Goal: Task Accomplishment & Management: Use online tool/utility

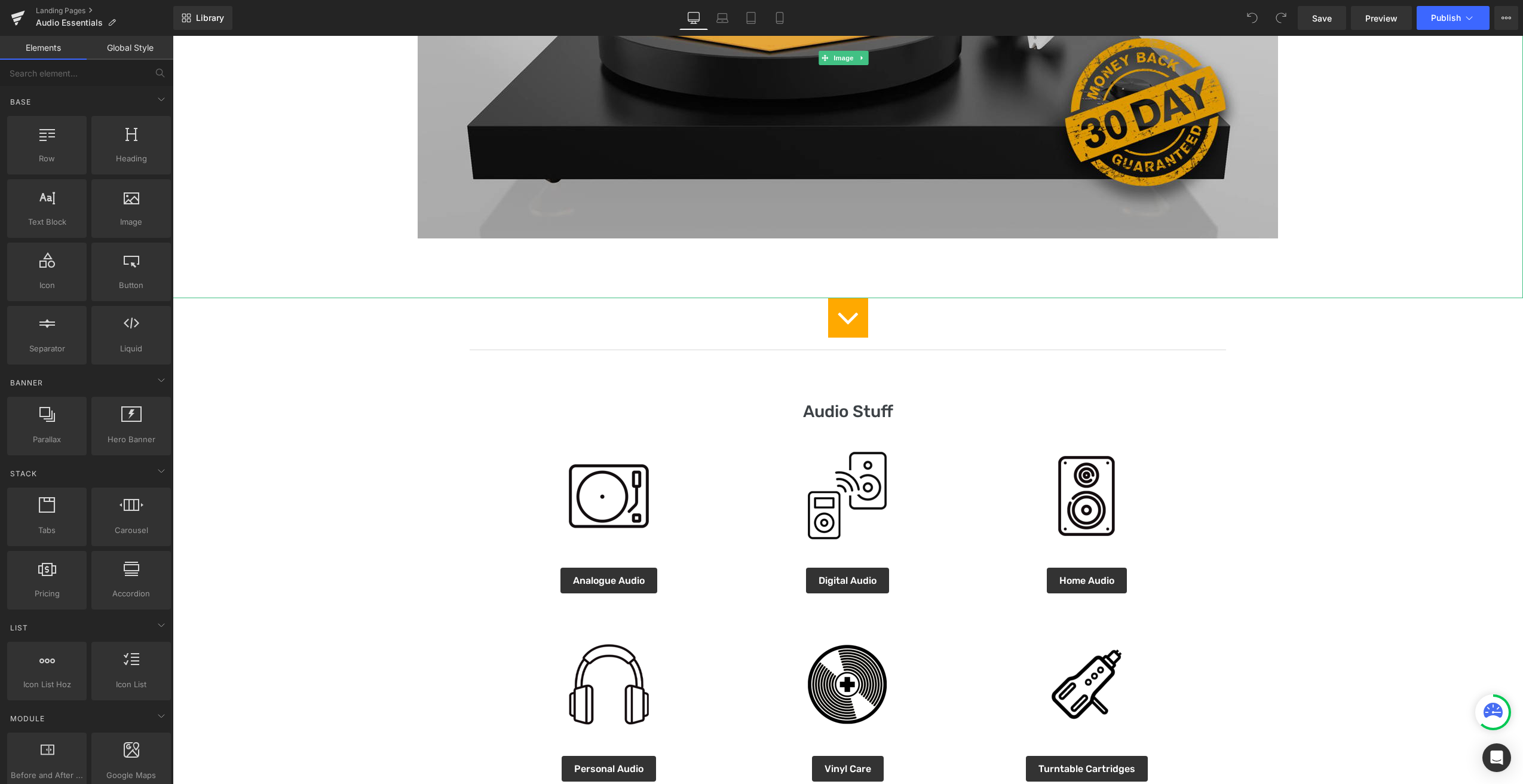
scroll to position [502, 0]
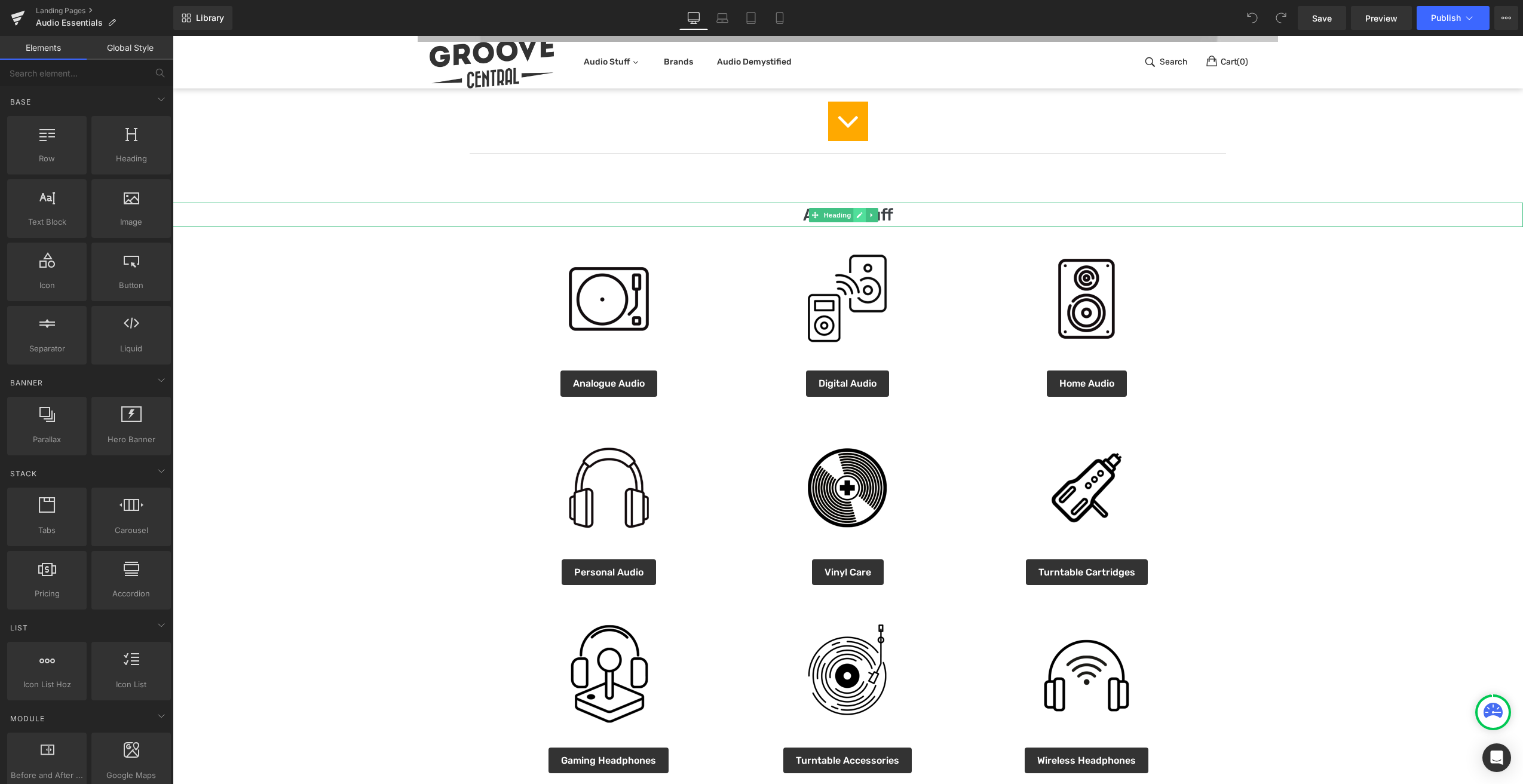
click at [860, 215] on icon at bounding box center [860, 215] width 6 height 6
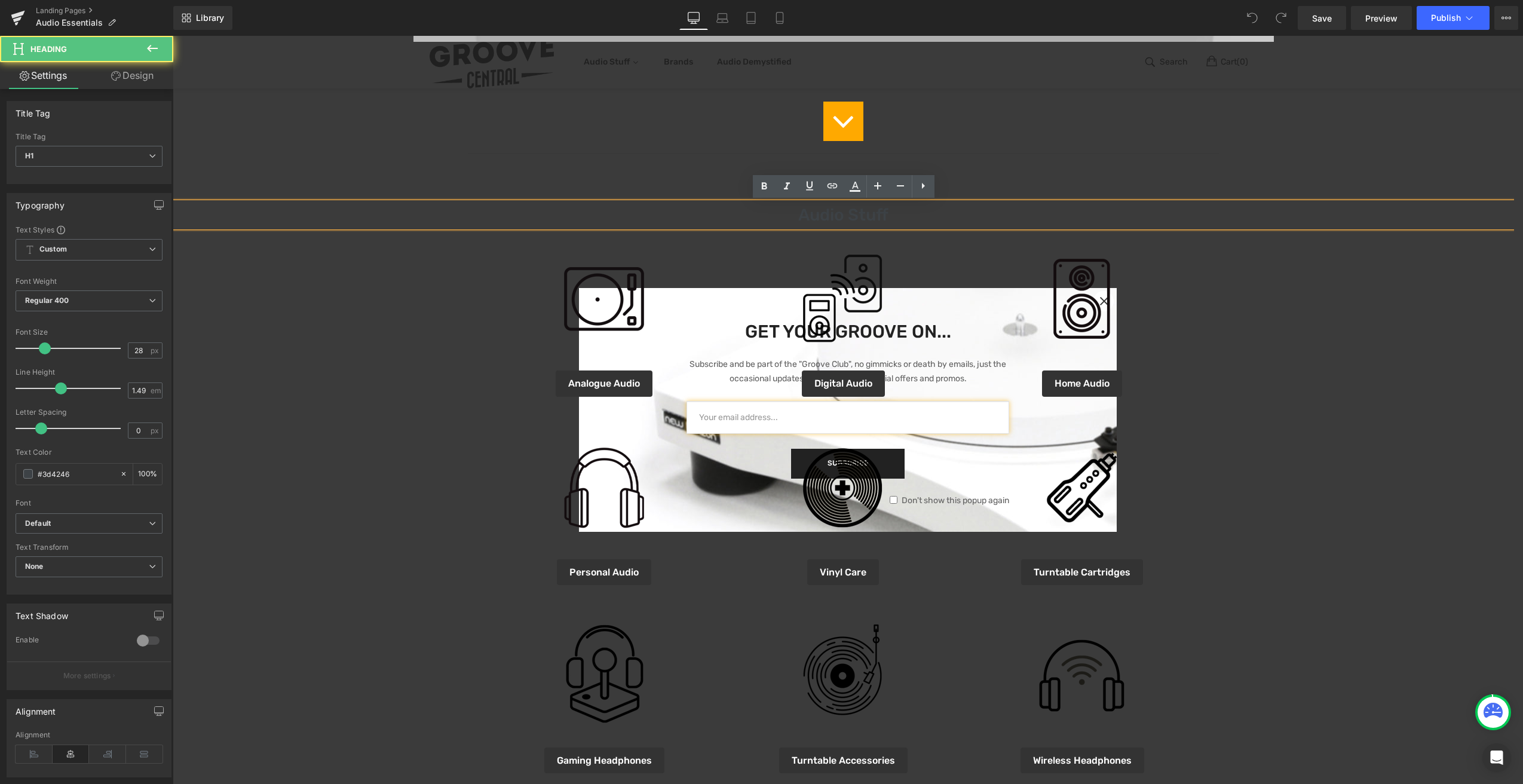
drag, startPoint x: 884, startPoint y: 214, endPoint x: 814, endPoint y: 212, distance: 70.0
click at [814, 212] on h1 "Audio Stuff" at bounding box center [844, 215] width 1342 height 25
drag, startPoint x: 785, startPoint y: 215, endPoint x: 881, endPoint y: 217, distance: 96.0
click at [881, 217] on h1 "Audio Stuff" at bounding box center [844, 215] width 1342 height 25
click at [923, 187] on icon at bounding box center [923, 186] width 15 height 15
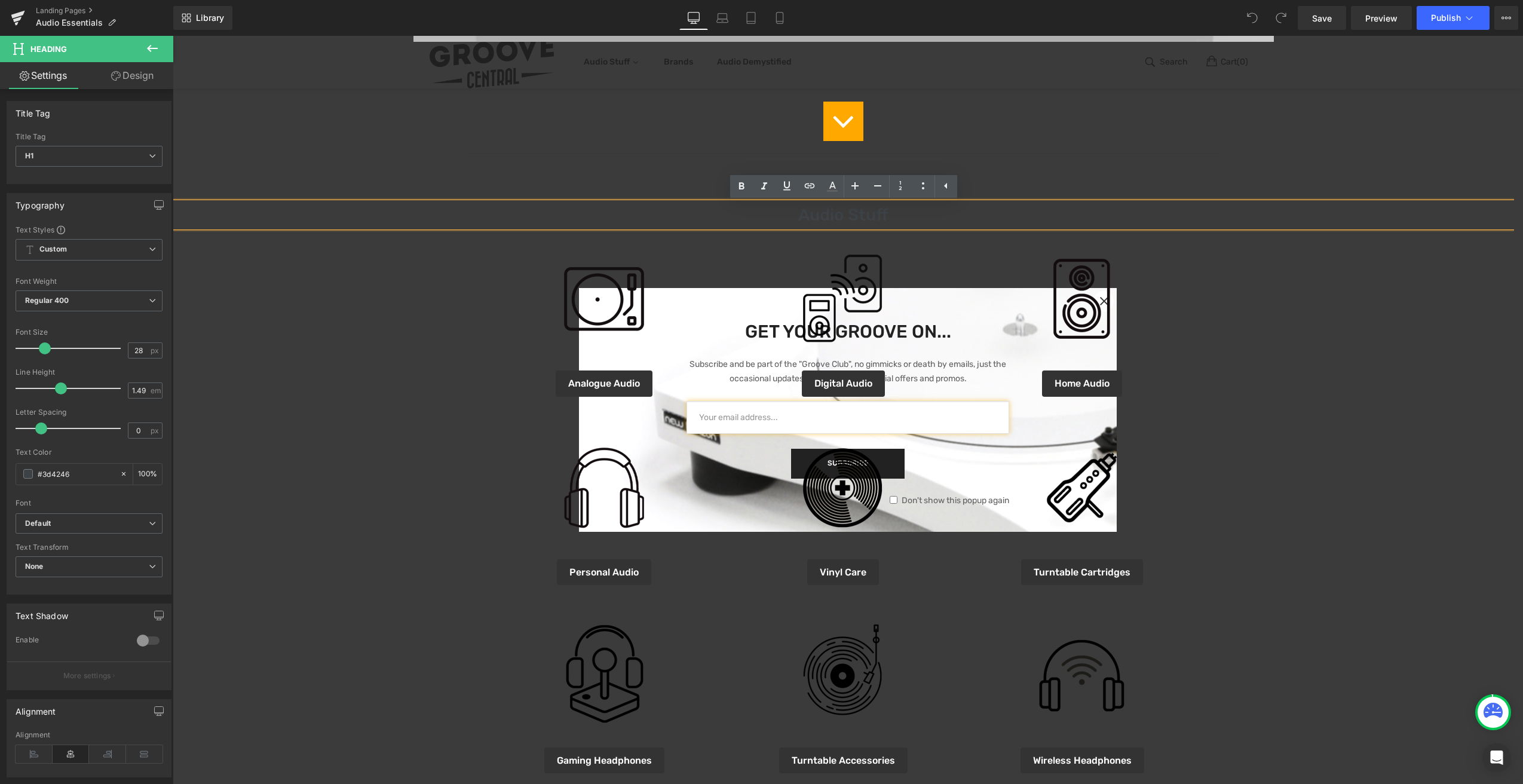
click at [880, 219] on h1 "Audio Stuff" at bounding box center [844, 215] width 1342 height 25
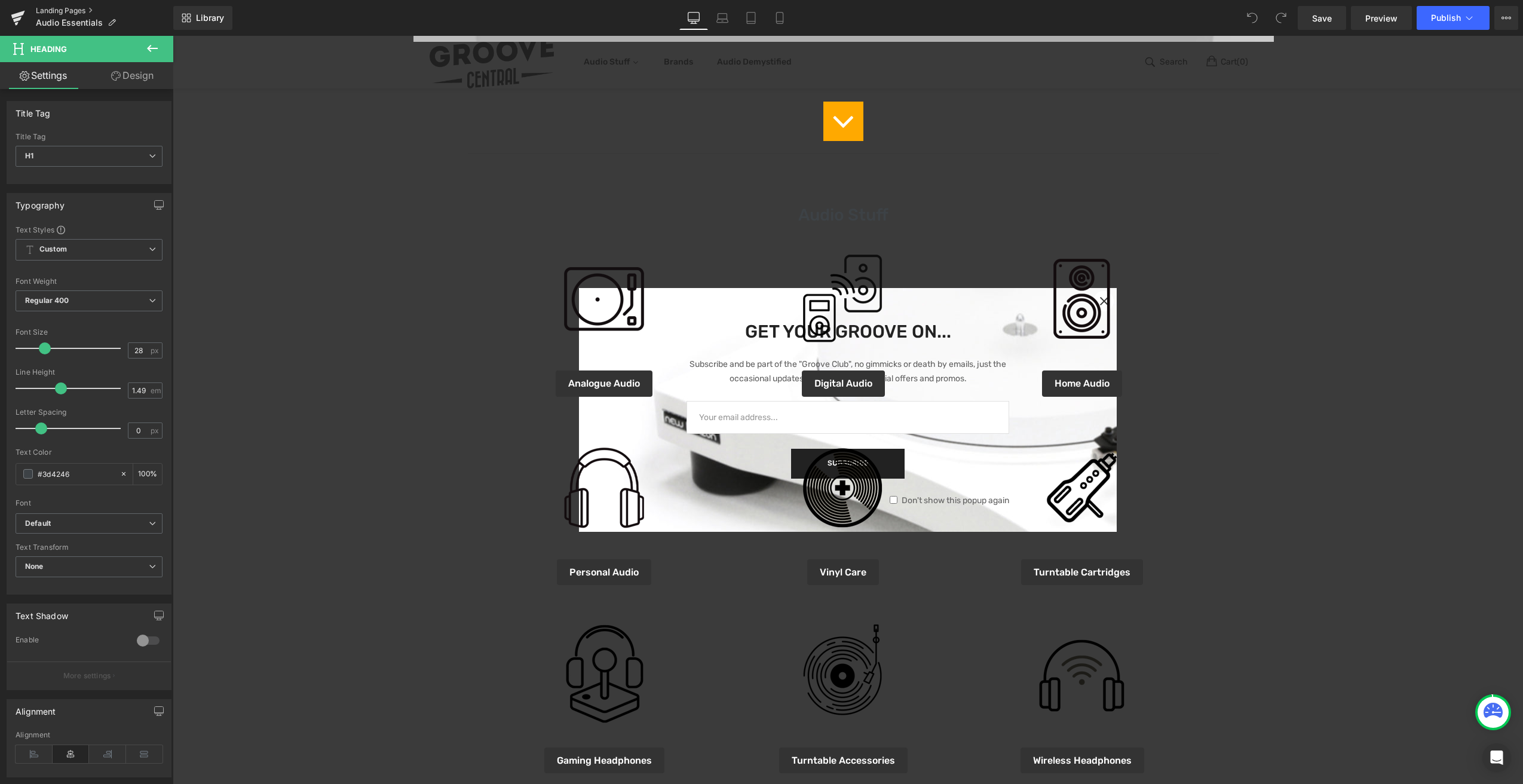
click at [53, 9] on link "Landing Pages" at bounding box center [105, 11] width 138 height 10
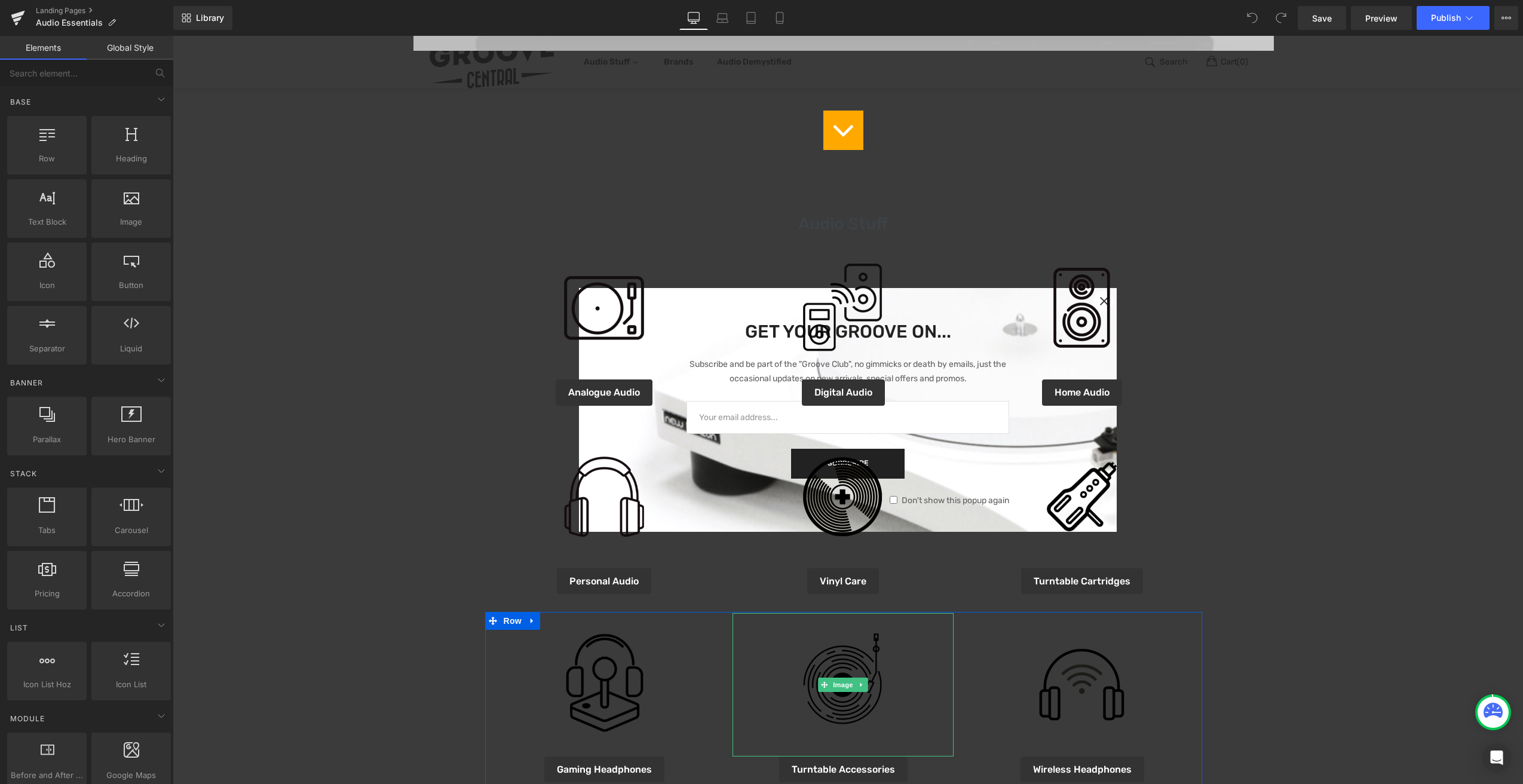
scroll to position [516, 0]
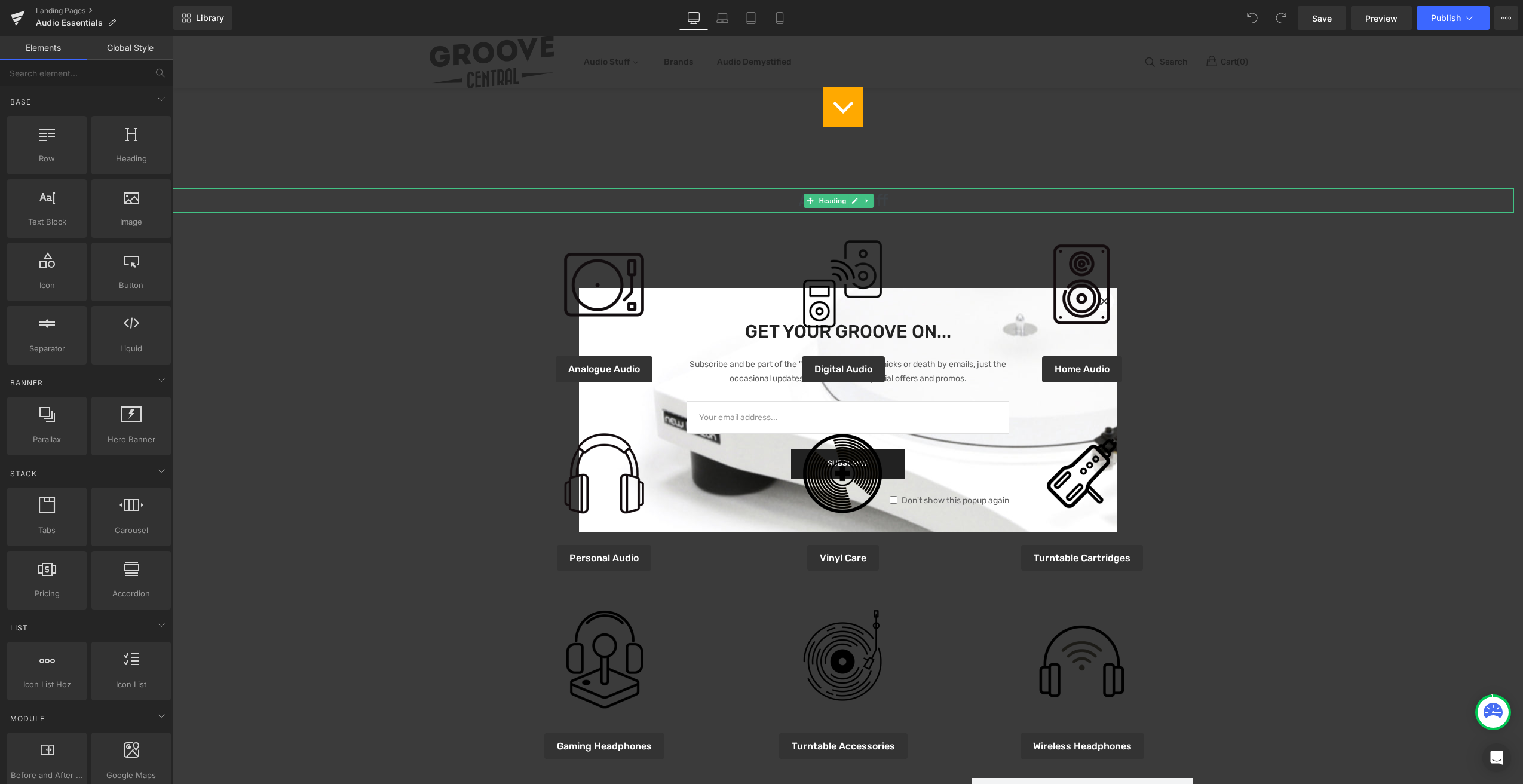
click at [926, 209] on h1 "Audio Stuff" at bounding box center [844, 200] width 1342 height 25
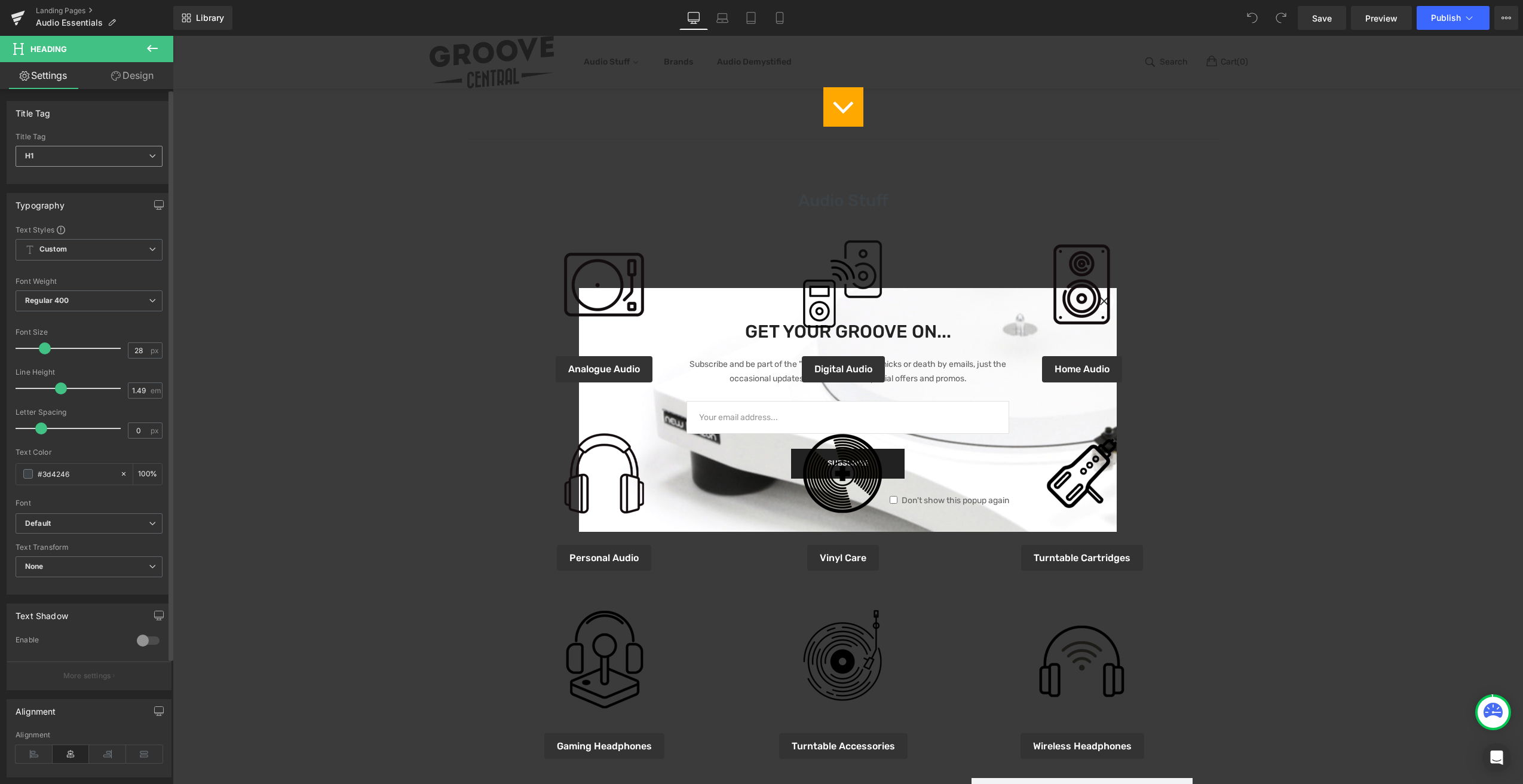
click at [70, 155] on span "H1" at bounding box center [89, 156] width 147 height 21
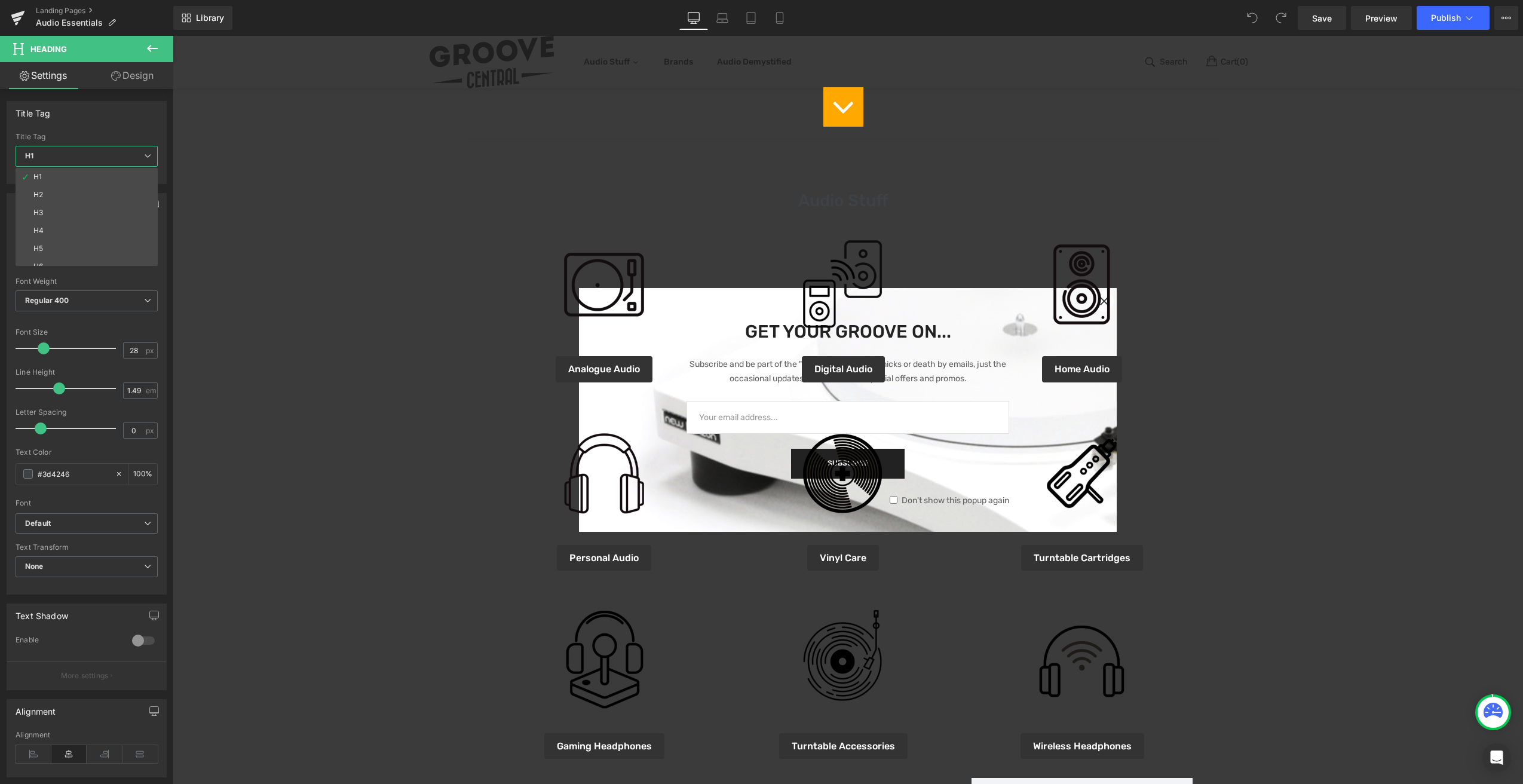
click at [257, 141] on body "+61 (03) 8849 9363 | Pickups & deliveries available Free shipping Australia wid…" at bounding box center [844, 597] width 1342 height 2154
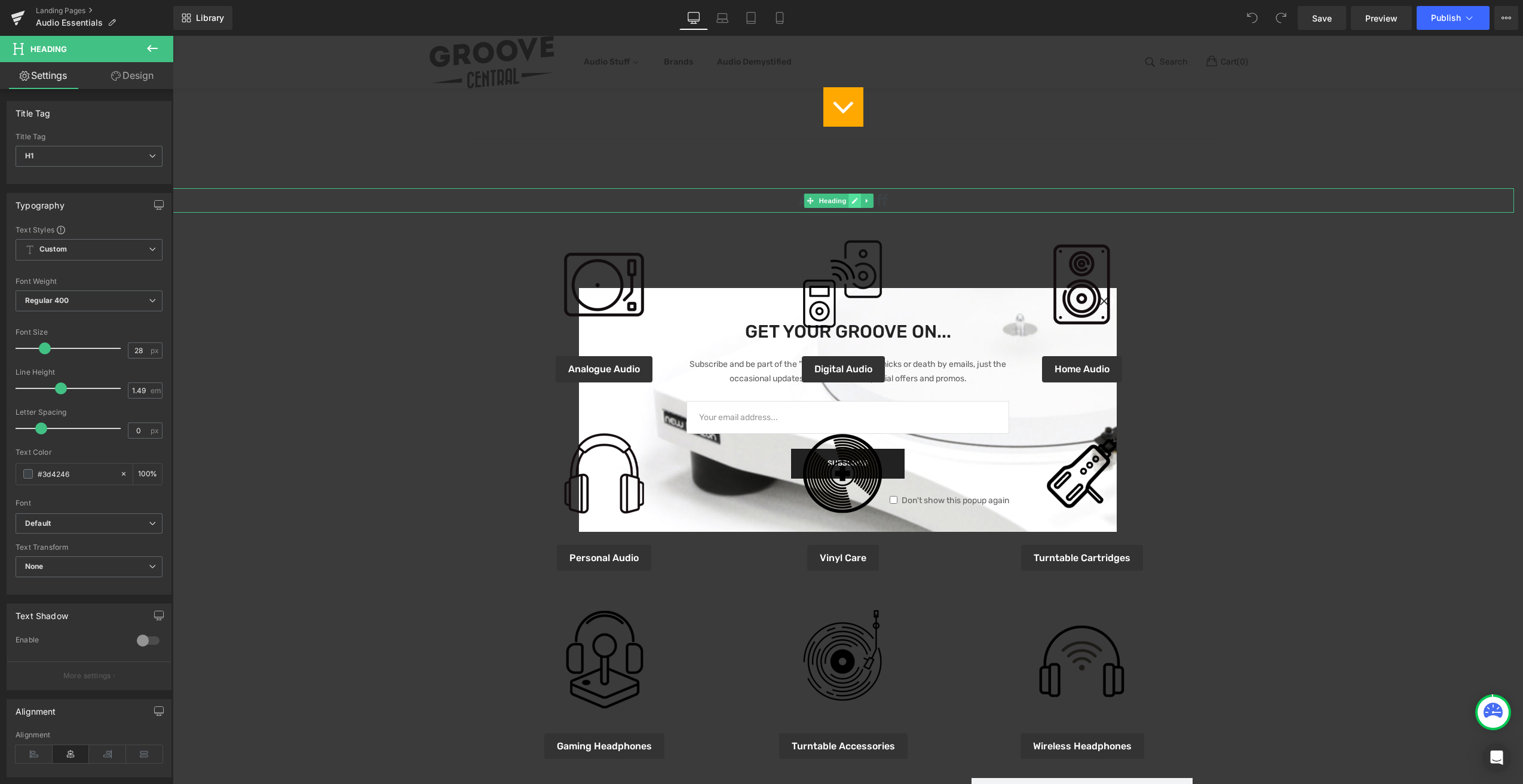
click at [854, 203] on icon at bounding box center [855, 201] width 7 height 7
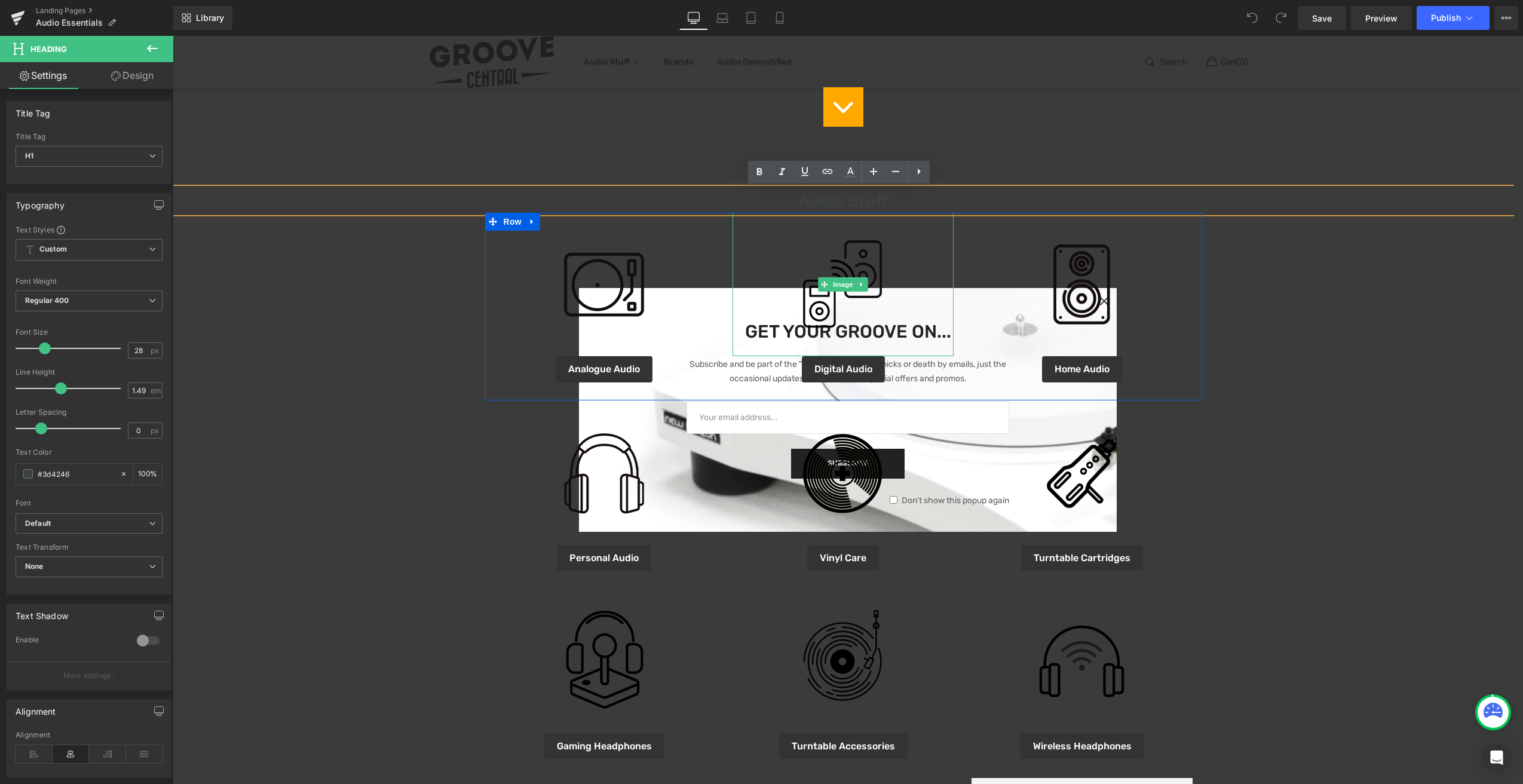
click at [902, 212] on div at bounding box center [844, 214] width 717 height 3
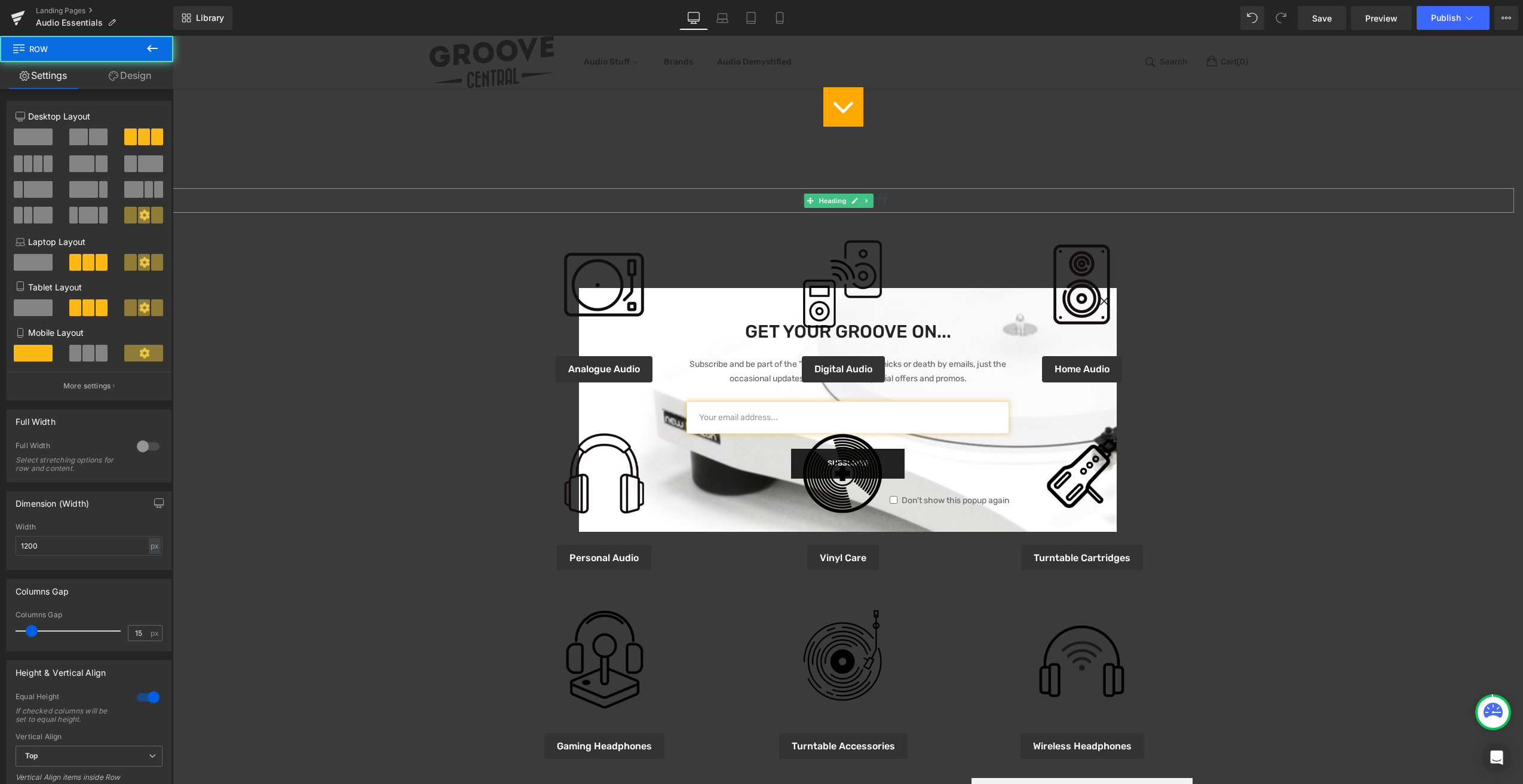
click at [906, 206] on div "Online Deals Of The Month Heading Image Icon Separator Audio Stuff Heading Imag…" at bounding box center [844, 443] width 1342 height 1721
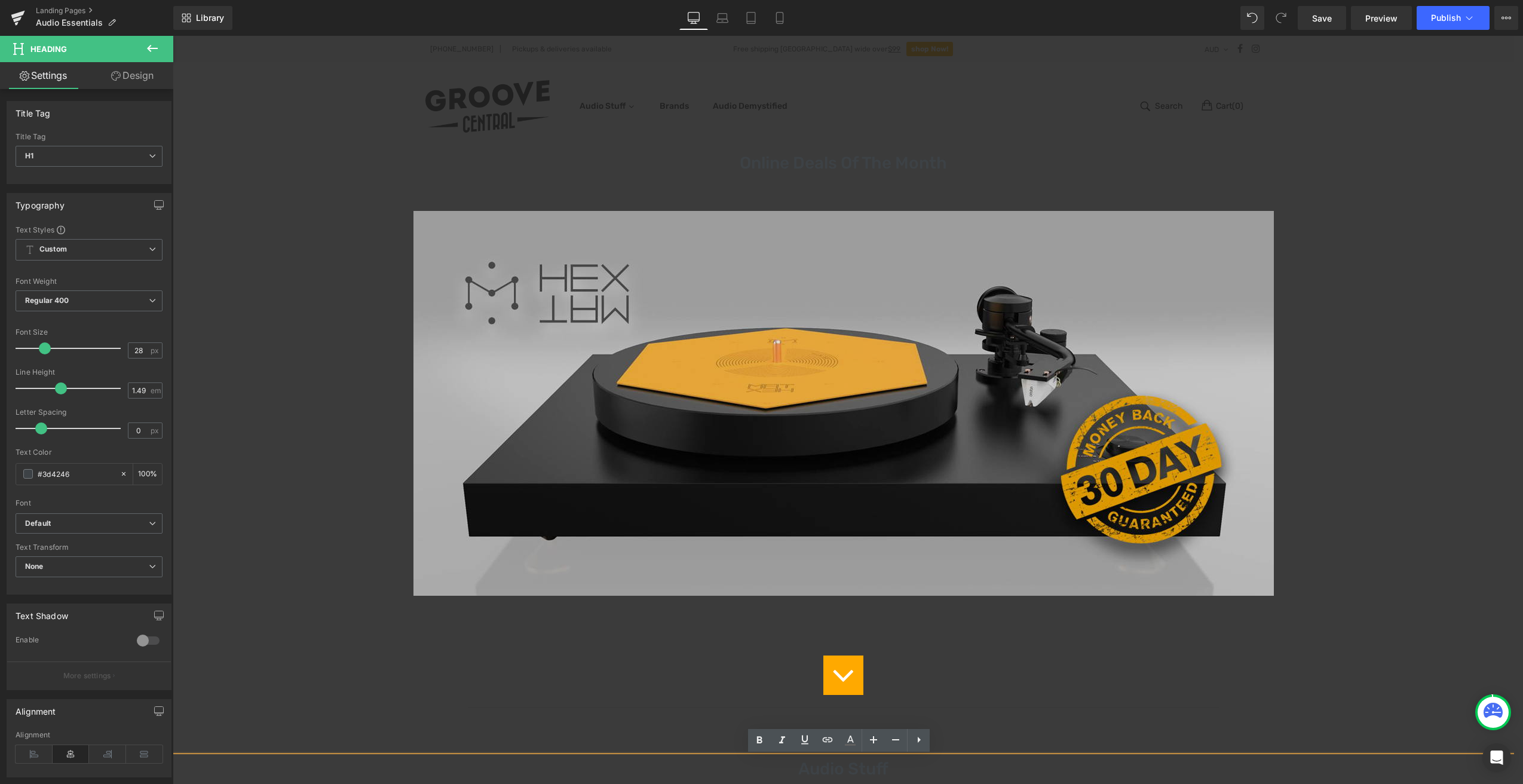
scroll to position [573, 0]
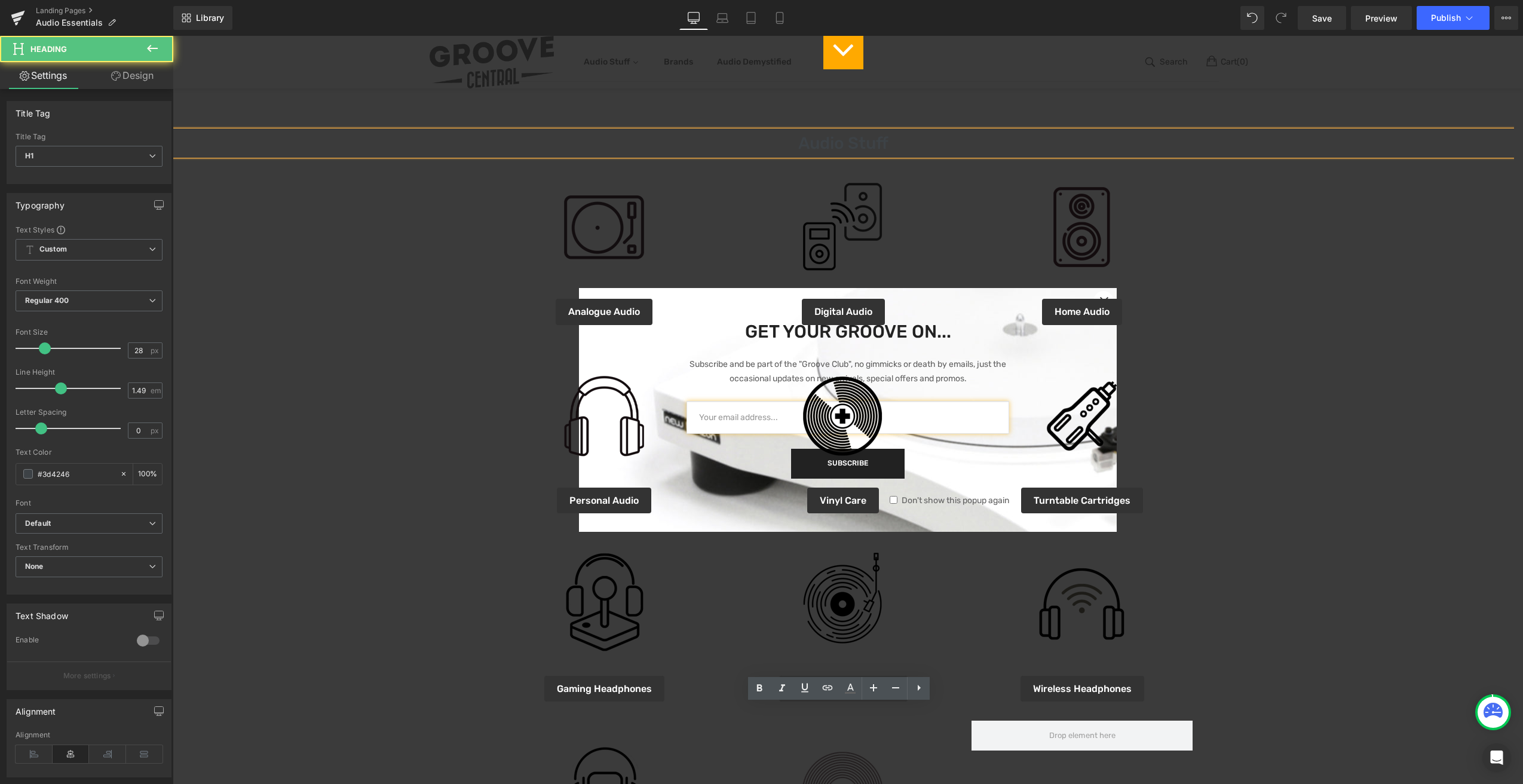
click at [905, 142] on body "+61 (03) 8849 9363 | Pickups & deliveries available Free shipping Australia wid…" at bounding box center [844, 577] width 1342 height 2230
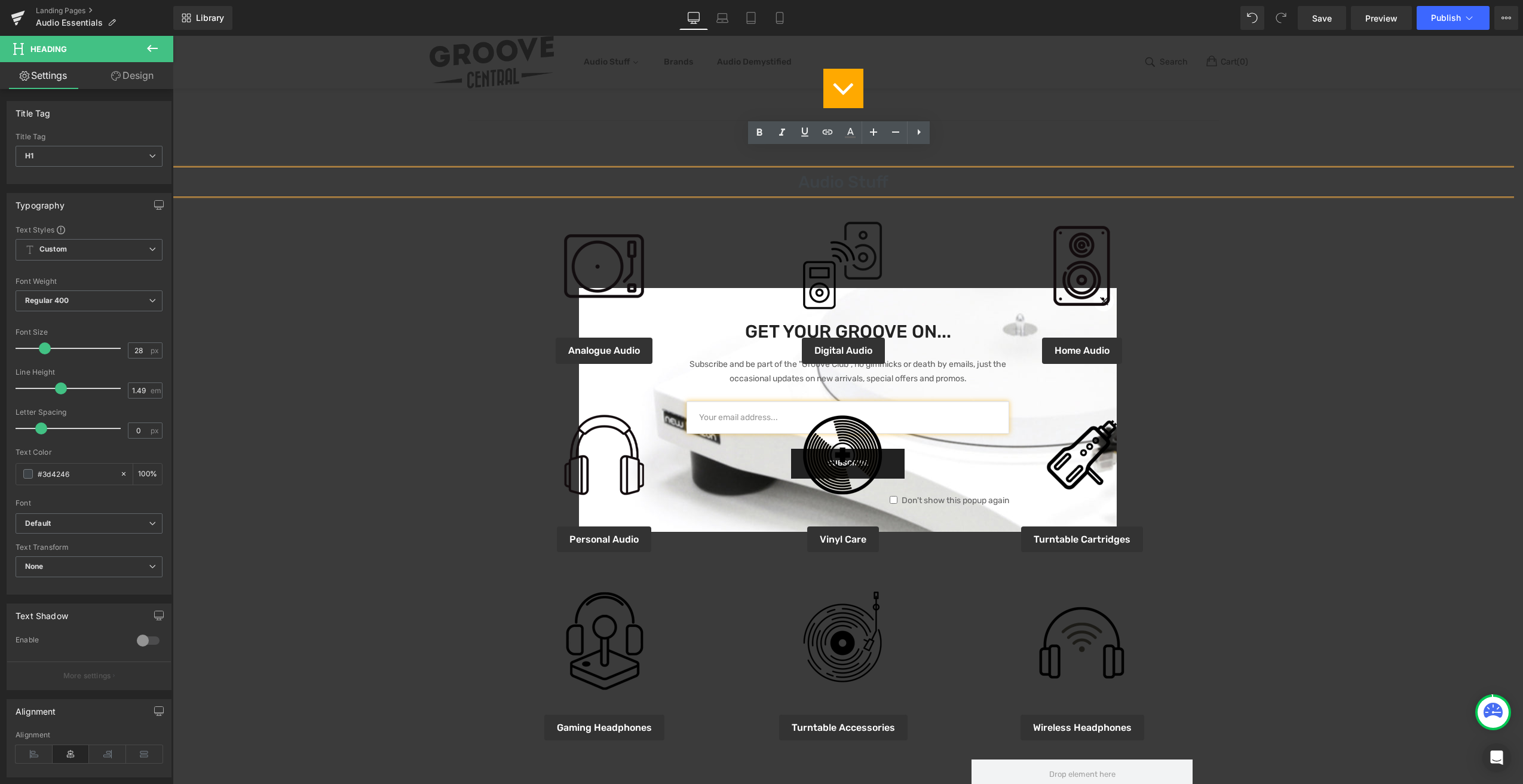
scroll to position [634, 0]
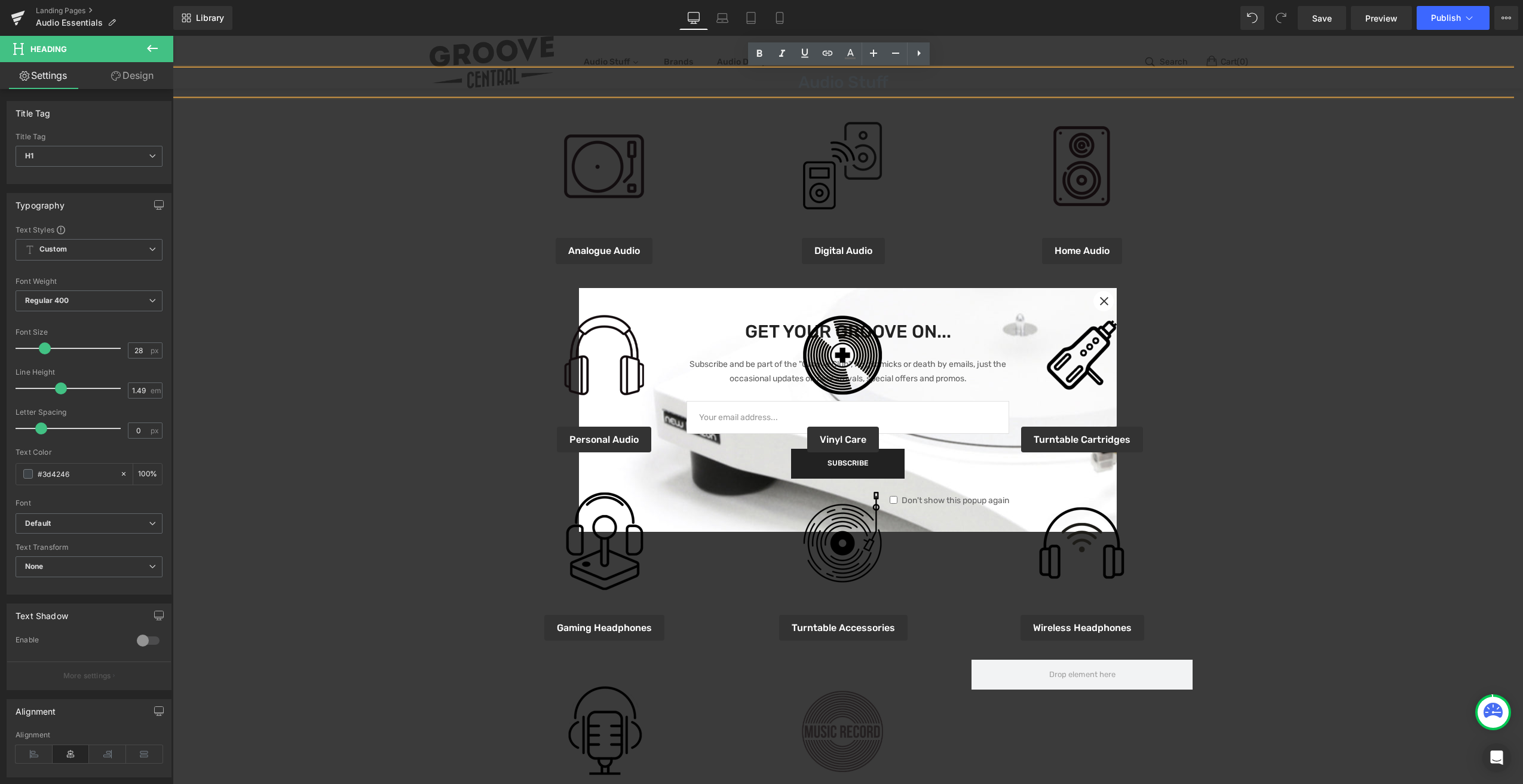
click at [149, 80] on link "Design" at bounding box center [132, 75] width 86 height 27
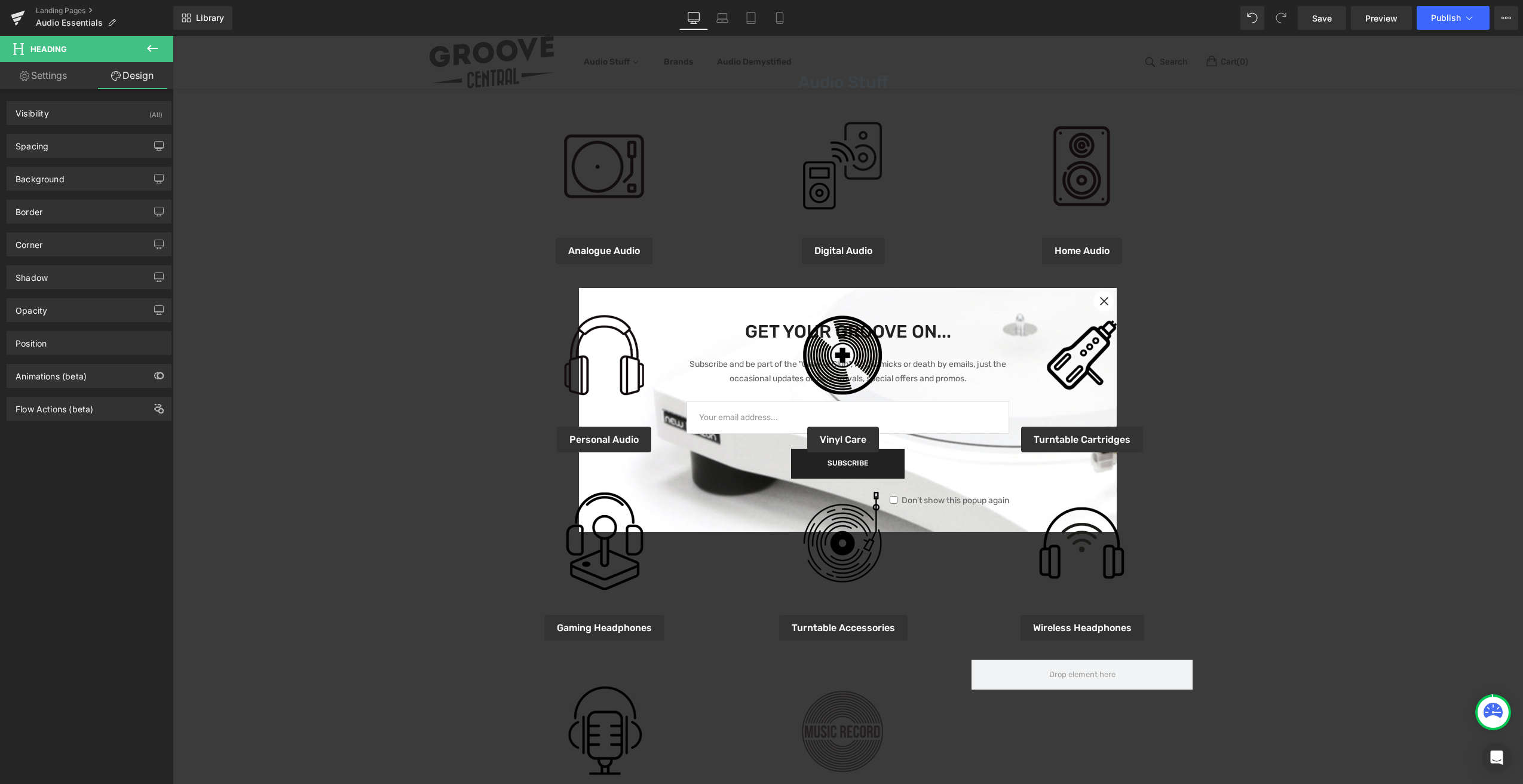
click at [49, 80] on link "Settings" at bounding box center [43, 75] width 86 height 27
type input "100"
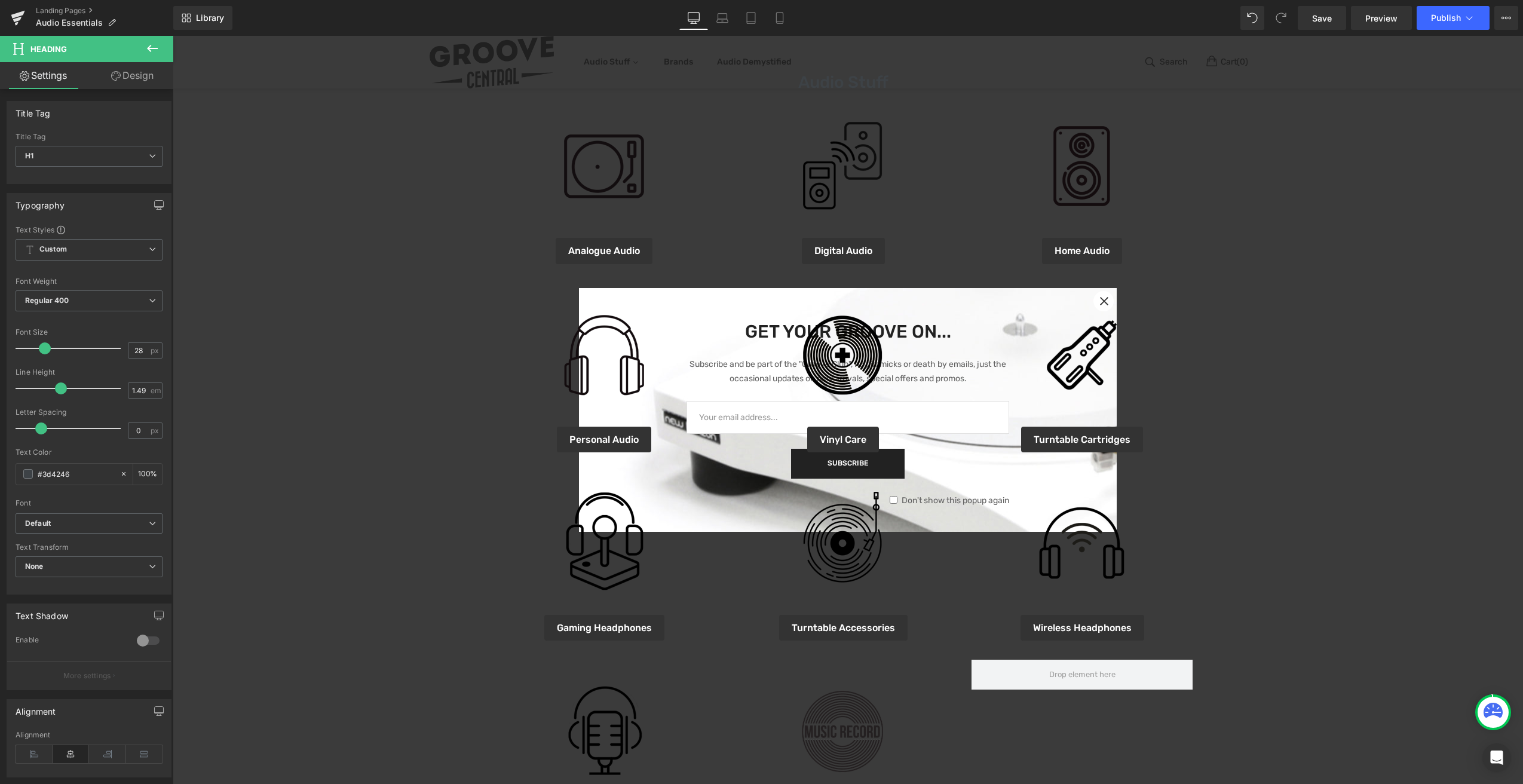
click at [149, 47] on icon at bounding box center [152, 49] width 11 height 7
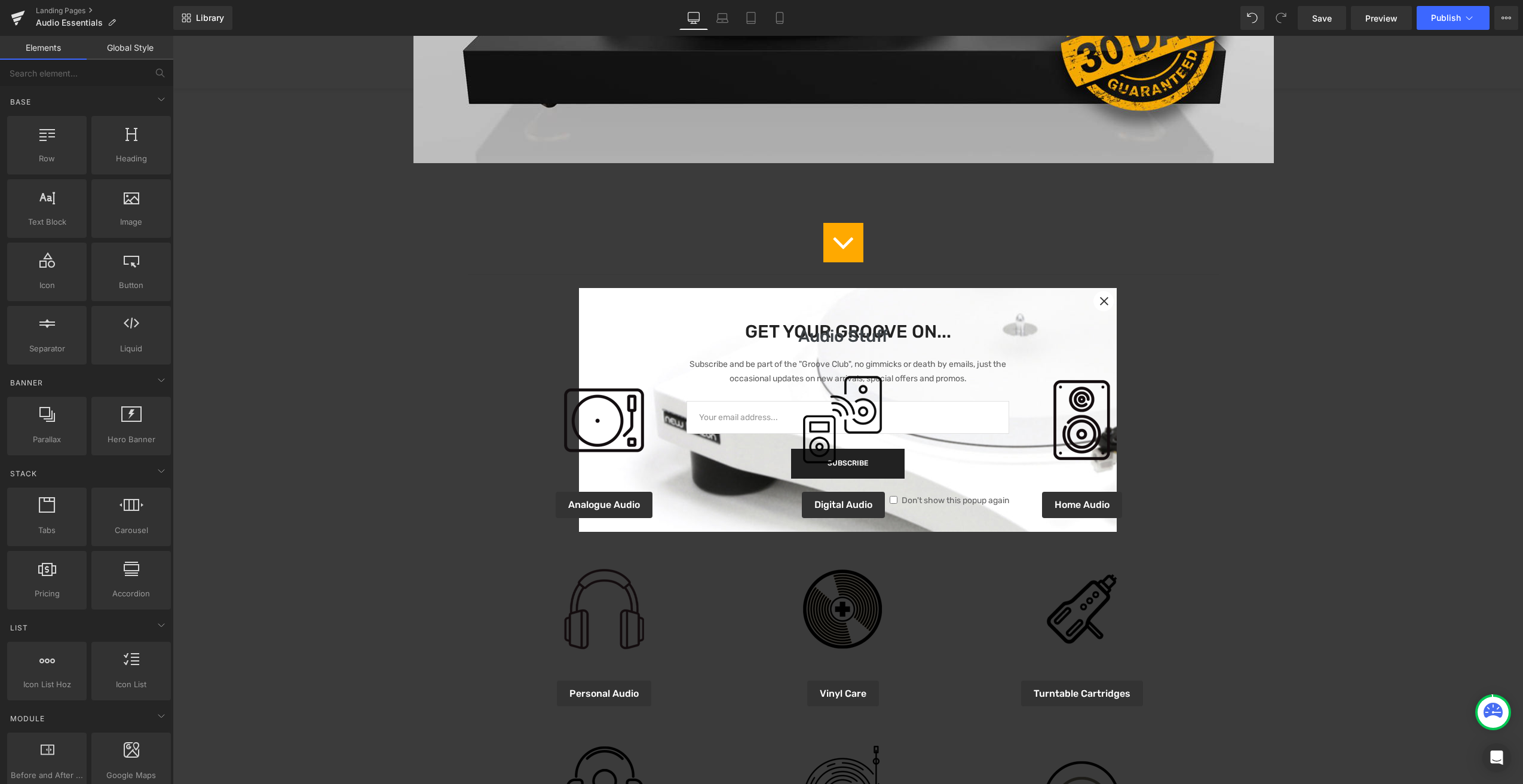
scroll to position [563, 0]
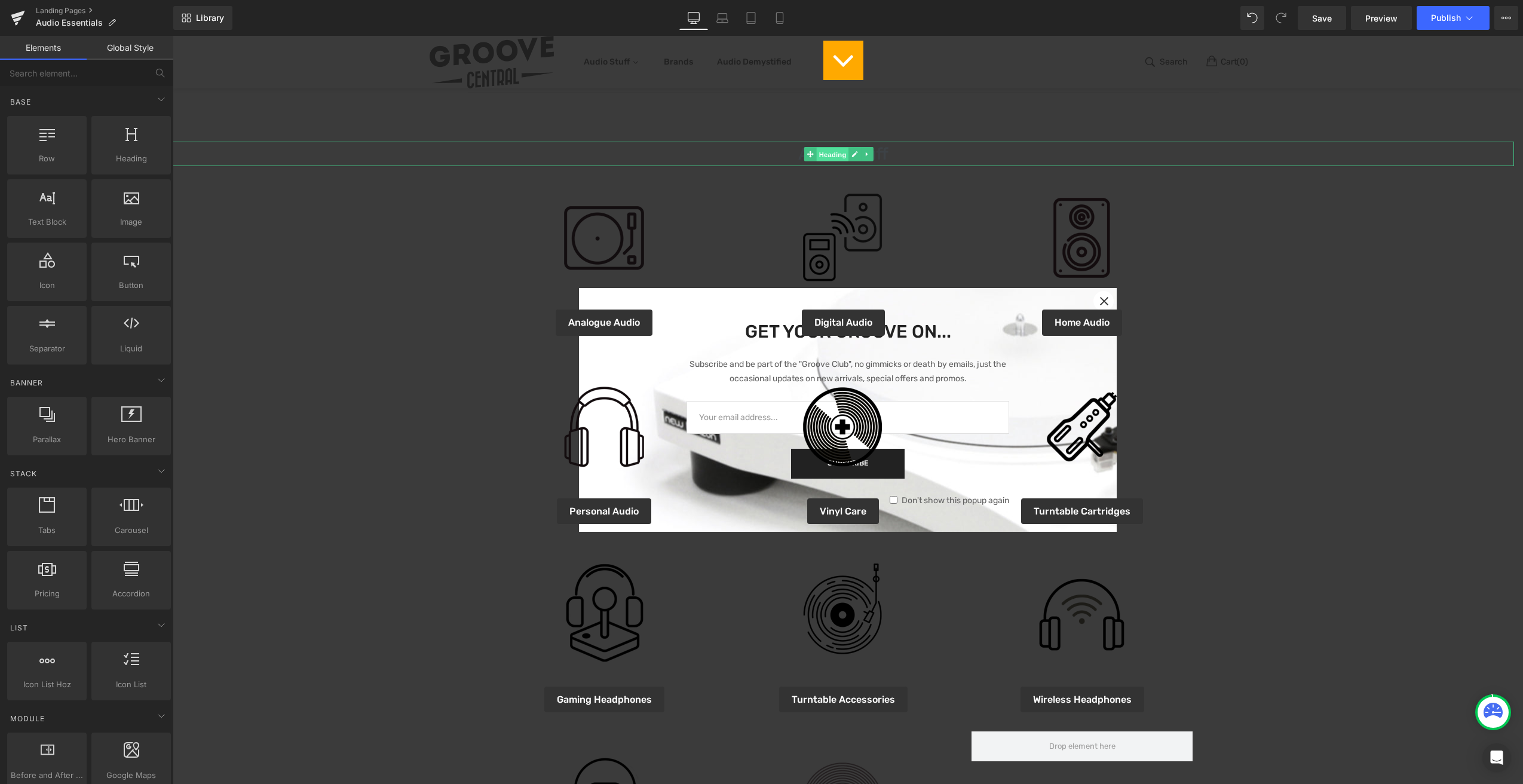
click at [831, 155] on span "Heading" at bounding box center [833, 154] width 32 height 15
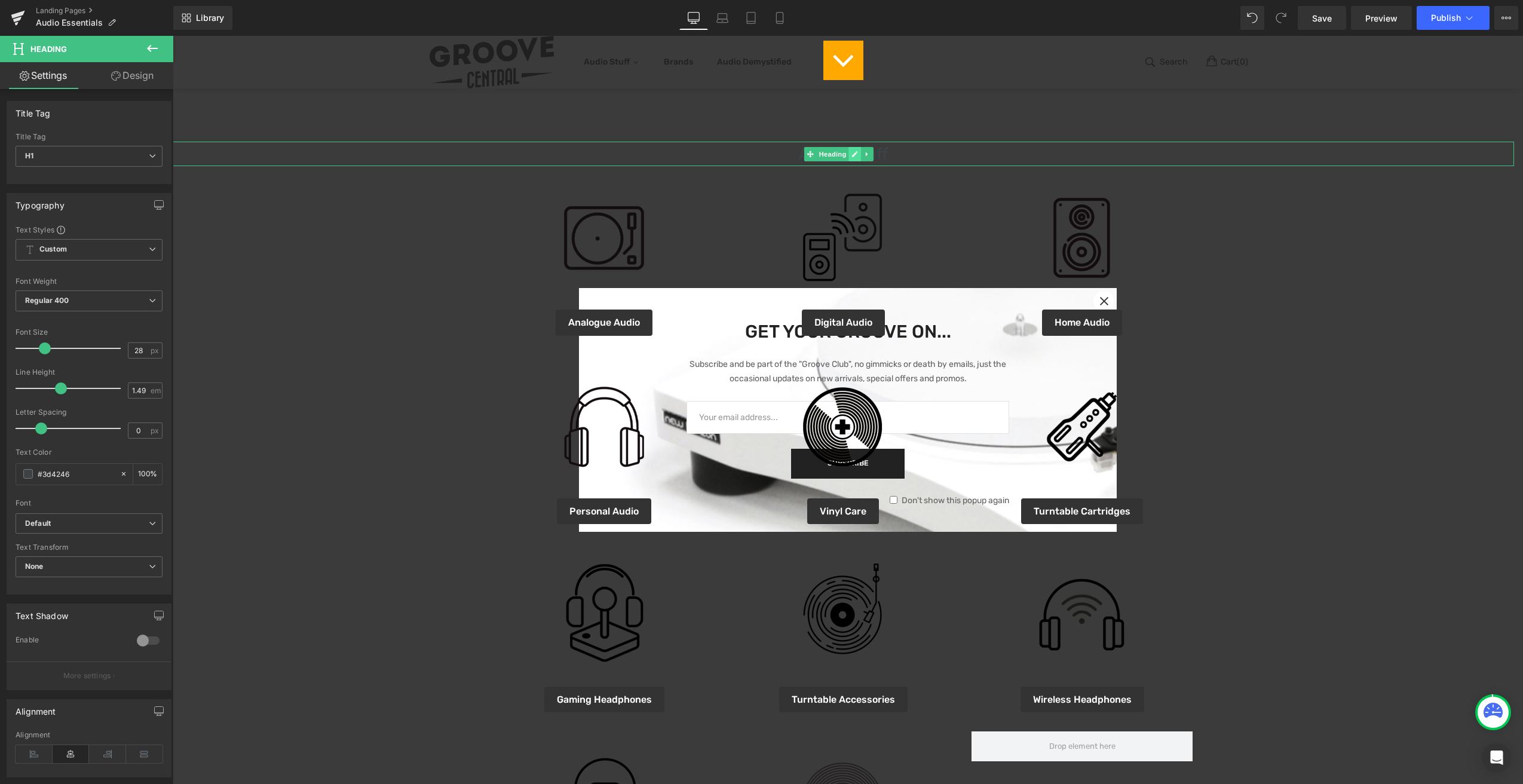
click at [854, 155] on icon at bounding box center [855, 154] width 6 height 6
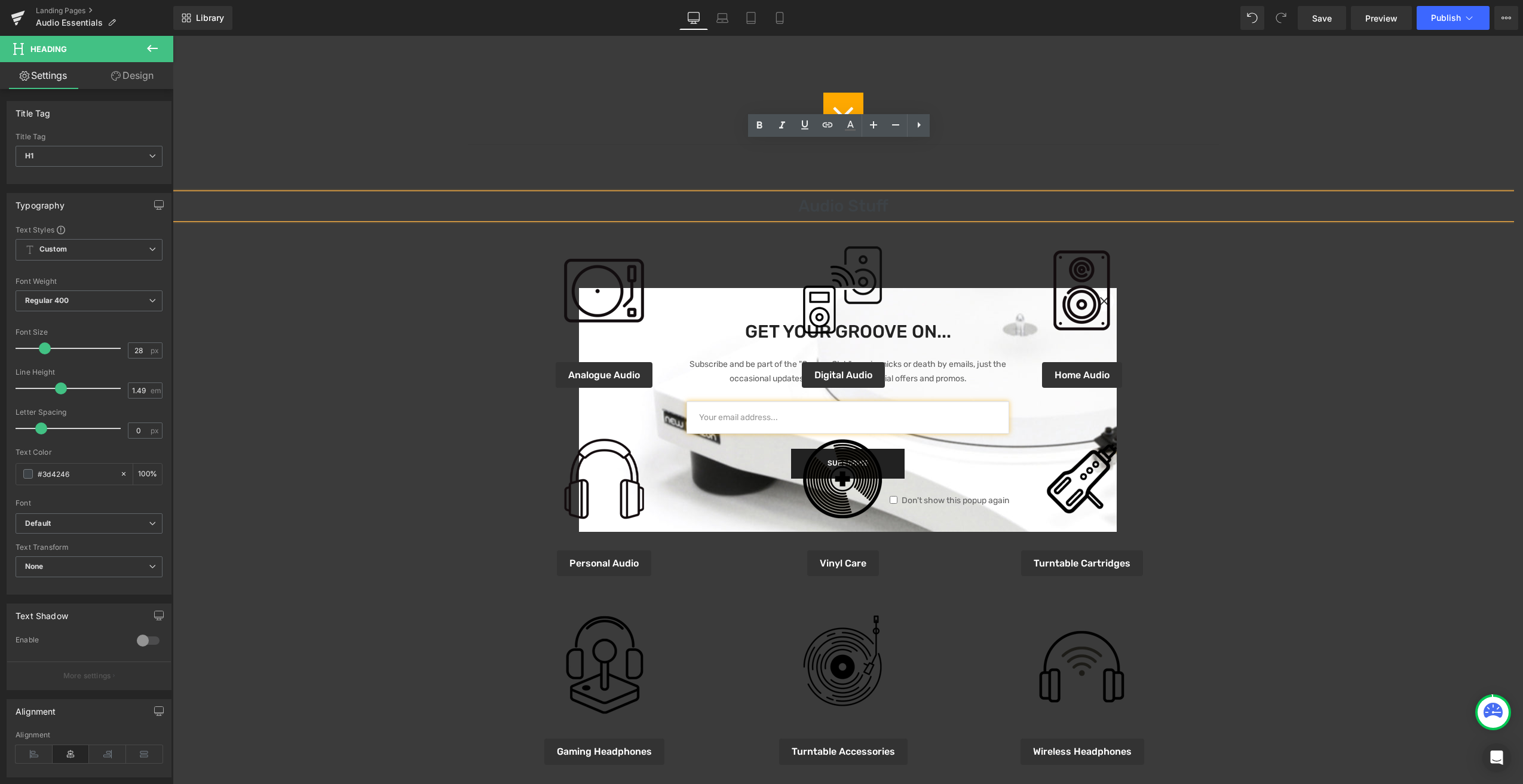
scroll to position [0, 0]
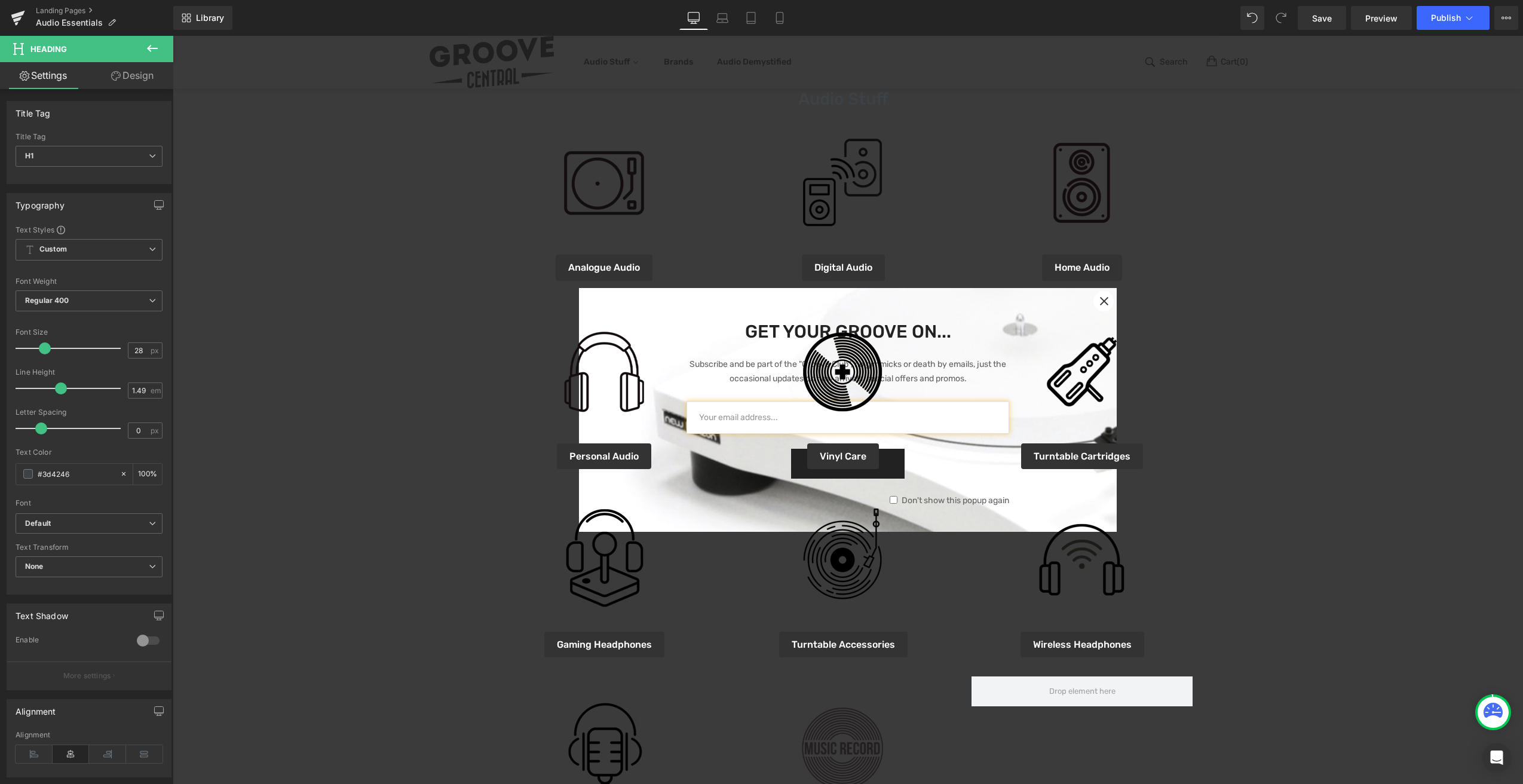
scroll to position [534, 0]
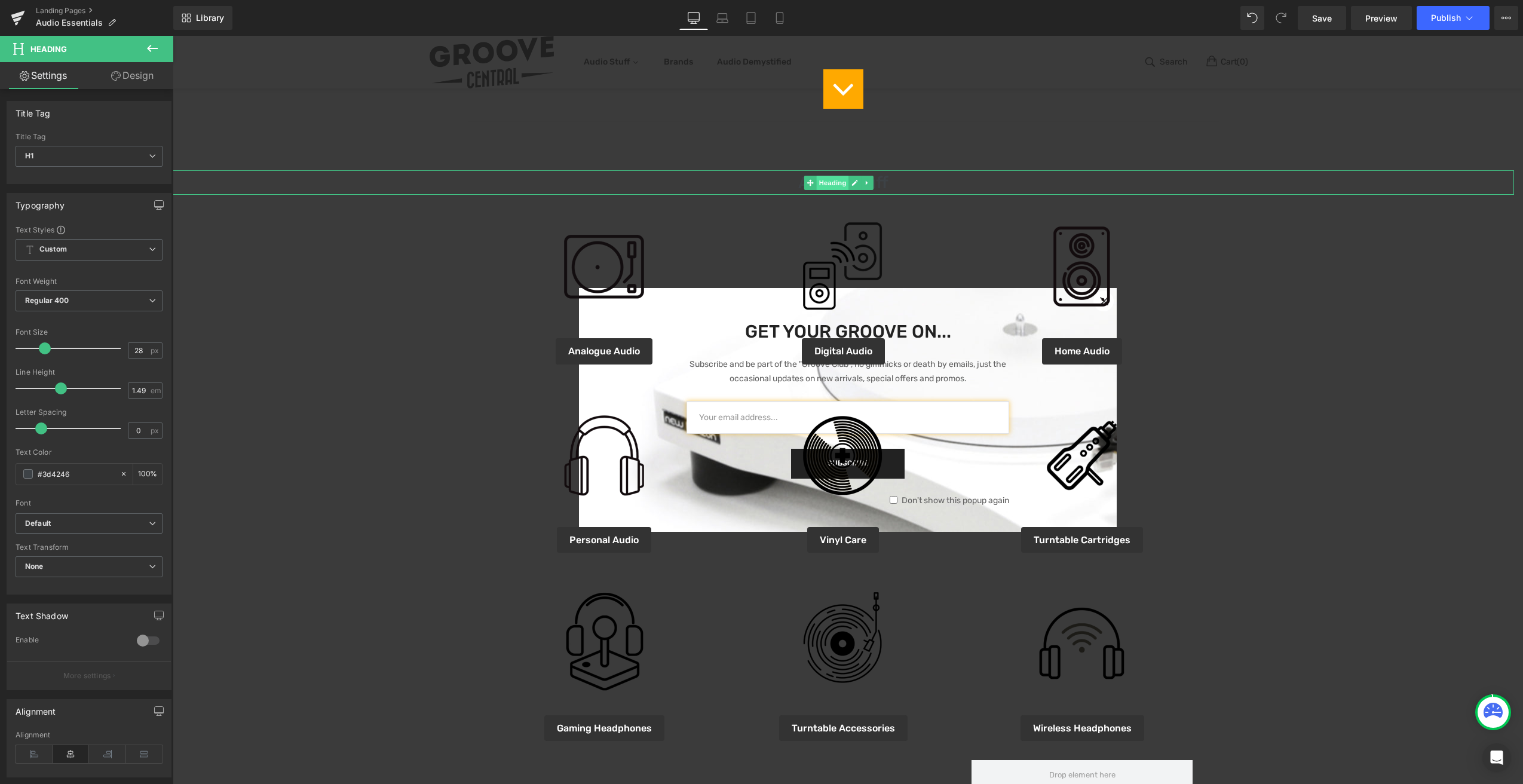
click at [828, 180] on span "Heading" at bounding box center [833, 183] width 32 height 15
click at [868, 183] on icon at bounding box center [867, 183] width 7 height 7
click at [833, 183] on icon at bounding box center [836, 183] width 7 height 7
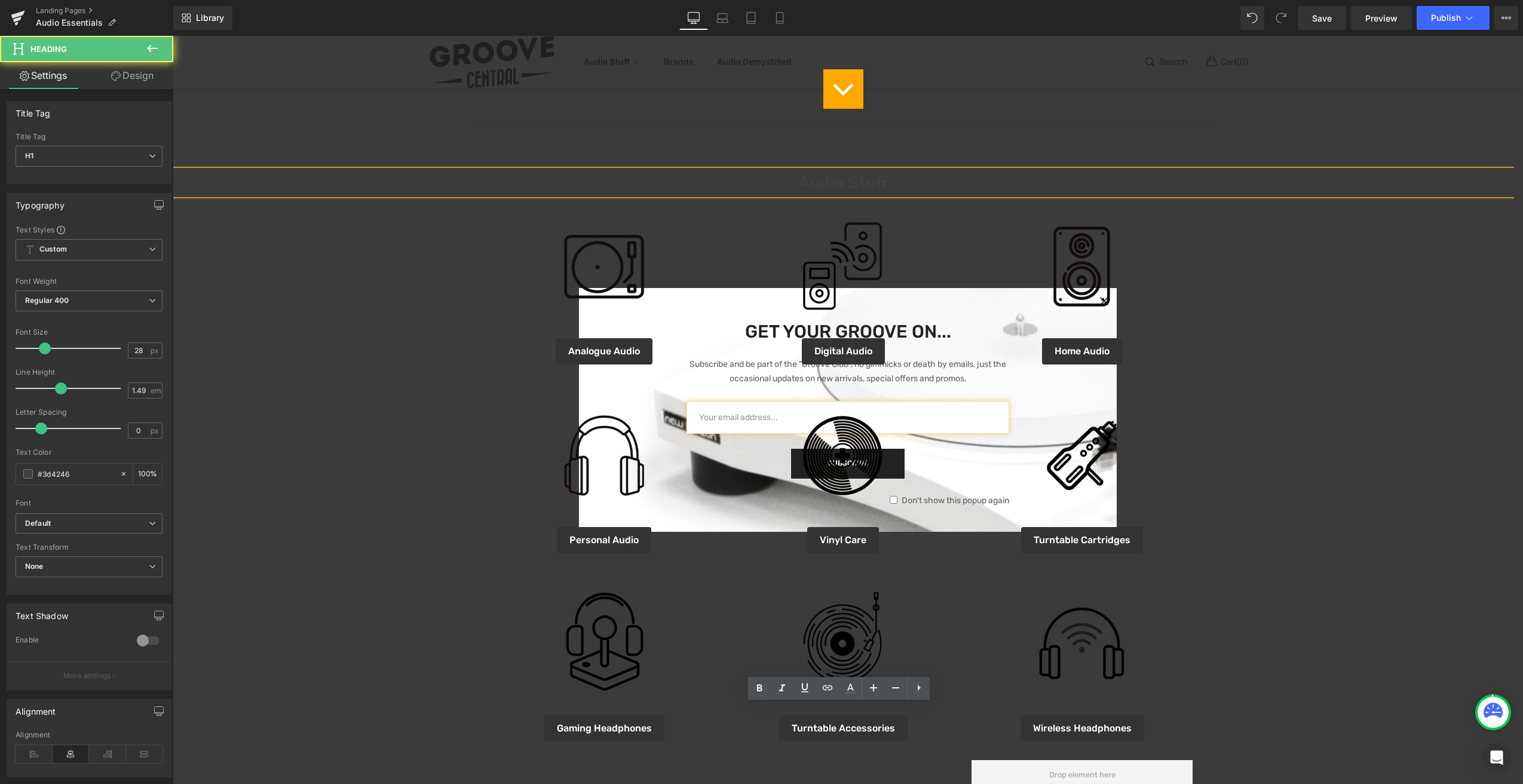
scroll to position [0, 0]
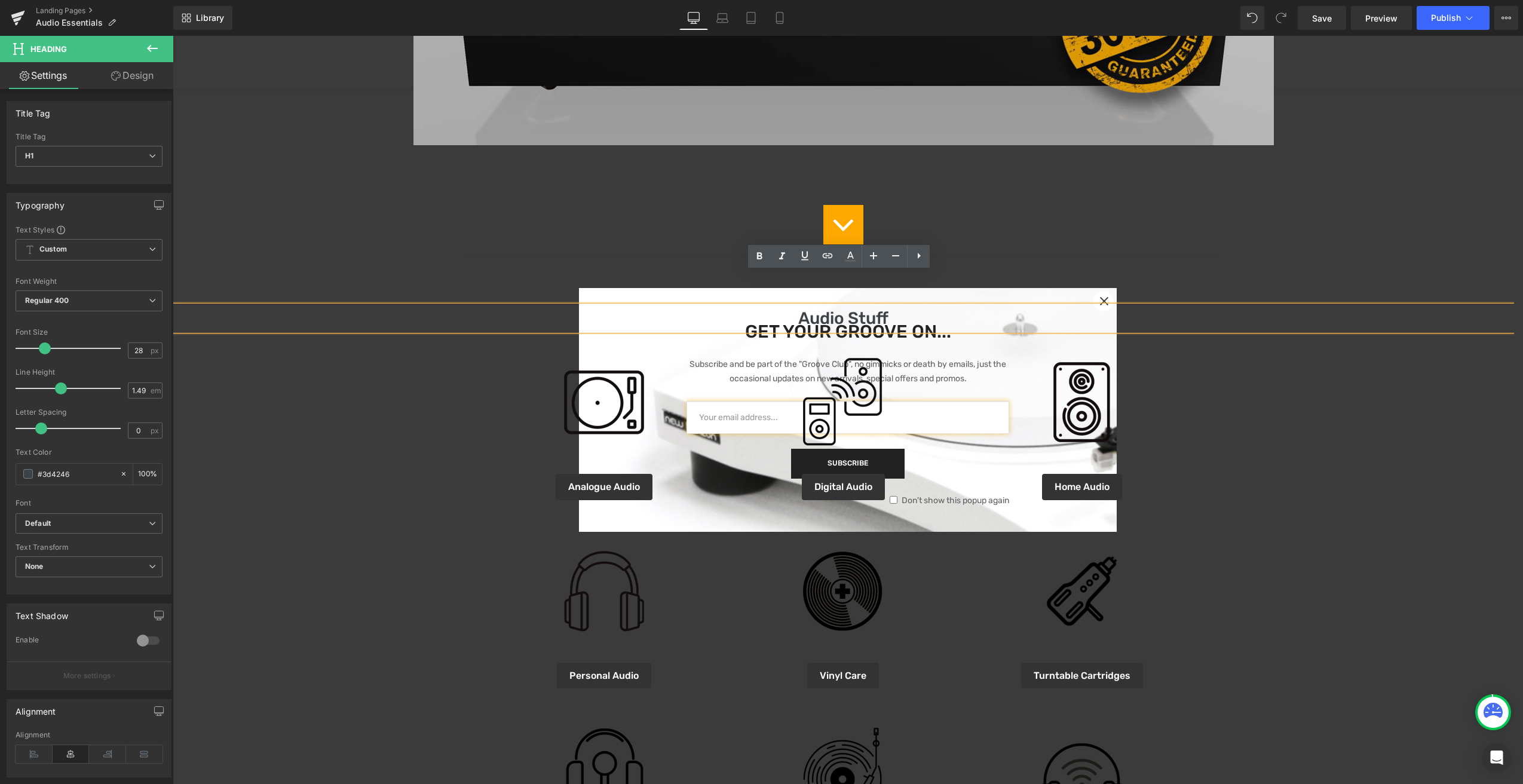
scroll to position [534, 0]
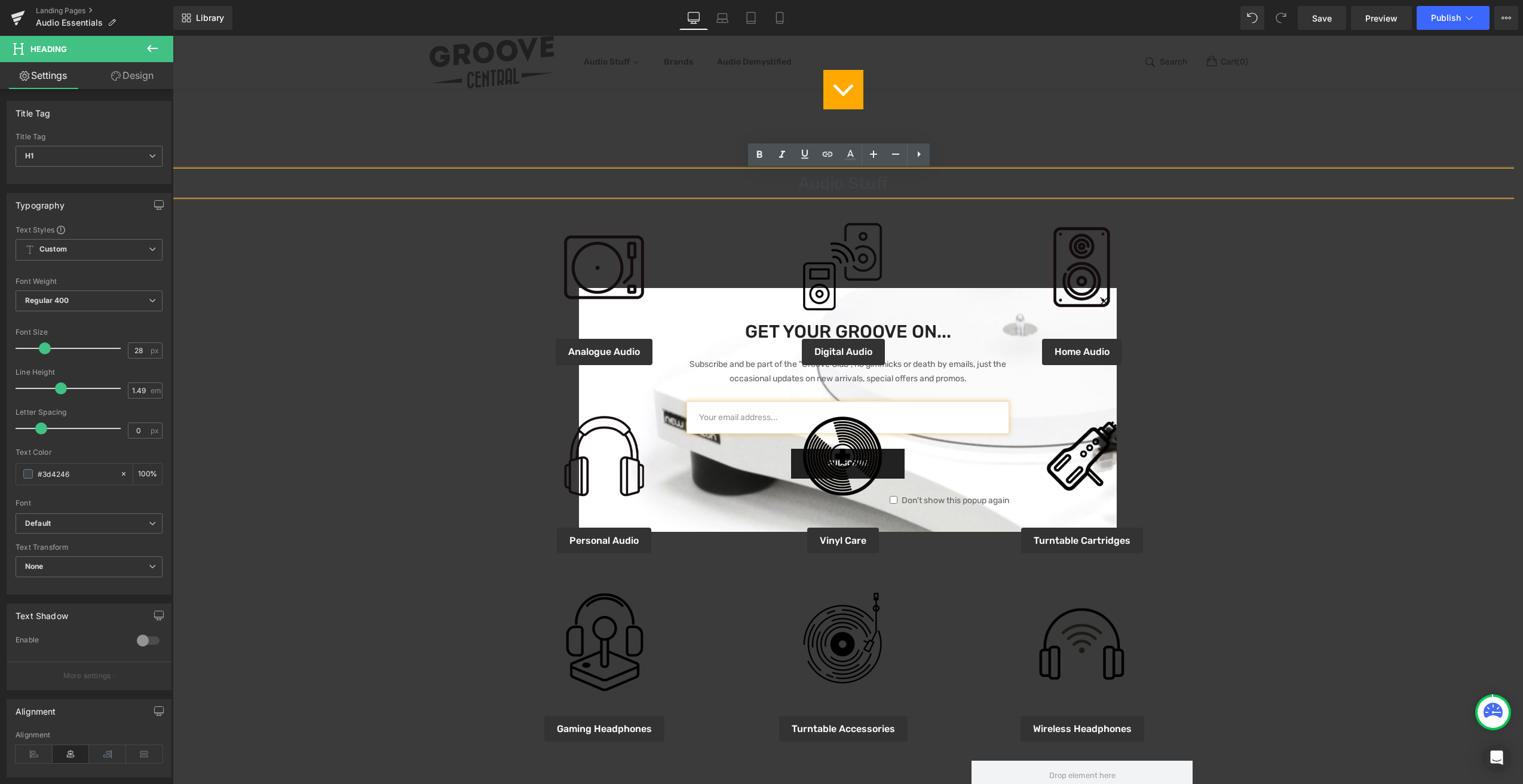
click at [844, 186] on div "Online Deals Of The Month Heading Image Icon Separator Audio Stuff Heading Imag…" at bounding box center [844, 425] width 1342 height 1721
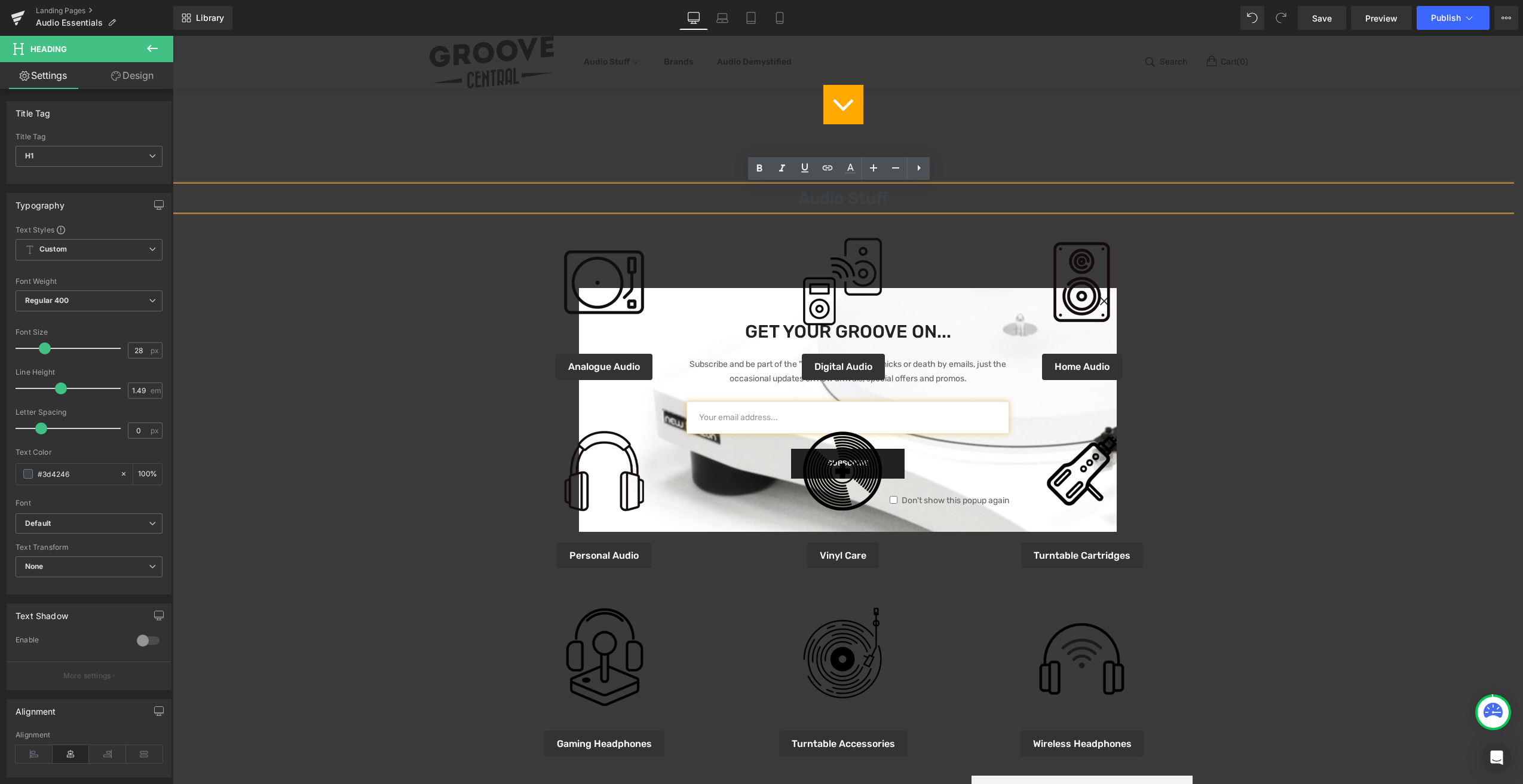
scroll to position [523, 0]
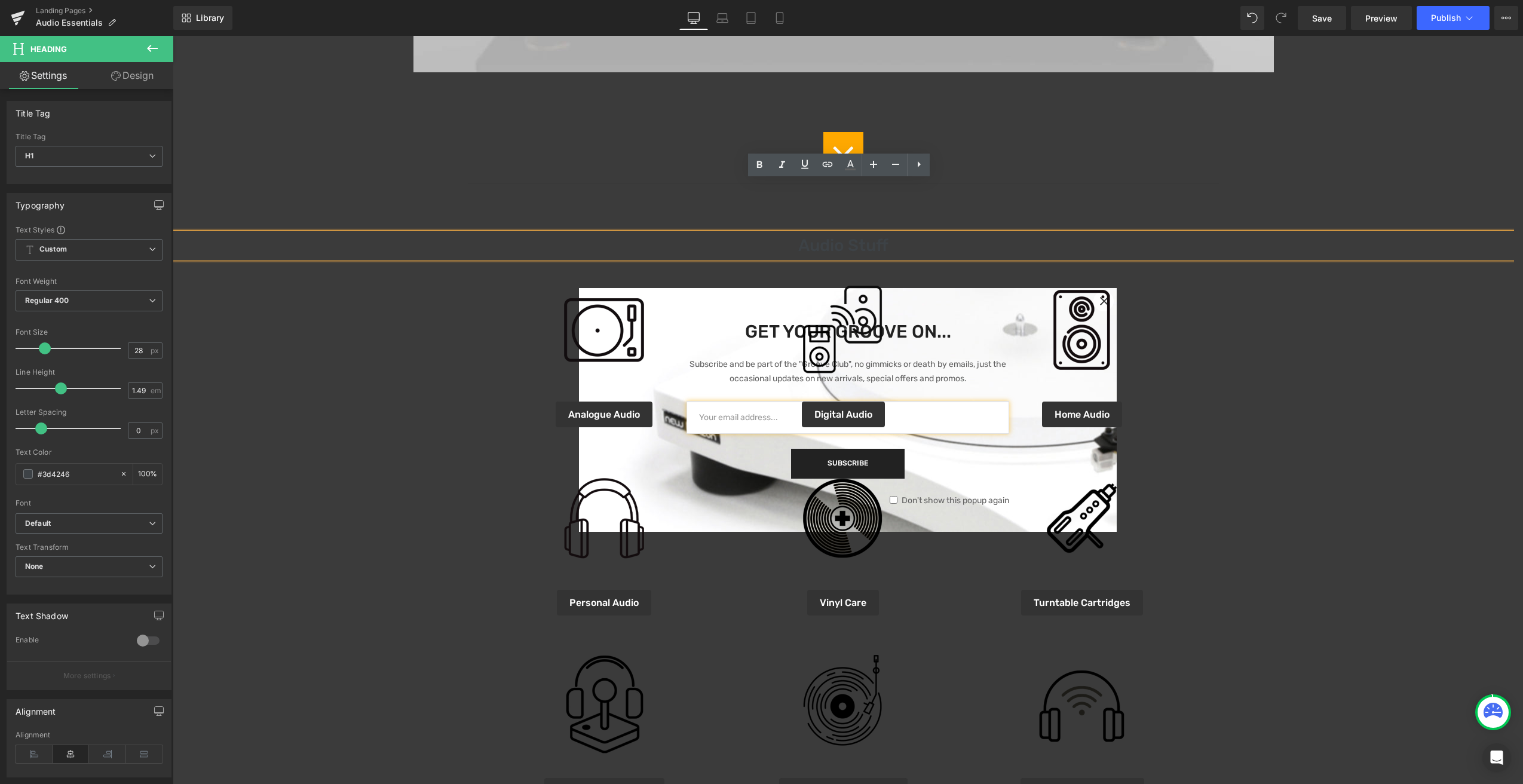
click at [895, 187] on div "Online Deals Of The Month Heading Image Icon Separator Audio Stuff Heading Imag…" at bounding box center [844, 488] width 1342 height 1721
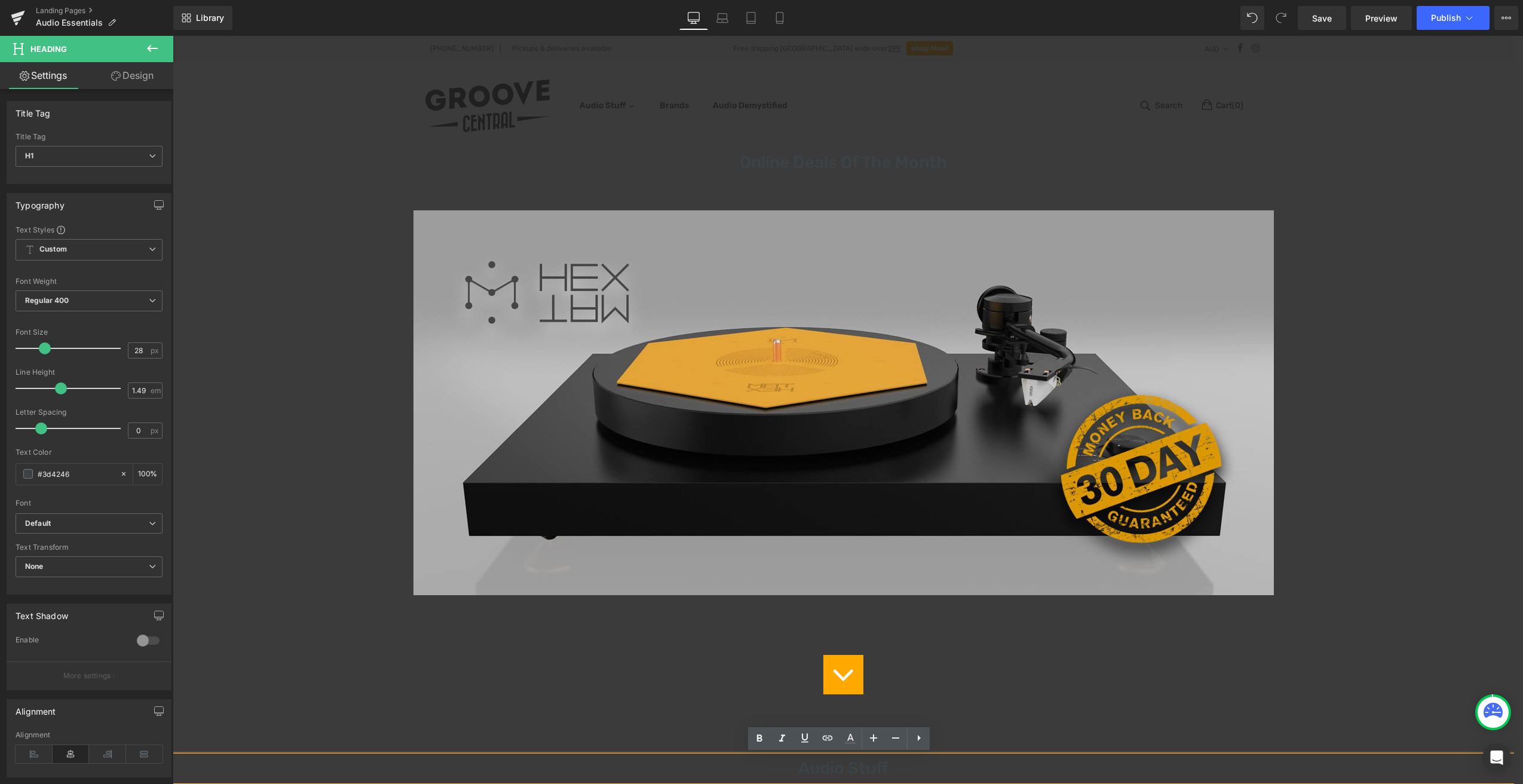
scroll to position [0, 0]
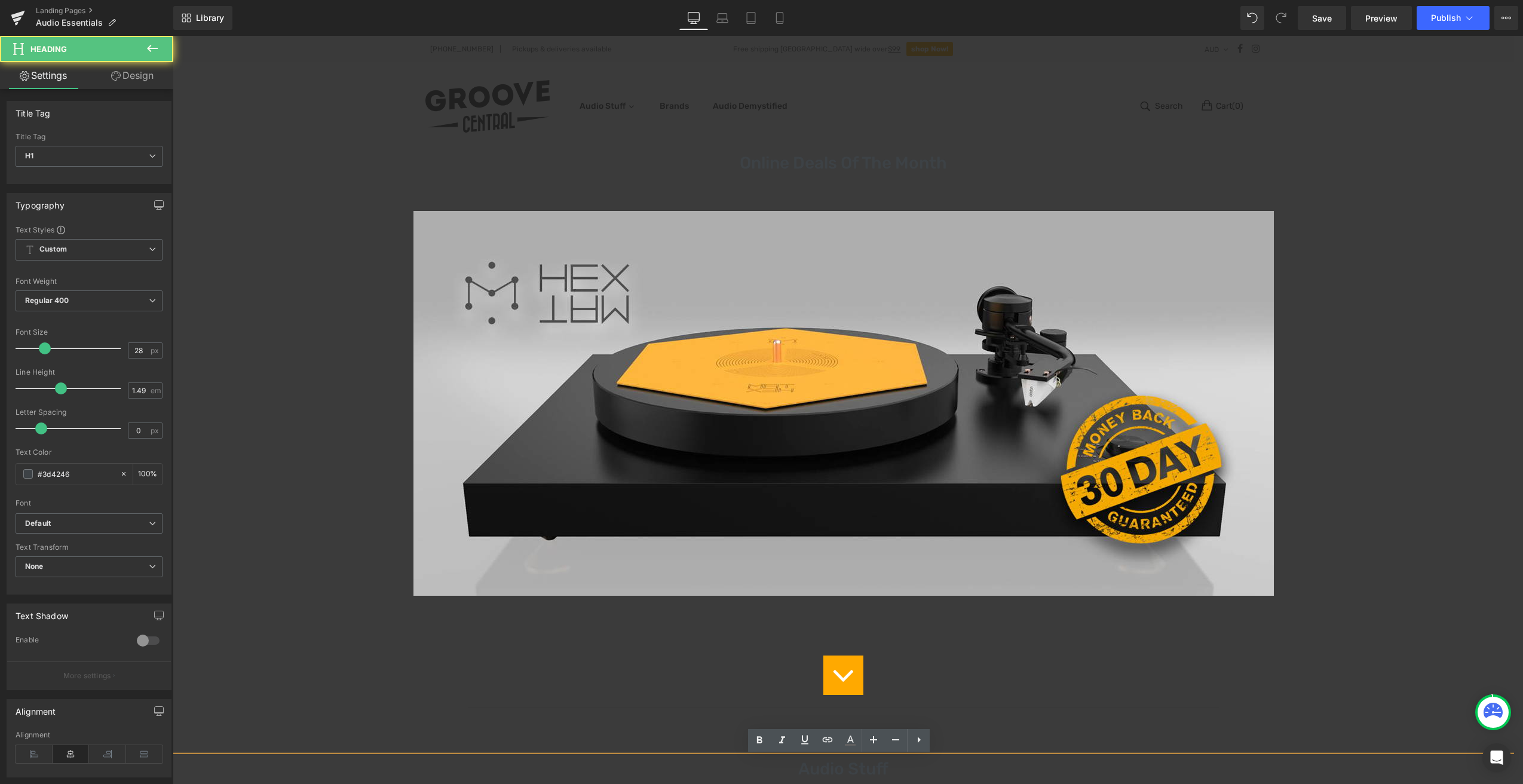
drag, startPoint x: 890, startPoint y: 768, endPoint x: 802, endPoint y: 765, distance: 88.1
click at [802, 765] on h1 "Audio Stuff" at bounding box center [844, 769] width 1342 height 25
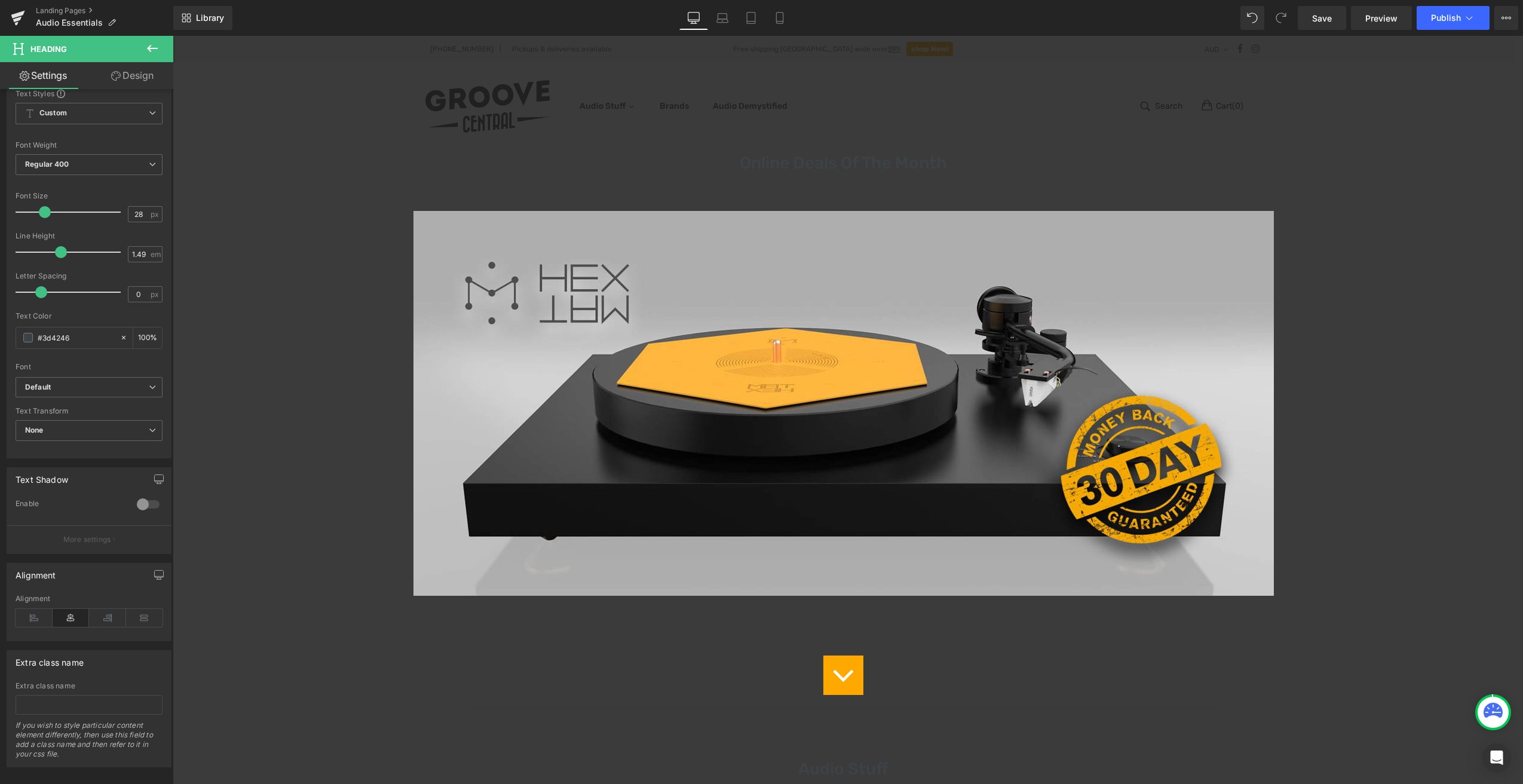
scroll to position [153, 0]
click at [41, 601] on icon at bounding box center [34, 609] width 37 height 18
click at [60, 601] on icon at bounding box center [71, 609] width 37 height 18
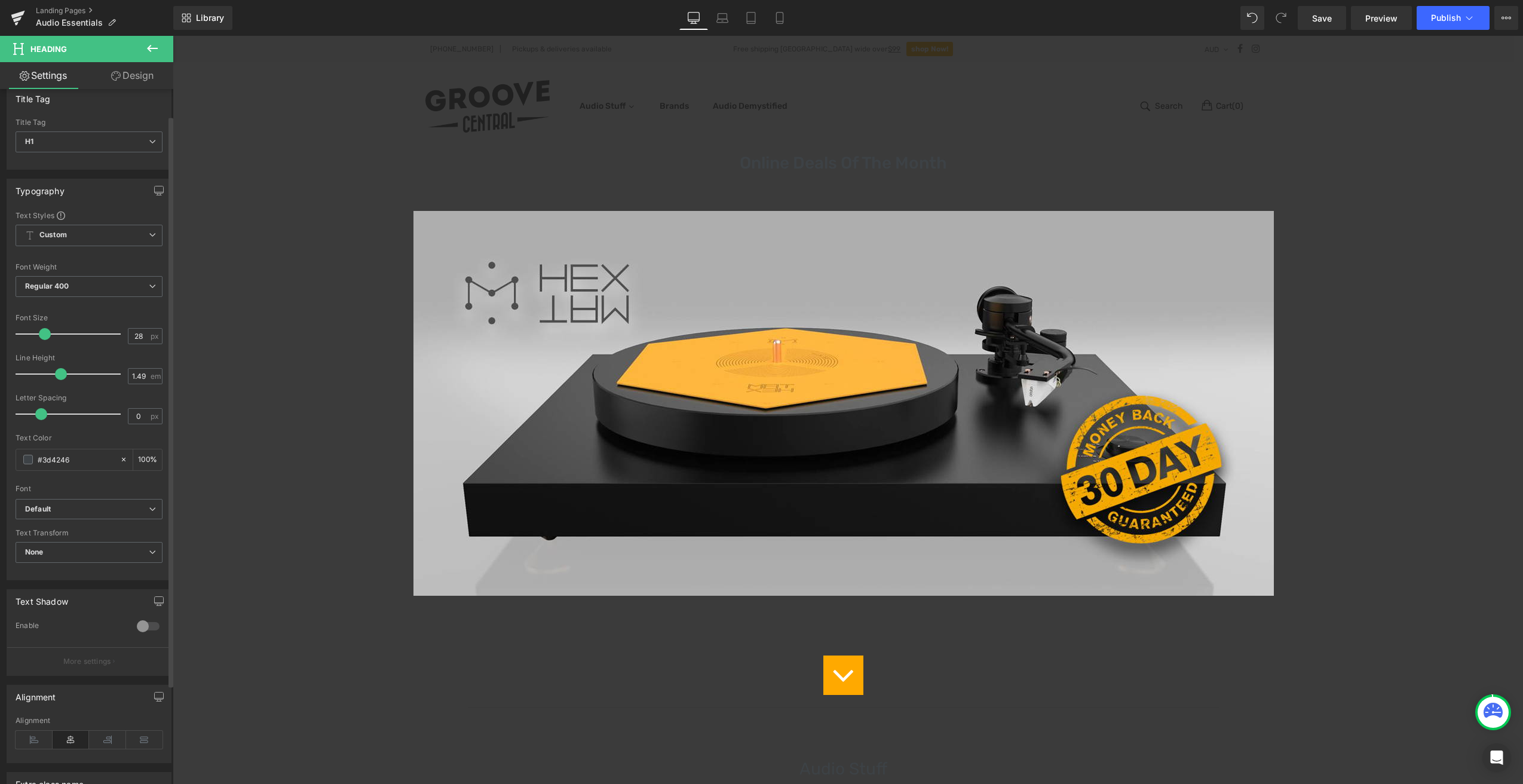
scroll to position [0, 0]
click at [1508, 19] on icon at bounding box center [1507, 18] width 10 height 10
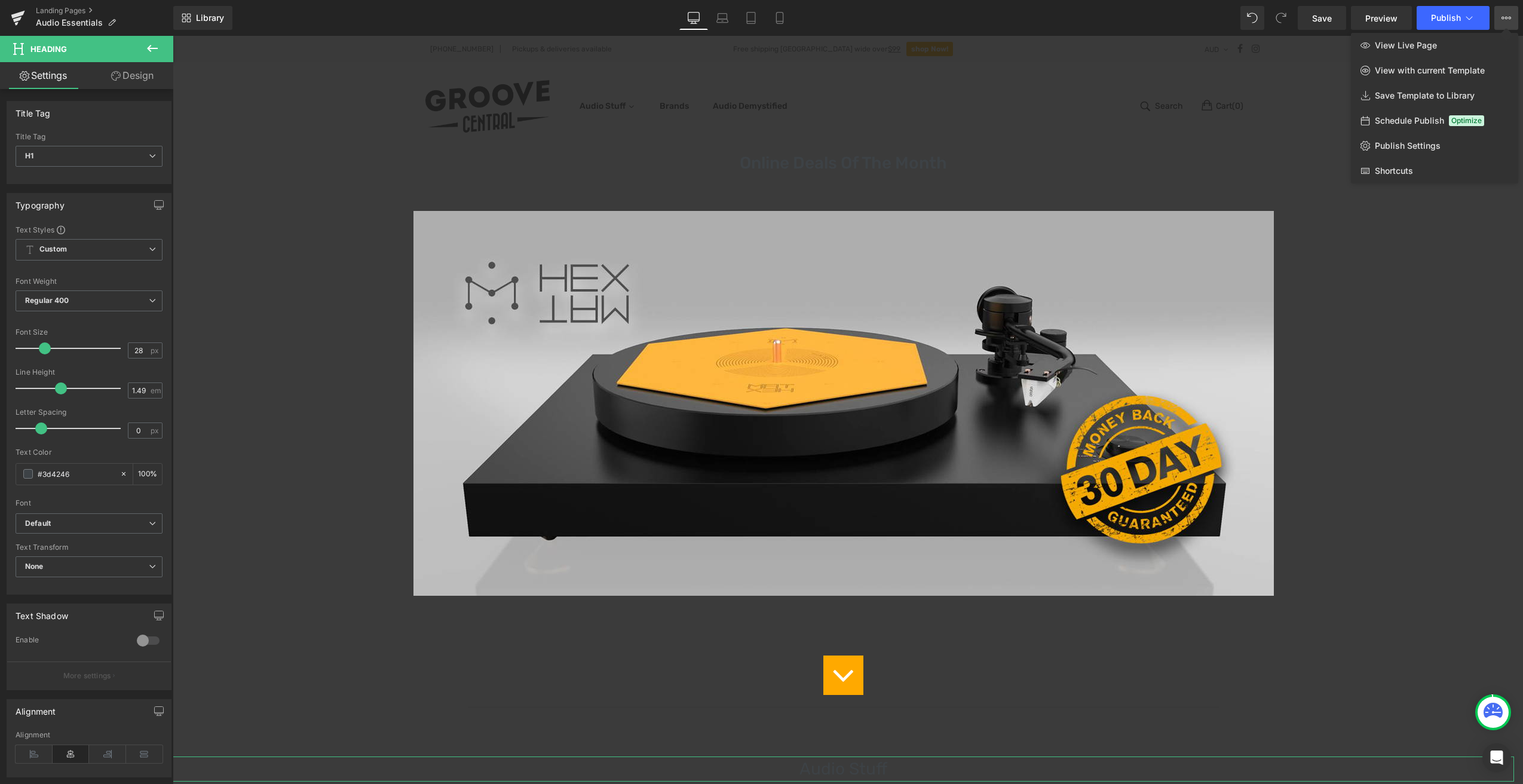
click at [136, 74] on link "Design" at bounding box center [132, 75] width 86 height 27
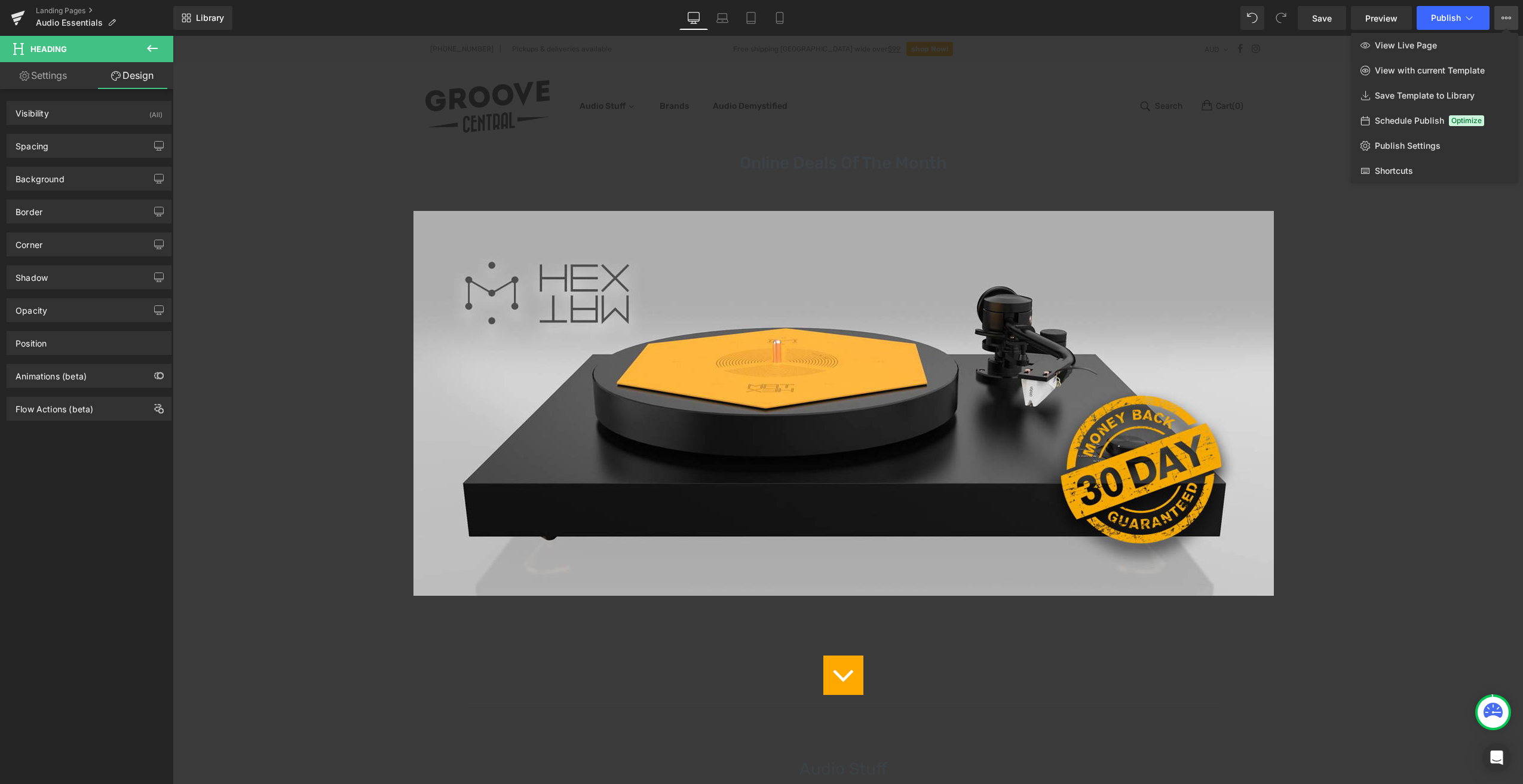
click at [63, 47] on span "Heading" at bounding box center [49, 49] width 37 height 10
drag, startPoint x: 69, startPoint y: 49, endPoint x: 45, endPoint y: 51, distance: 24.1
click at [44, 51] on span "Heading" at bounding box center [72, 49] width 119 height 26
click at [127, 44] on span "Heading" at bounding box center [72, 49] width 119 height 26
click at [68, 48] on span "Heading" at bounding box center [72, 49] width 119 height 26
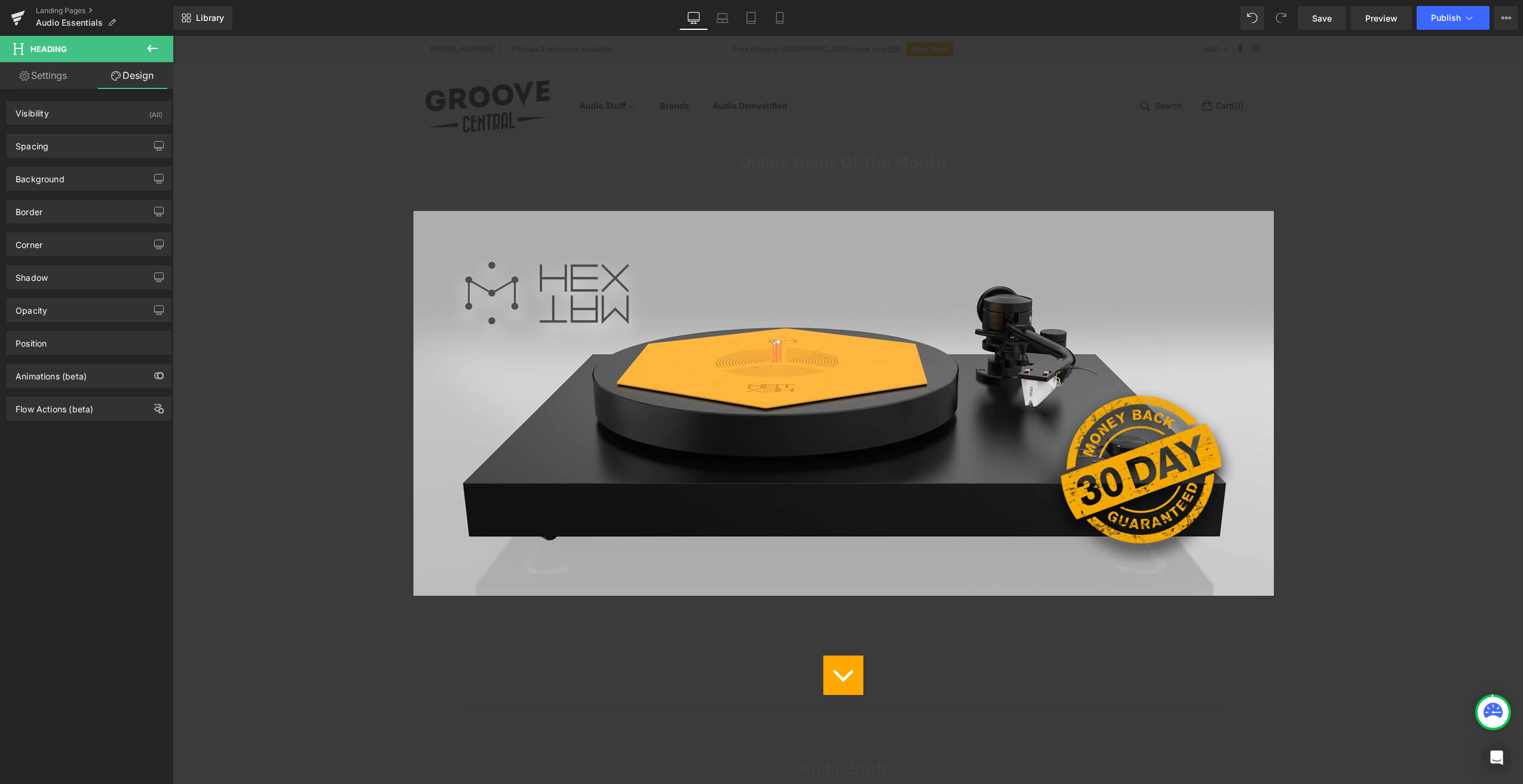
click at [148, 44] on icon at bounding box center [153, 49] width 15 height 15
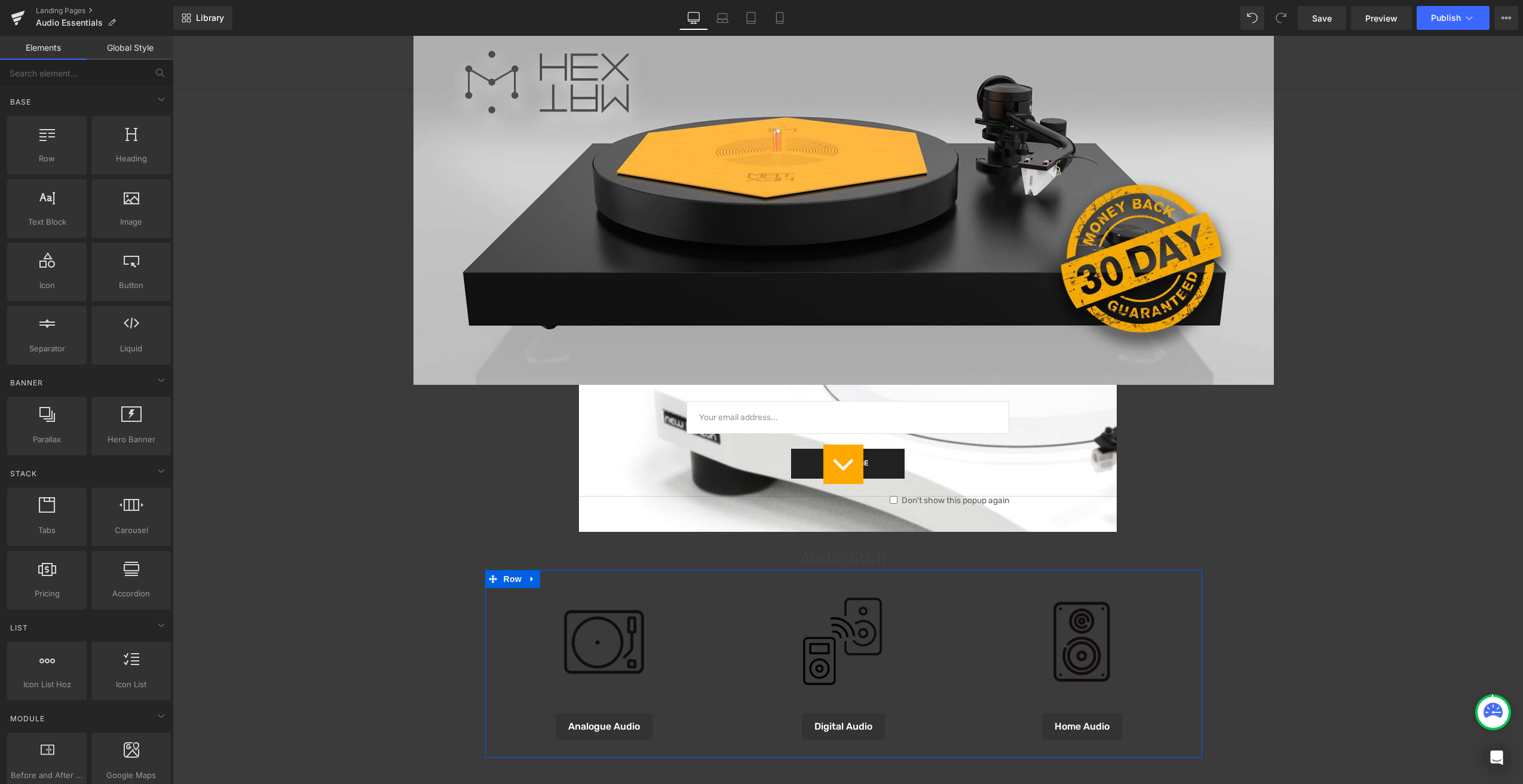
scroll to position [156, 0]
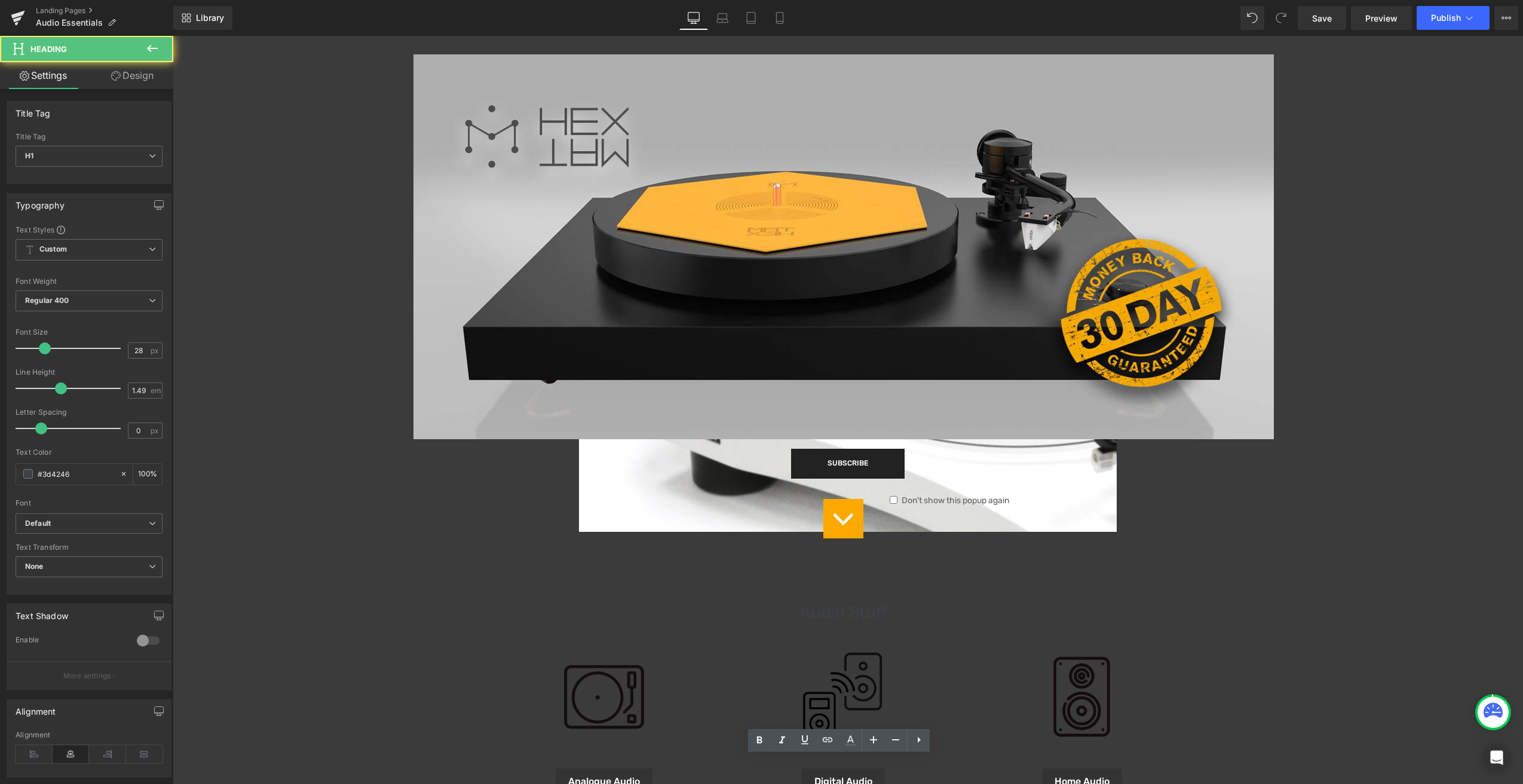
scroll to position [0, 0]
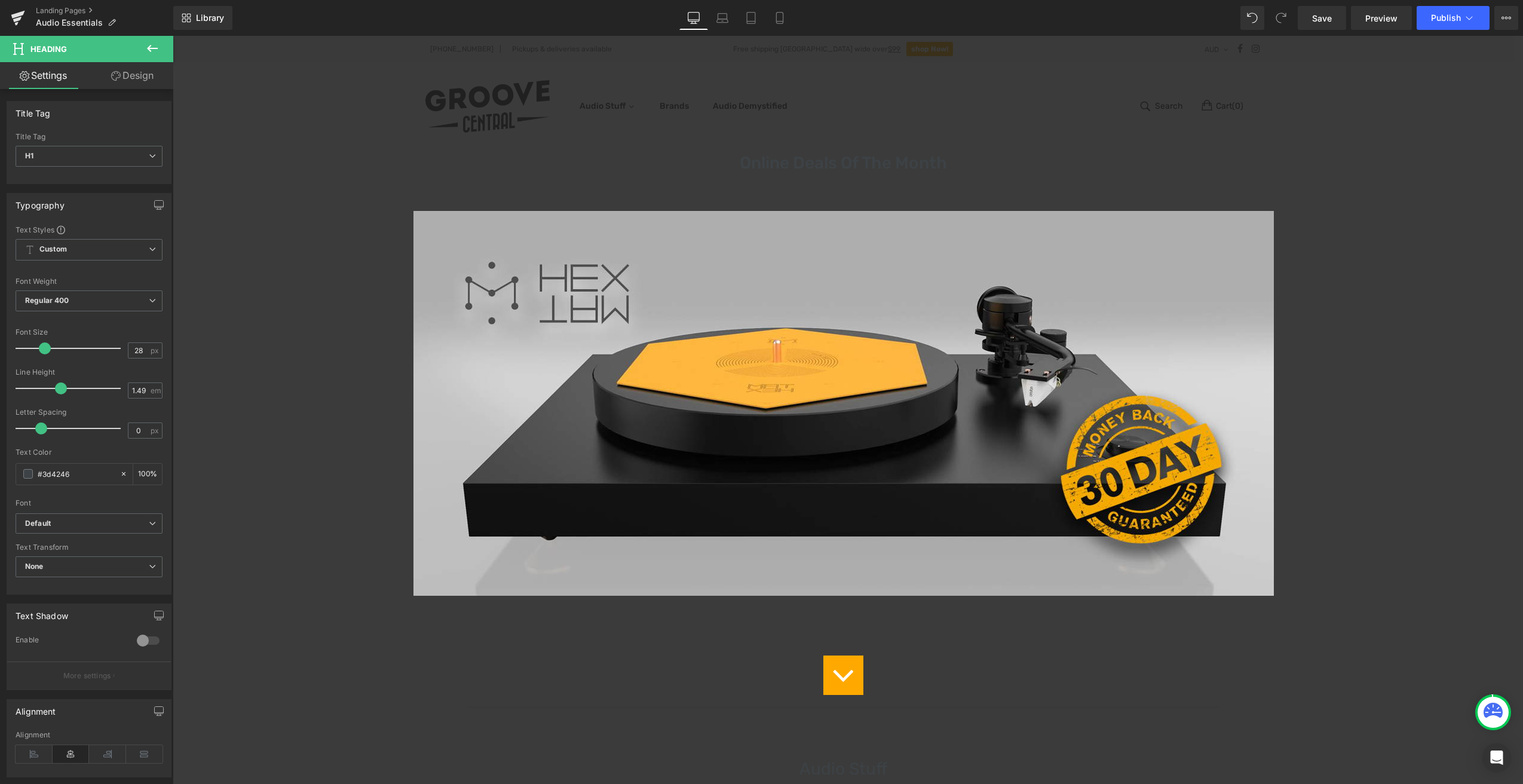
click at [47, 114] on div "Title Tag" at bounding box center [33, 110] width 35 height 16
click at [82, 95] on div "Title Tag H1 H2 H3 H4 H5 H6 Title Tag H1 H1 H2 H3 H4 H5 H6" at bounding box center [89, 138] width 178 height 92
click at [154, 47] on icon at bounding box center [153, 49] width 15 height 15
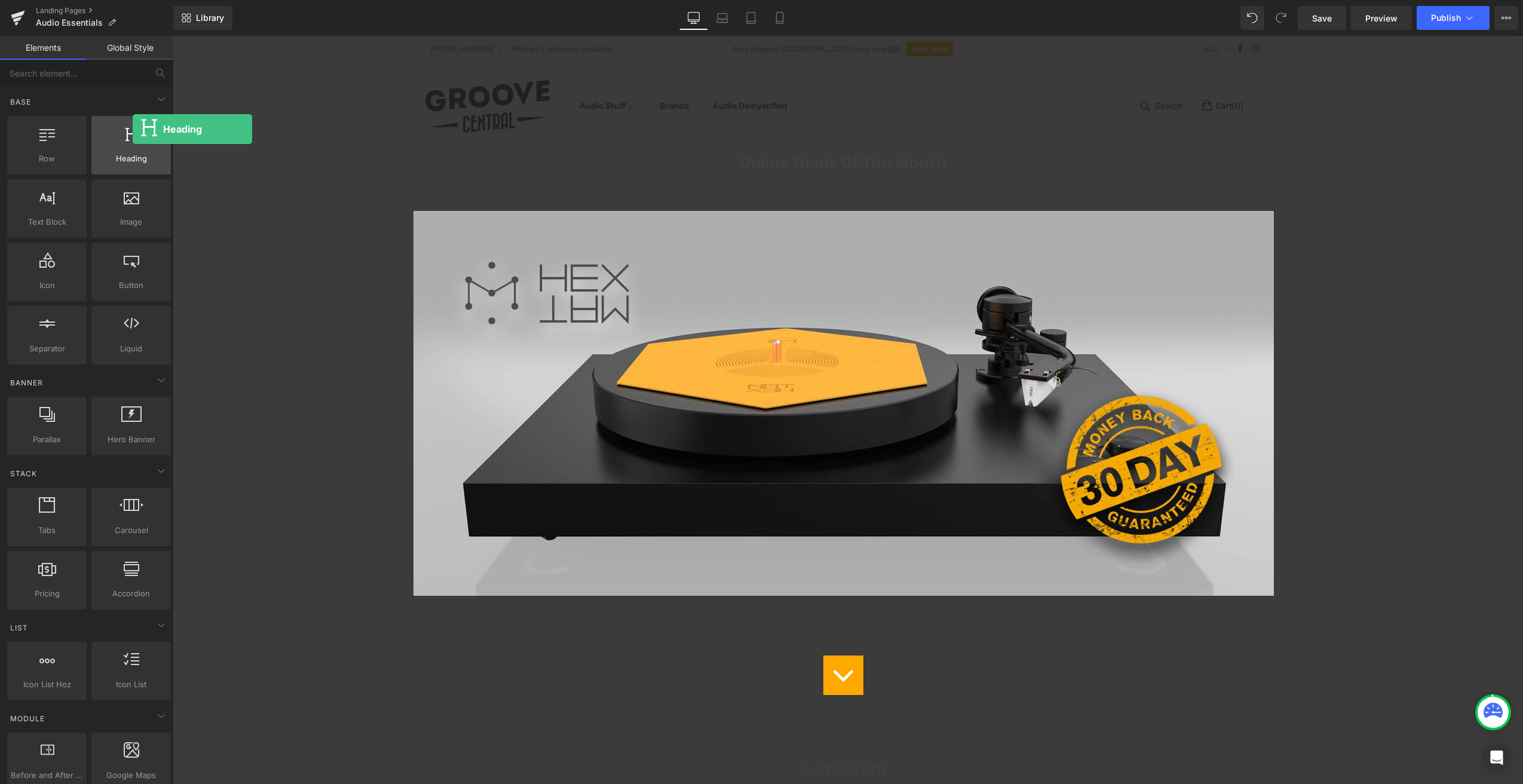
click at [133, 129] on icon at bounding box center [131, 133] width 12 height 16
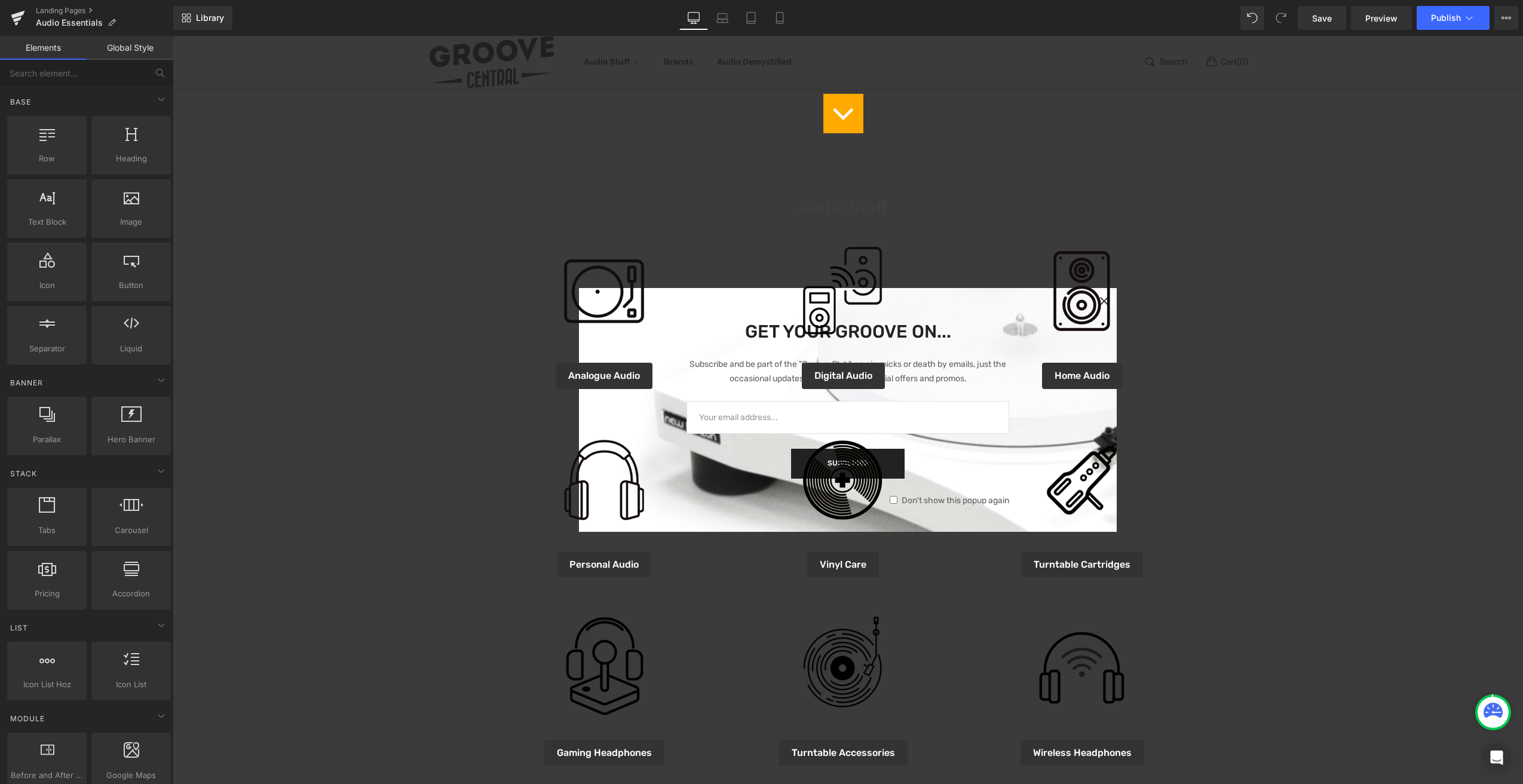
scroll to position [560, 0]
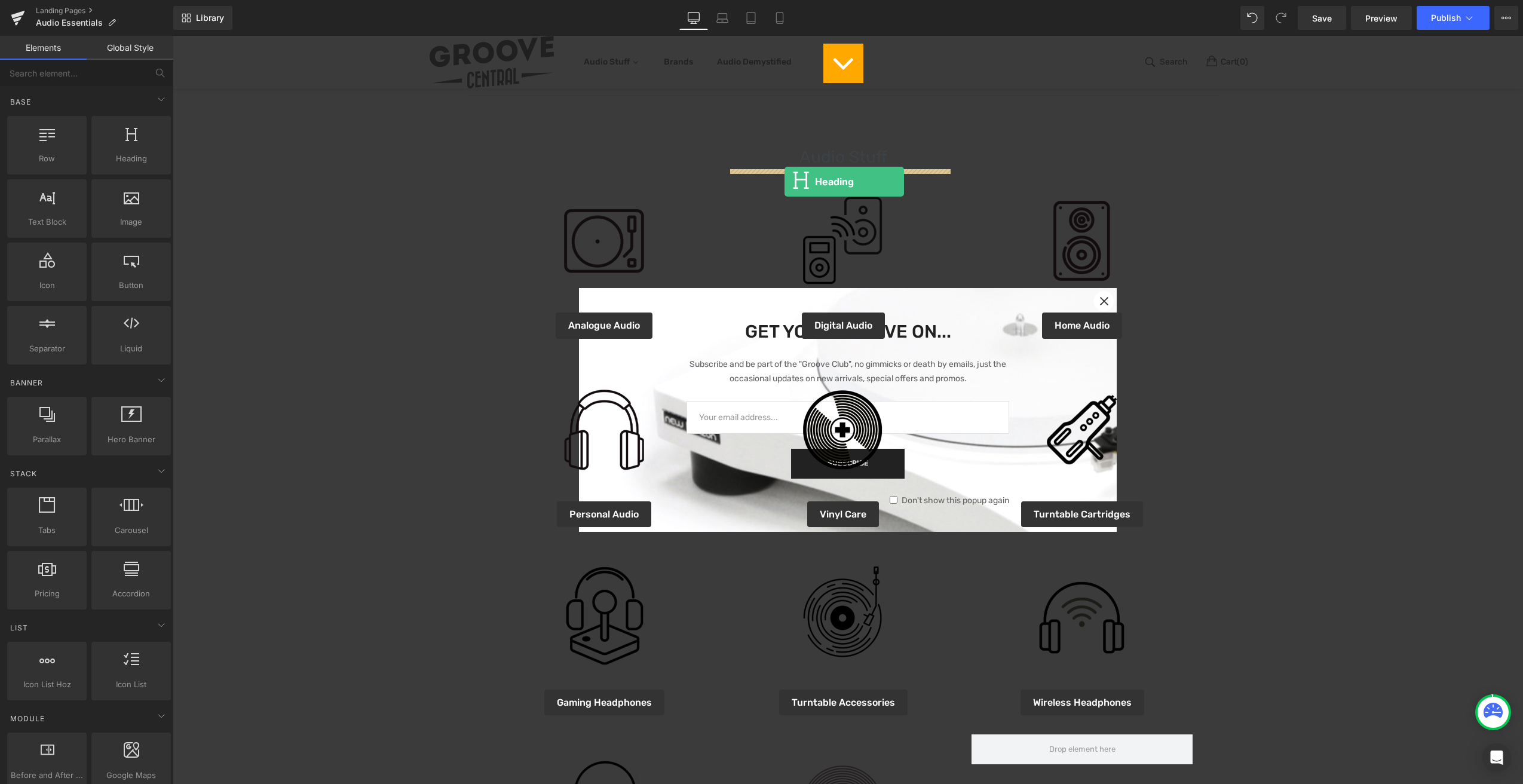
drag, startPoint x: 287, startPoint y: 187, endPoint x: 785, endPoint y: 181, distance: 498.0
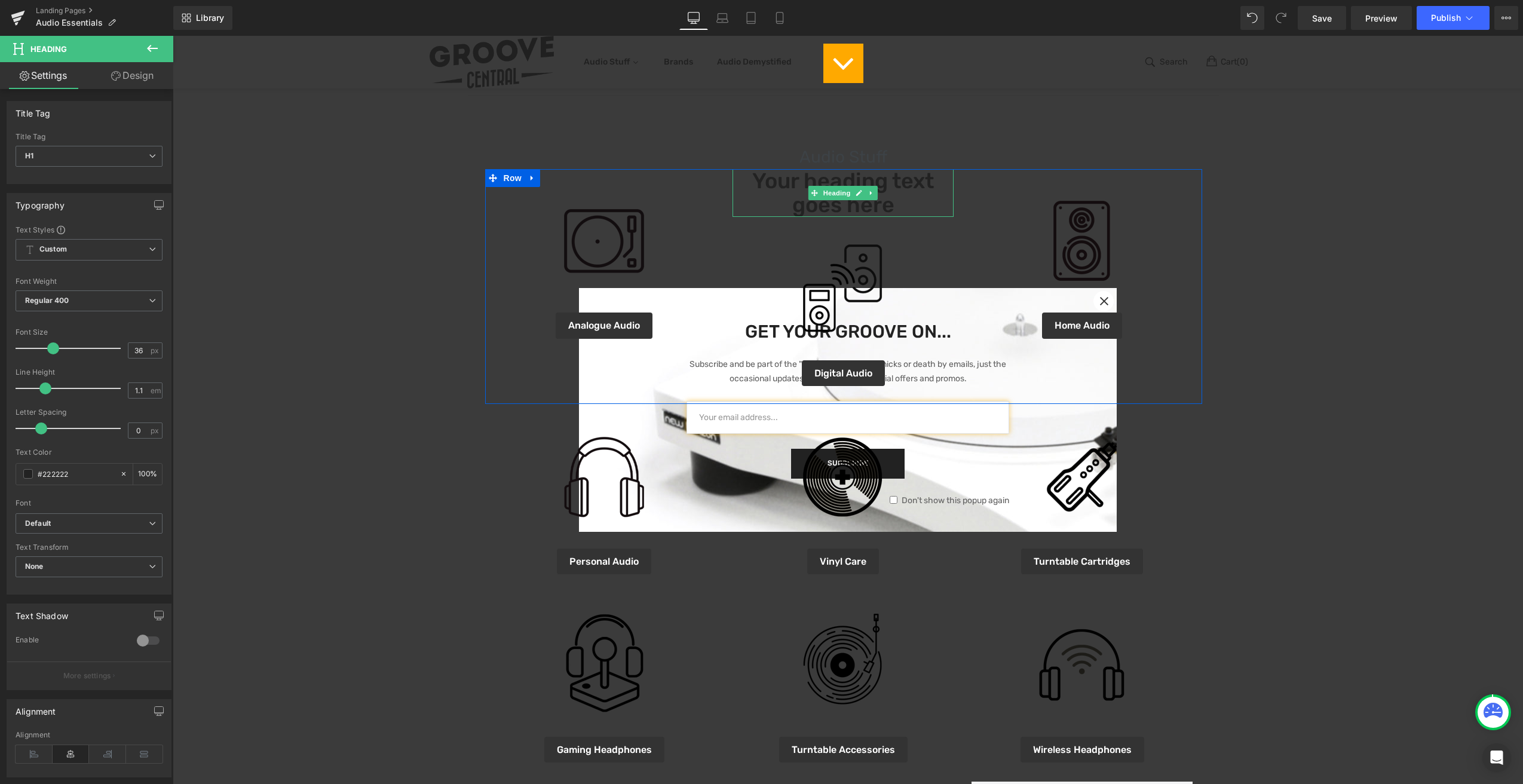
scroll to position [0, 0]
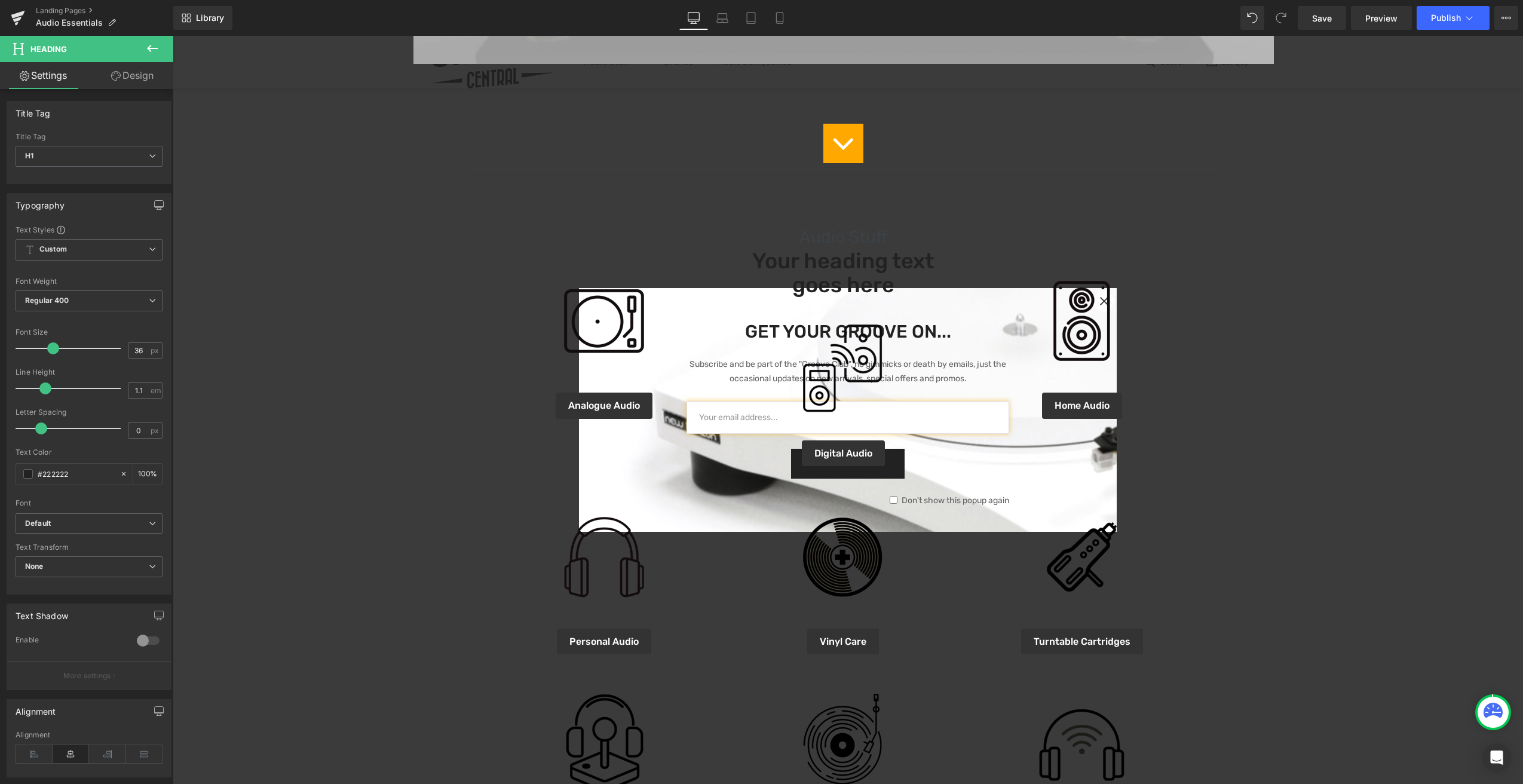
scroll to position [566, 0]
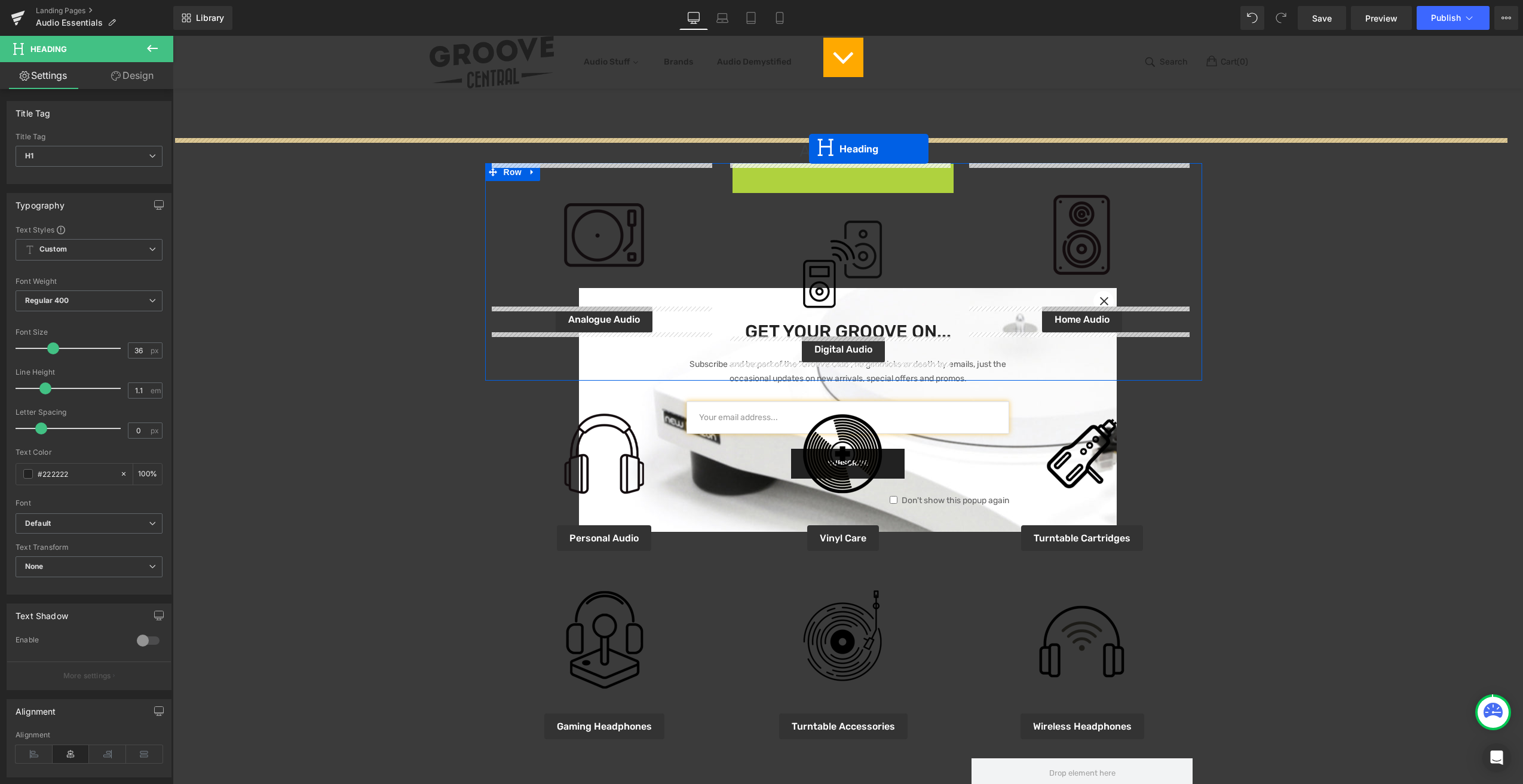
drag, startPoint x: 810, startPoint y: 183, endPoint x: 809, endPoint y: 149, distance: 34.0
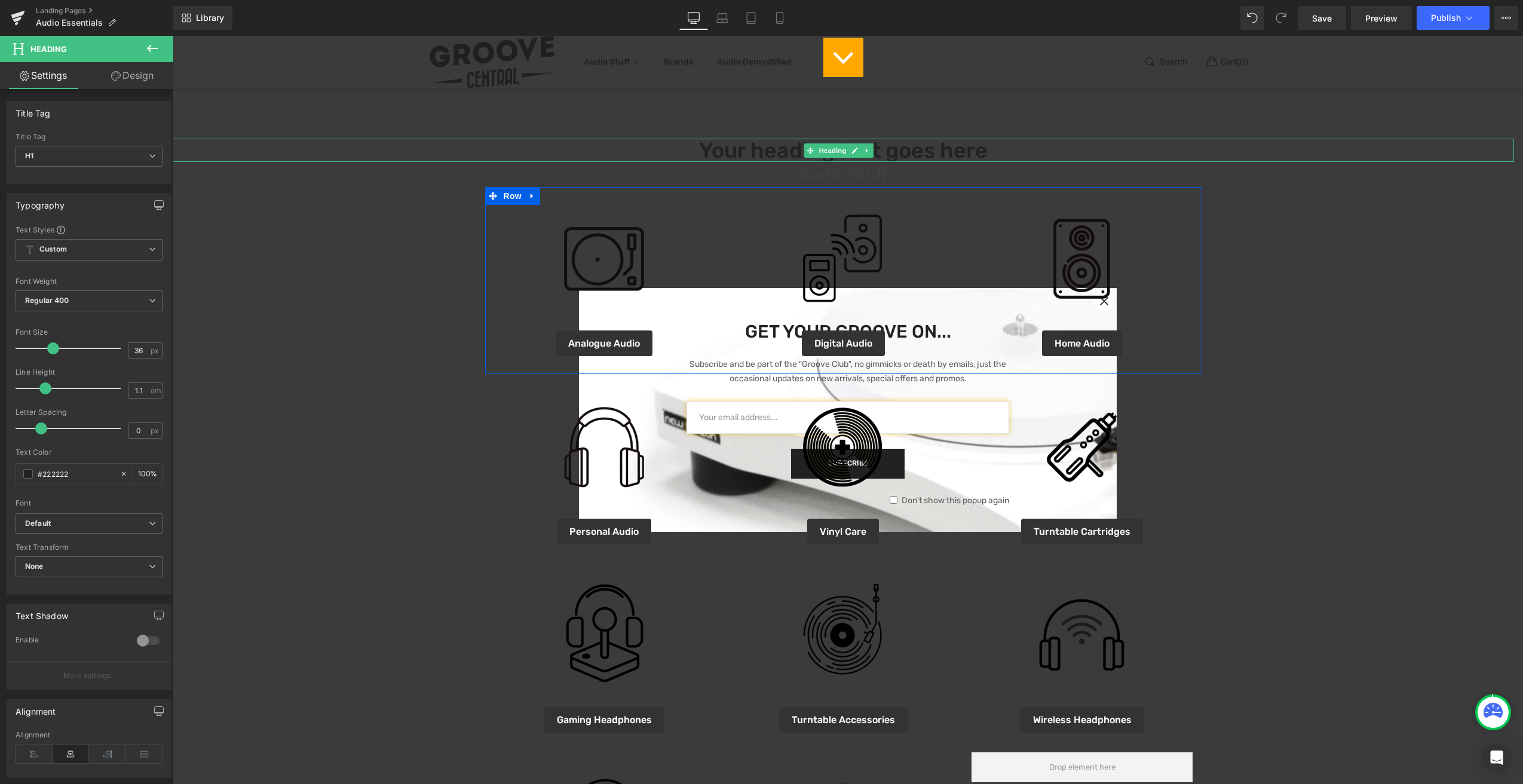
click at [985, 149] on div "Online Deals Of The Month Heading Image Icon Separator Your heading text goes h…" at bounding box center [844, 404] width 1342 height 1745
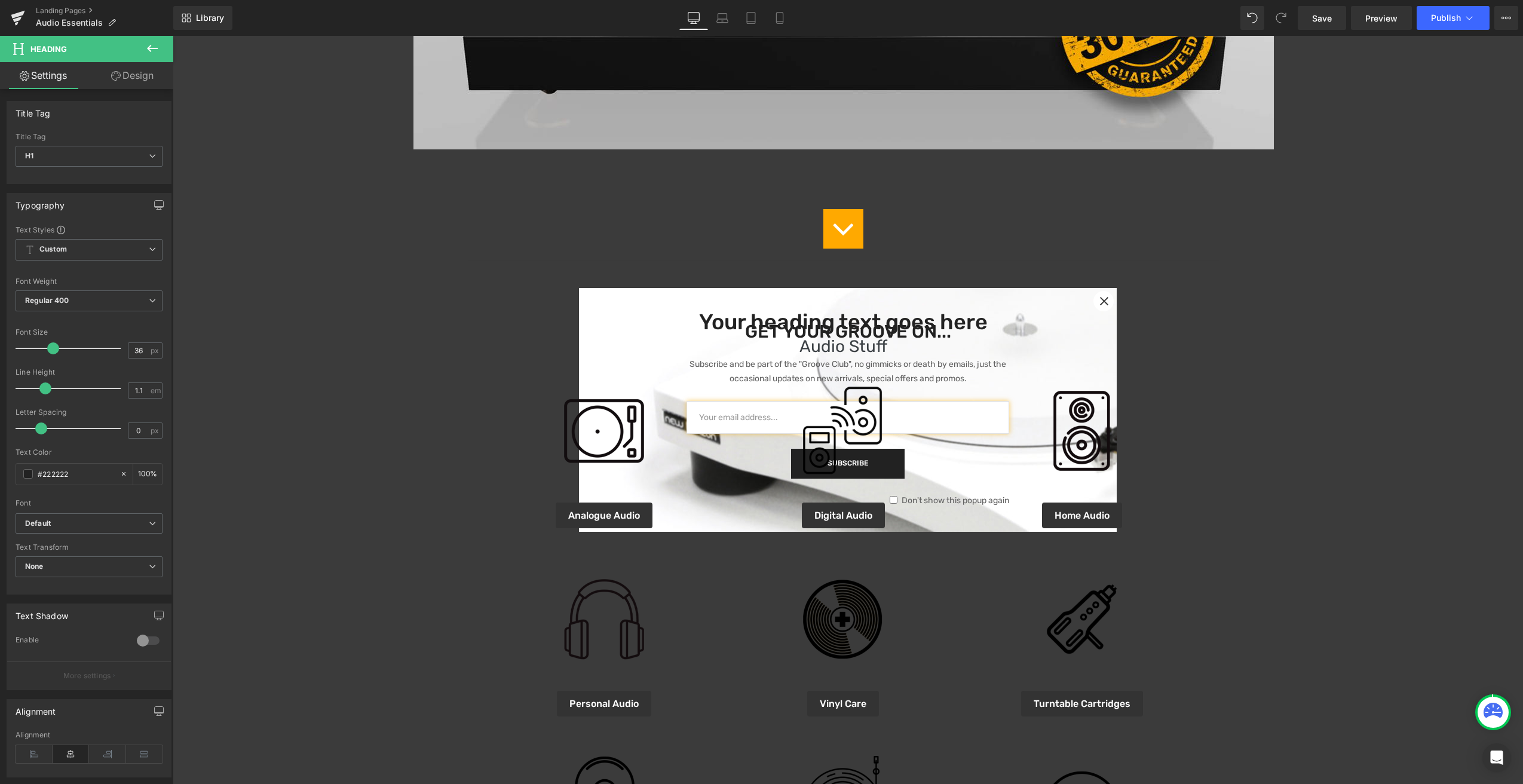
scroll to position [0, 0]
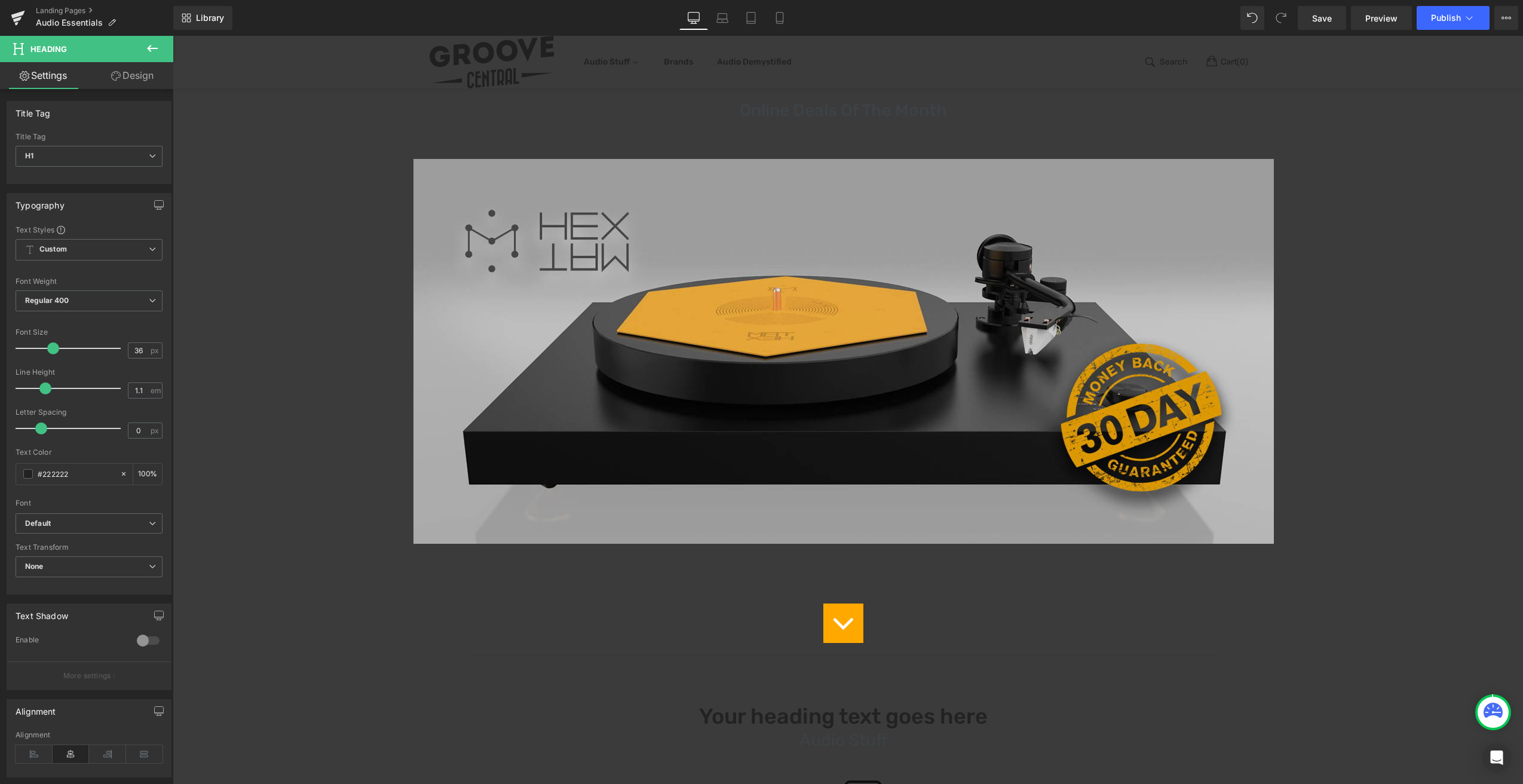
scroll to position [556, 0]
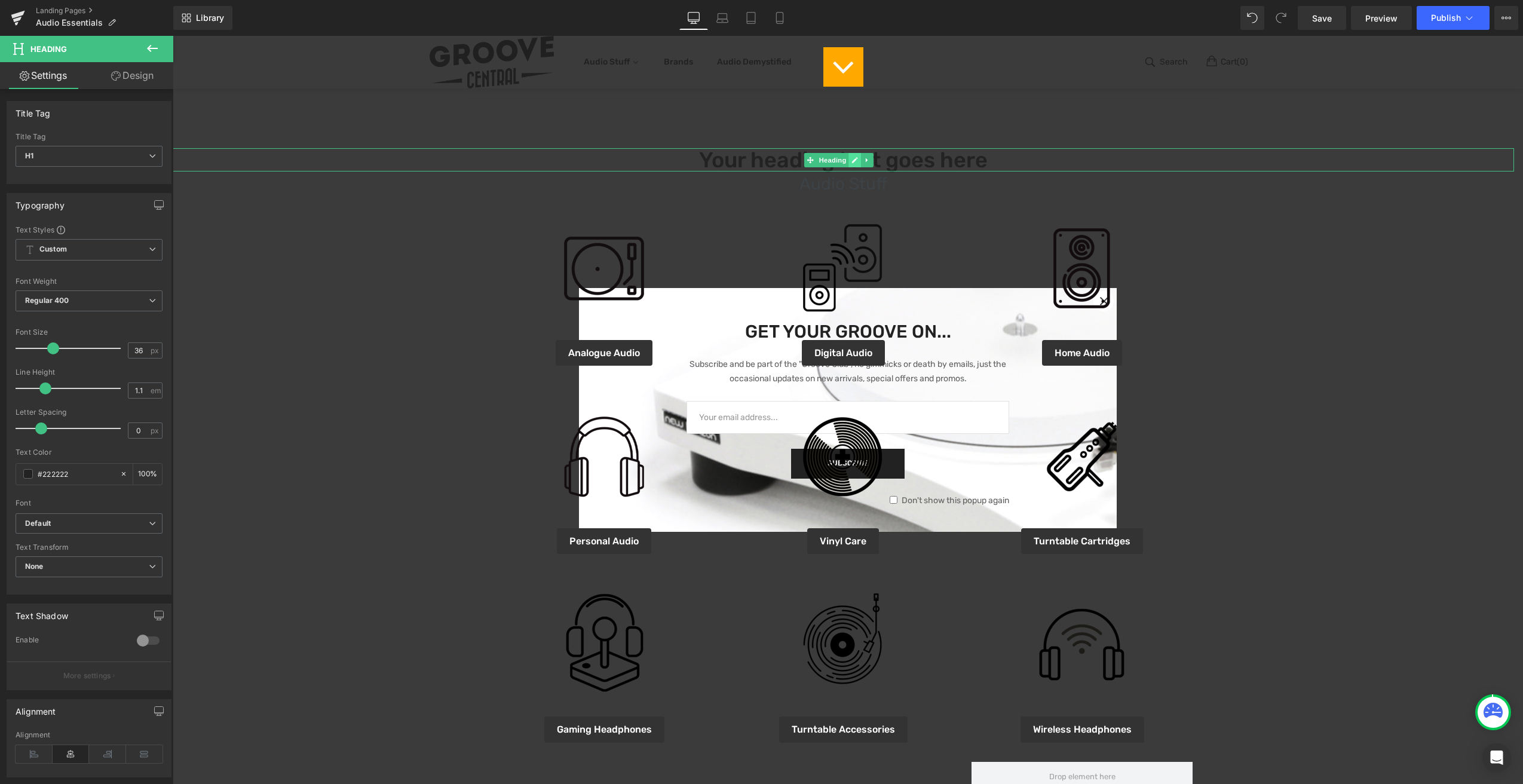
click at [855, 158] on icon at bounding box center [855, 160] width 6 height 6
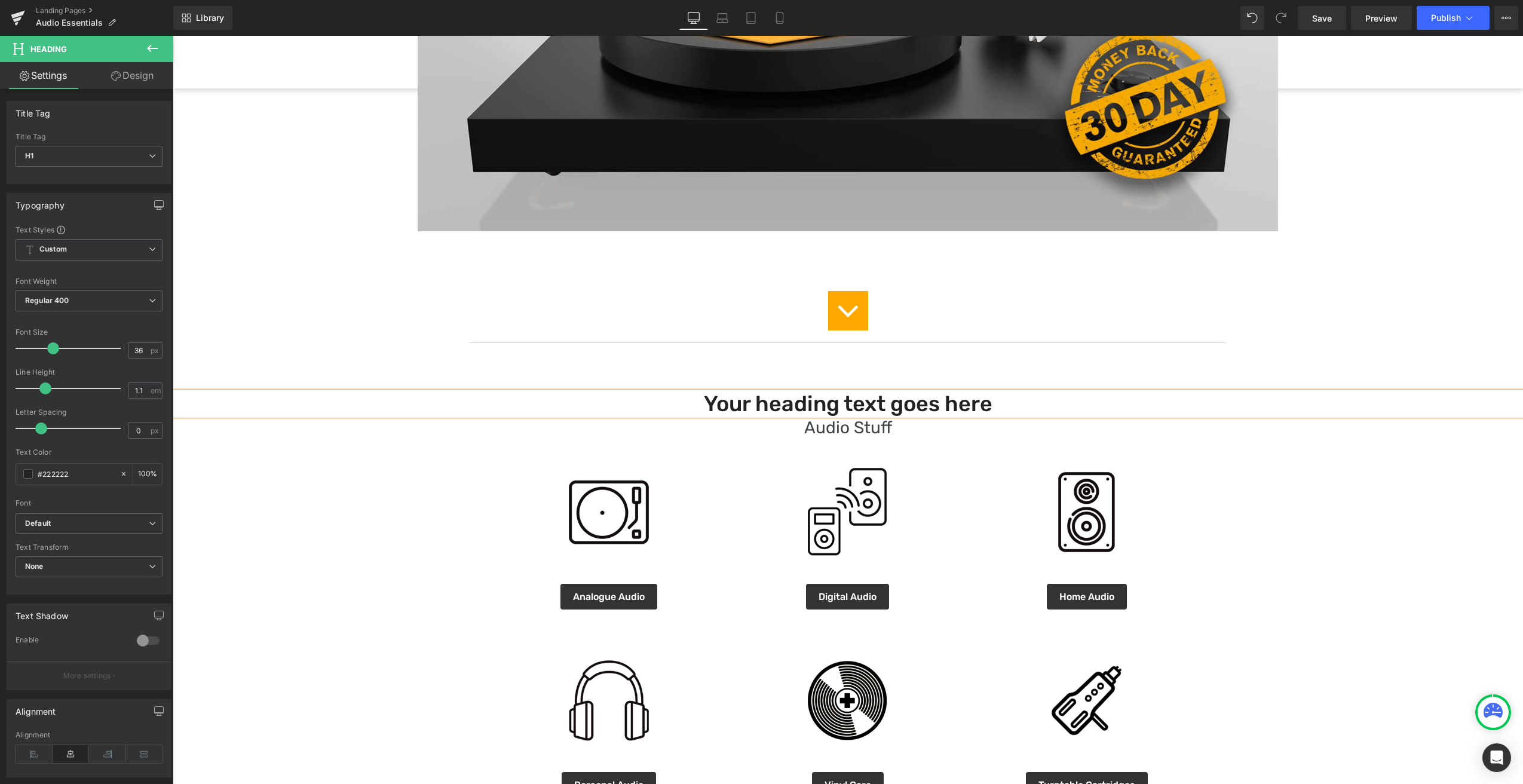
scroll to position [460, 0]
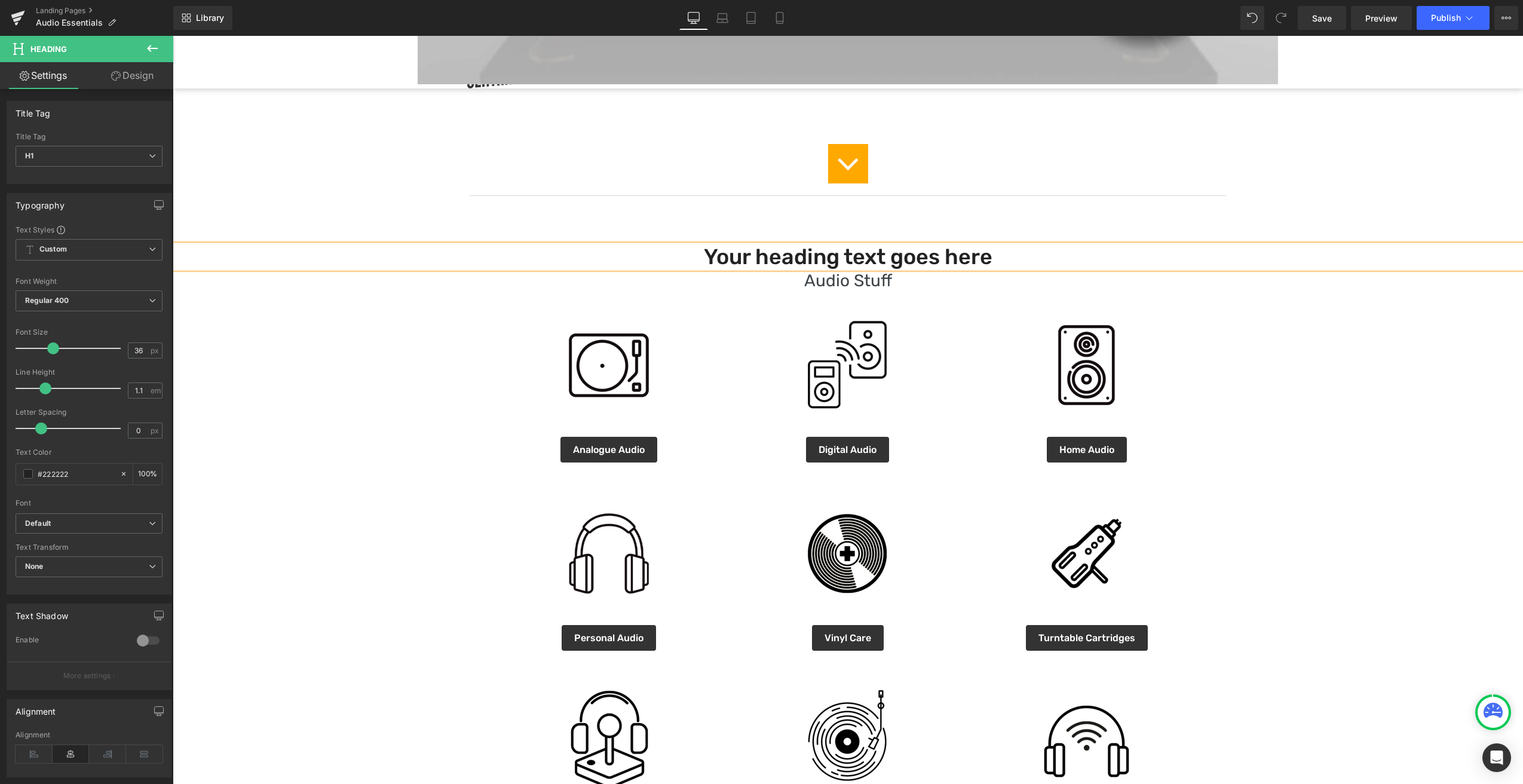
click at [875, 257] on h1 "Your heading text goes here" at bounding box center [848, 256] width 1350 height 24
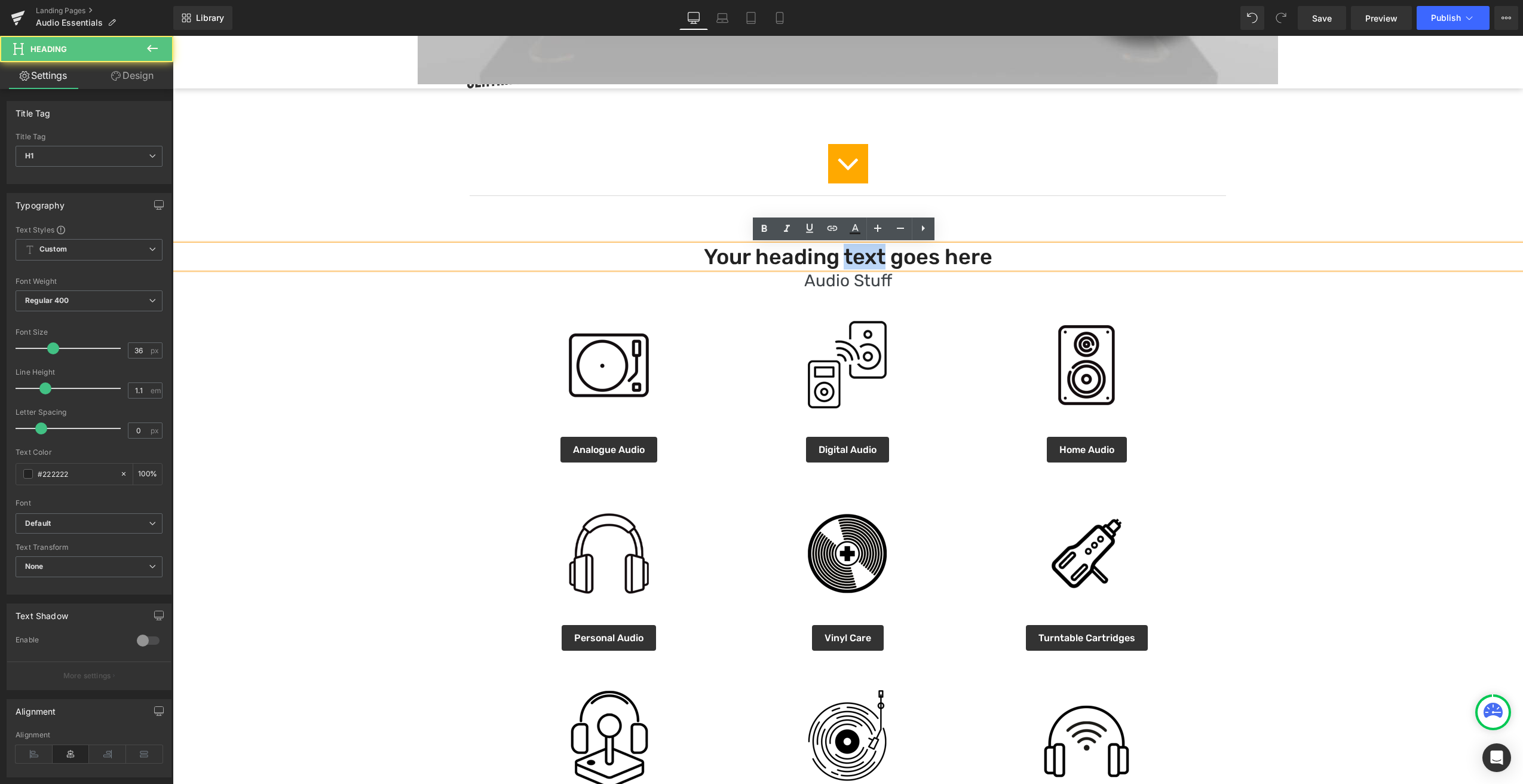
click at [875, 257] on h1 "Your heading text goes here" at bounding box center [848, 256] width 1350 height 24
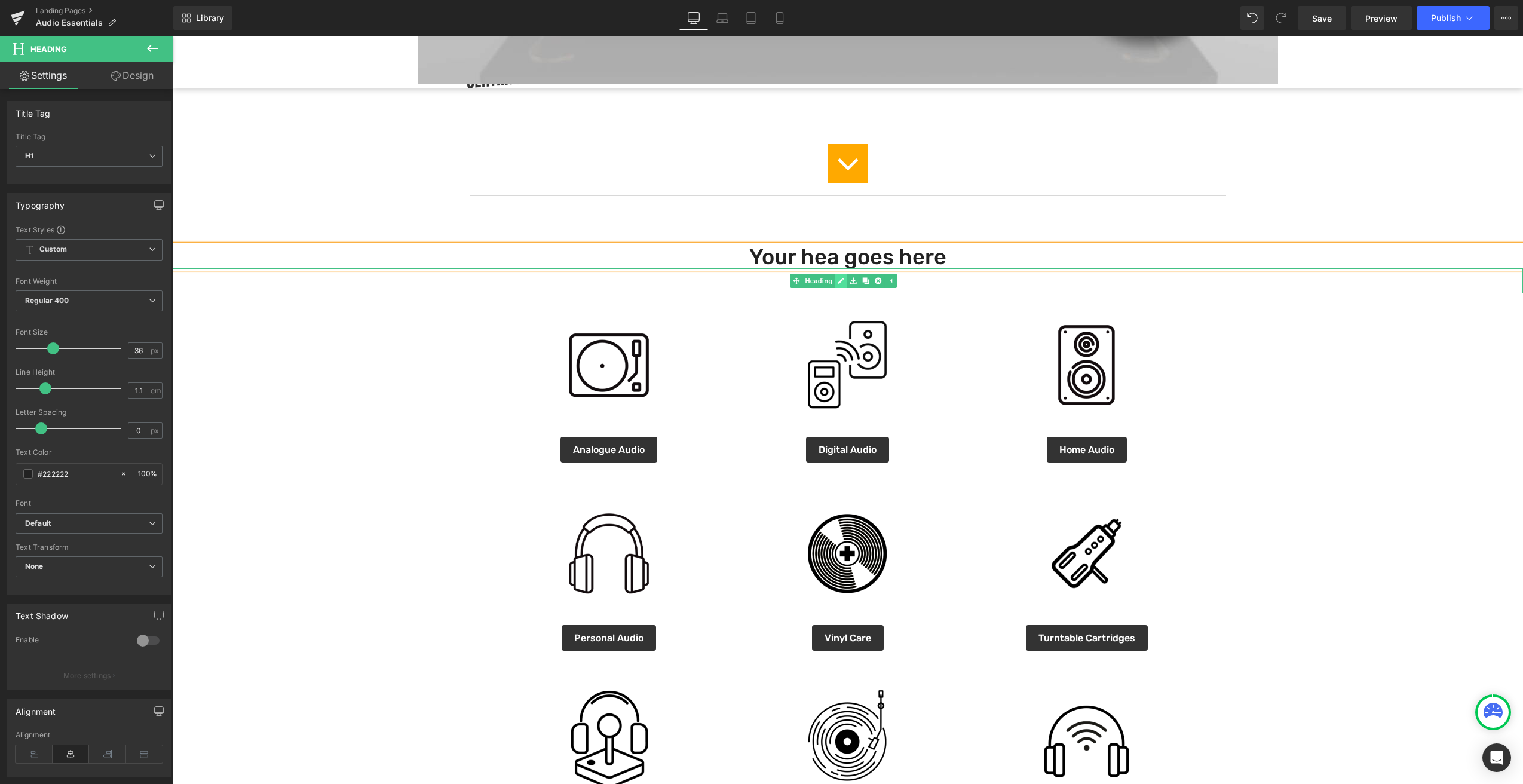
click at [838, 280] on icon at bounding box center [841, 281] width 7 height 7
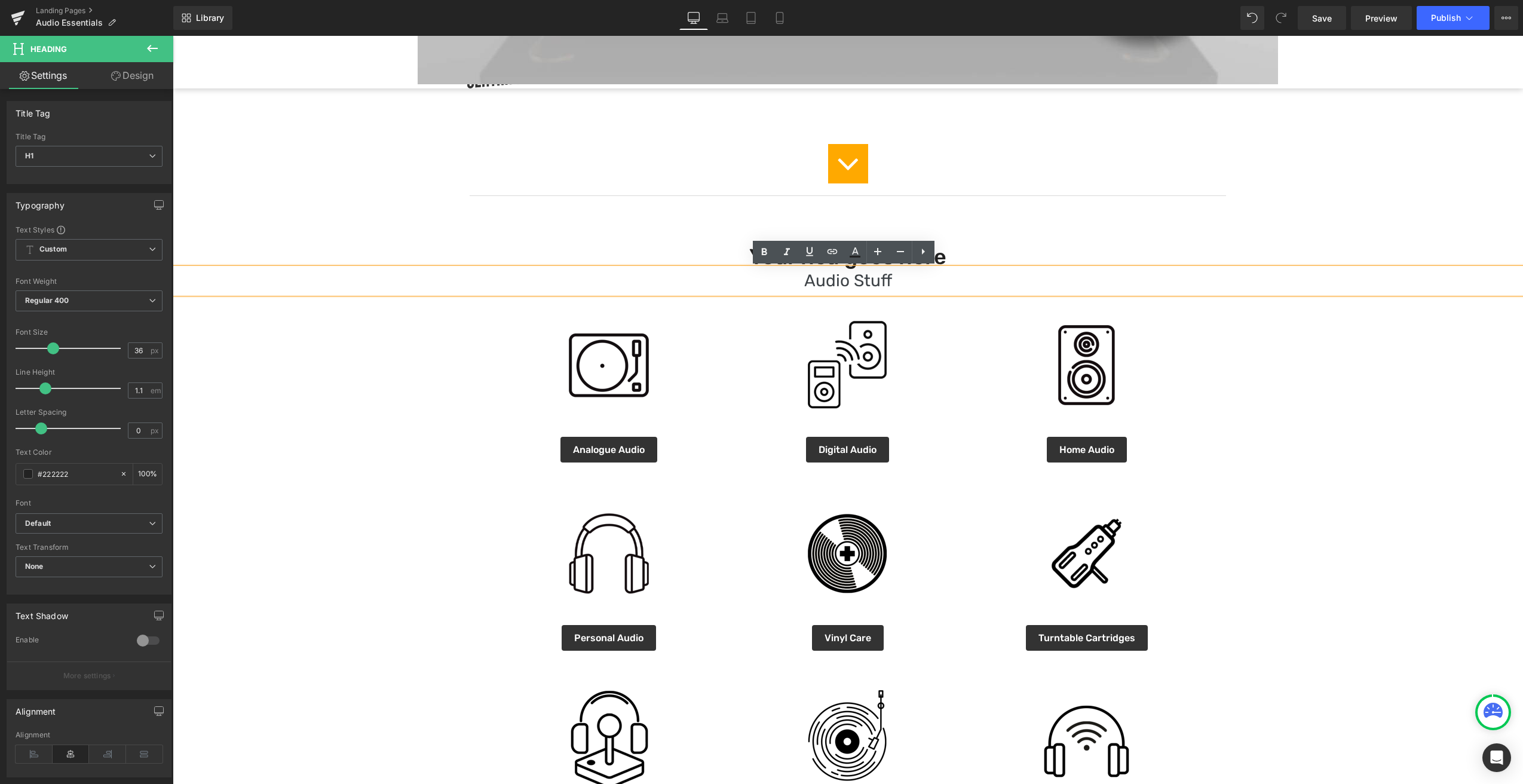
click at [838, 280] on h1 "Audio Stuff" at bounding box center [848, 281] width 1350 height 25
click at [1244, 344] on div "Online Deals Of The Month Heading Image Icon Separator Your hea goes here Headi…" at bounding box center [848, 511] width 1350 height 1745
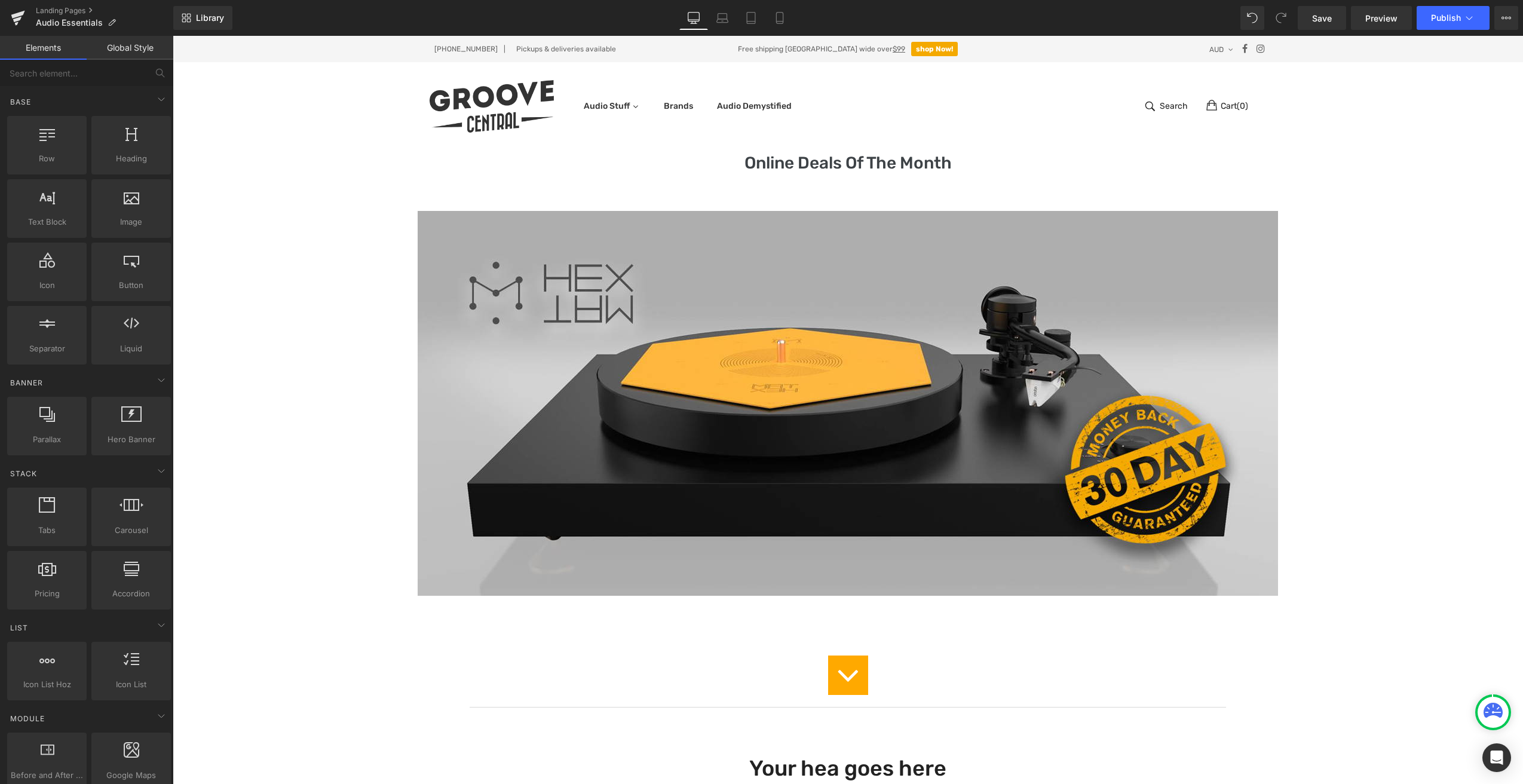
scroll to position [377, 0]
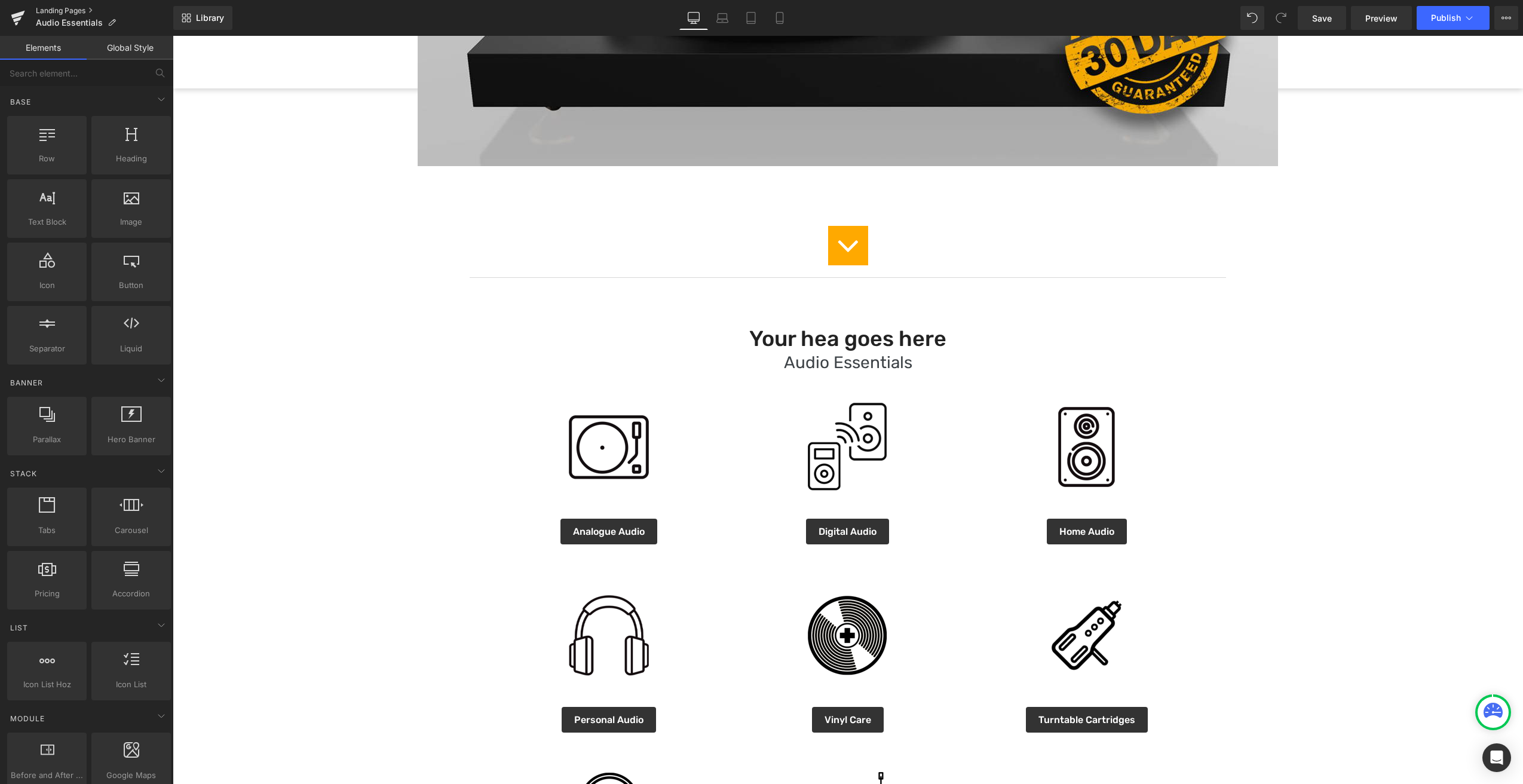
click at [70, 7] on link "Landing Pages" at bounding box center [105, 11] width 138 height 10
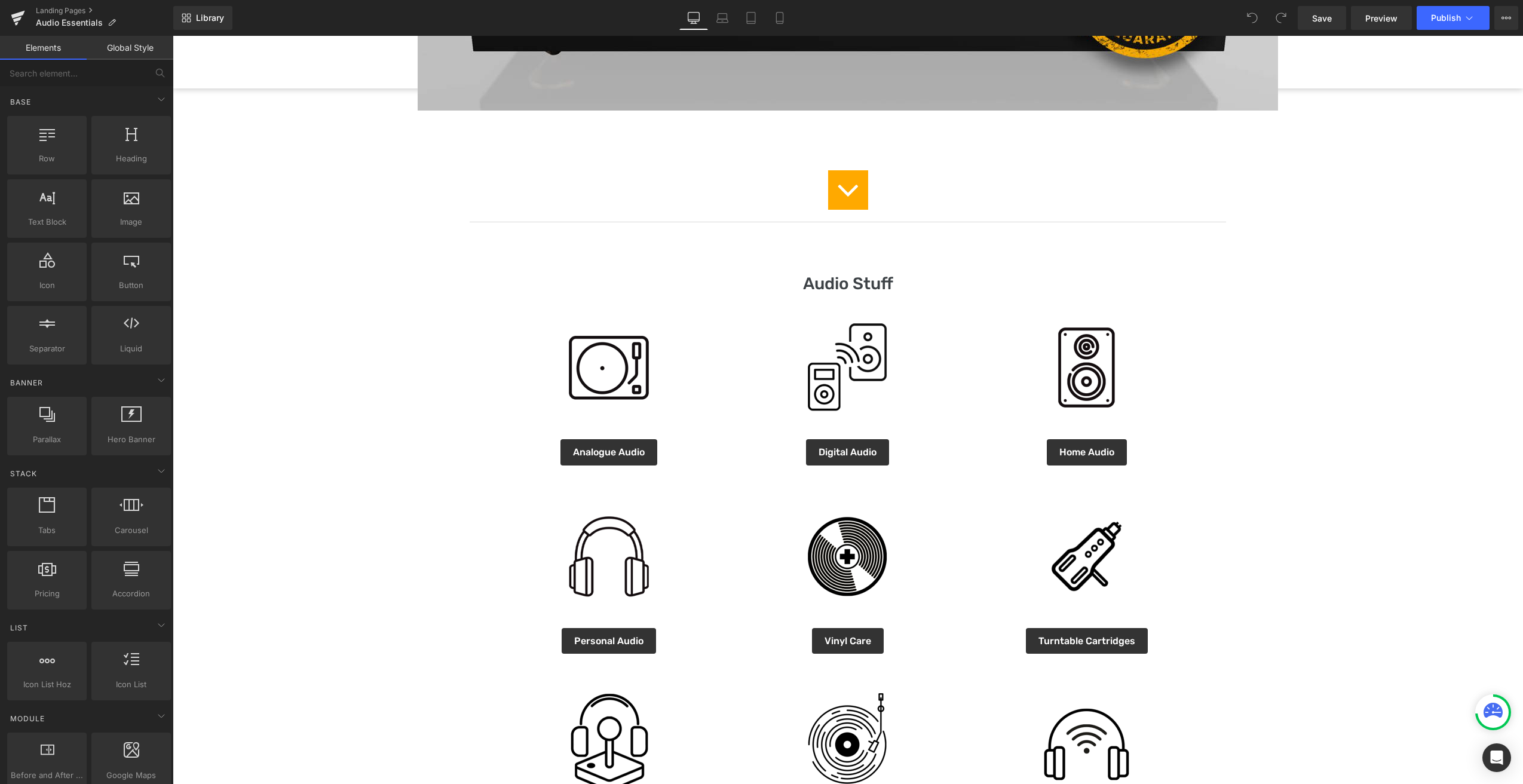
scroll to position [437, 0]
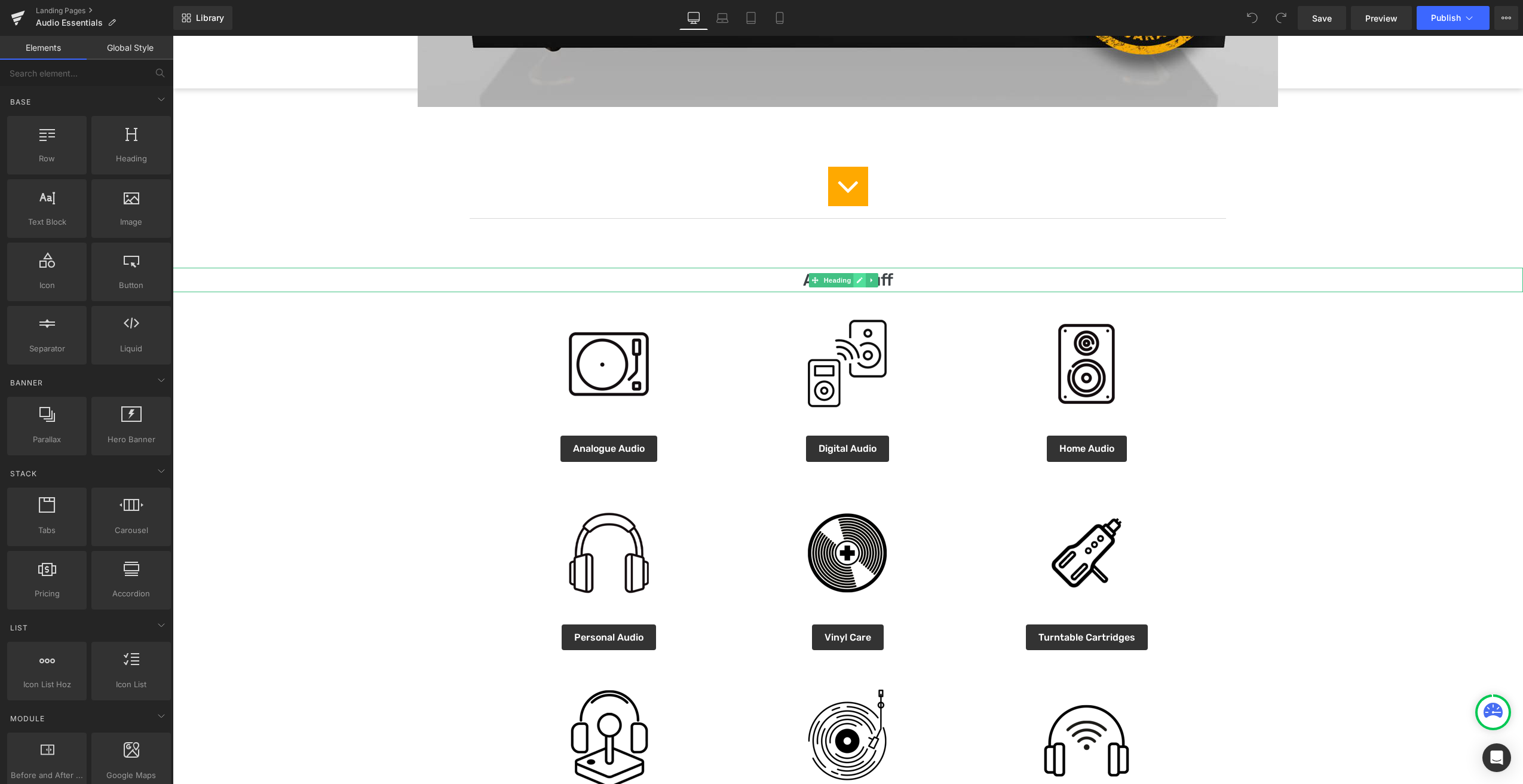
click at [858, 282] on icon at bounding box center [860, 280] width 7 height 7
click at [886, 281] on h1 "Audio Stuff" at bounding box center [848, 280] width 1350 height 25
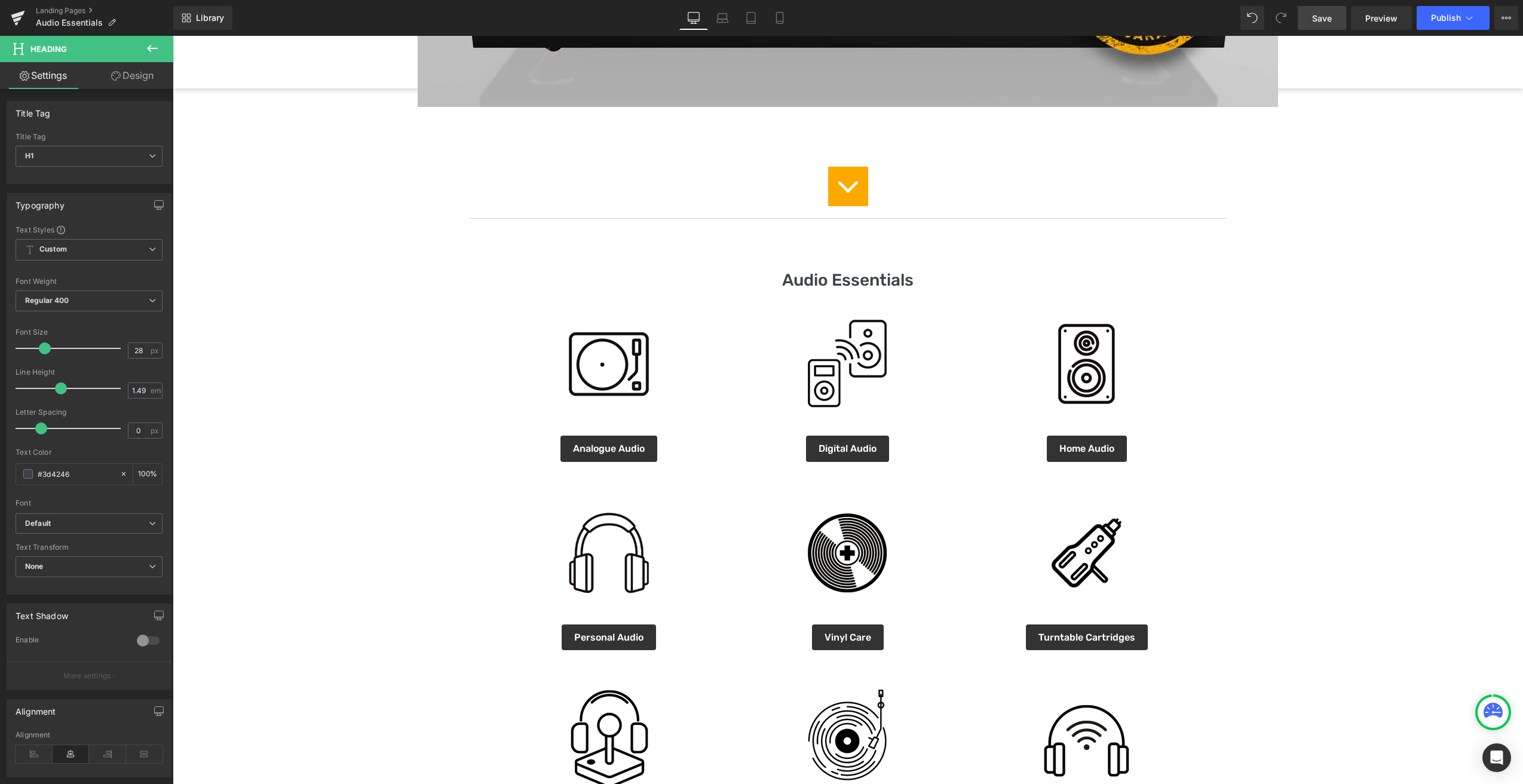
click at [1323, 23] on span "Save" at bounding box center [1322, 18] width 19 height 13
click at [1435, 22] on span "Publish" at bounding box center [1446, 18] width 30 height 10
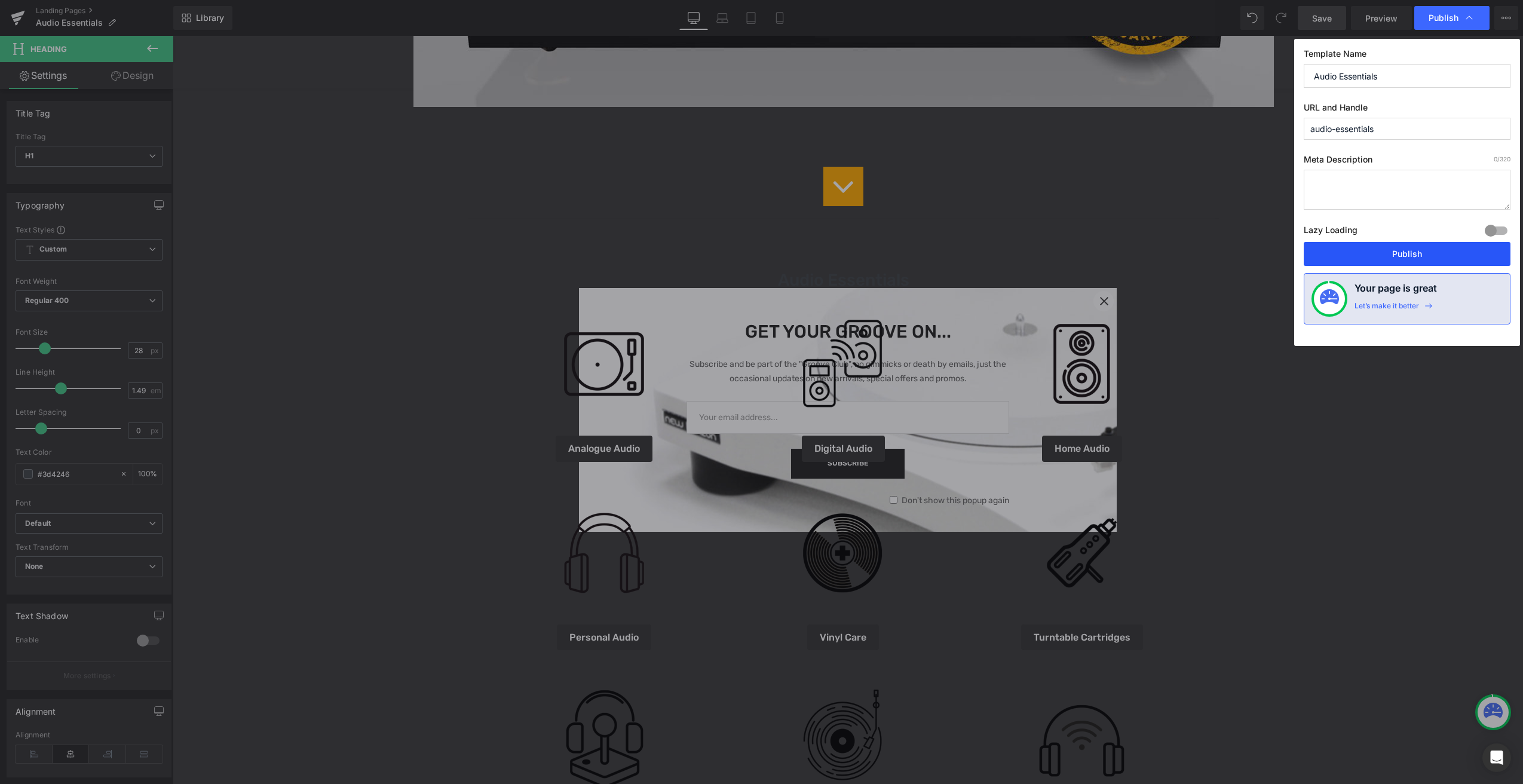
click at [1405, 256] on button "Publish" at bounding box center [1407, 254] width 207 height 24
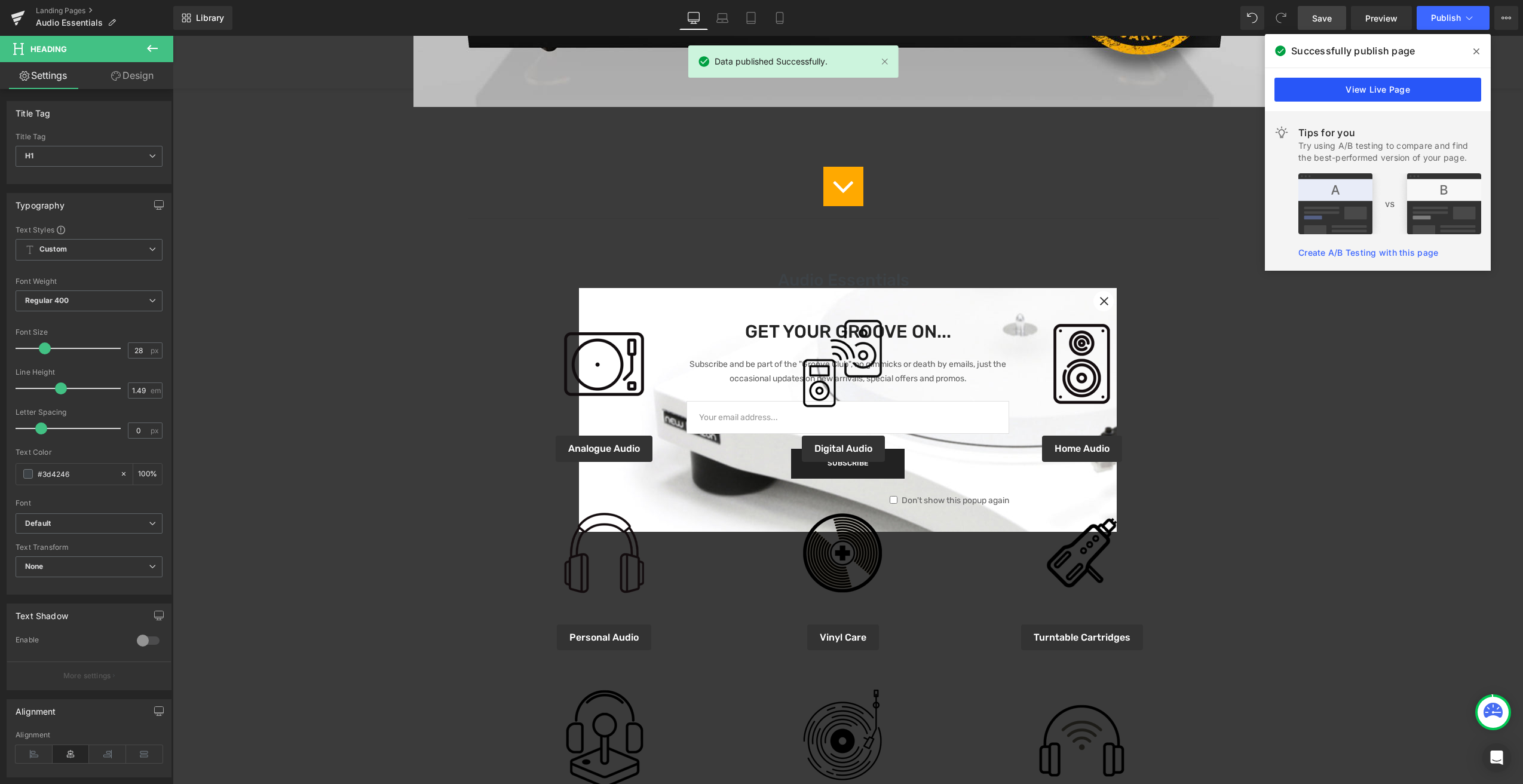
click at [1380, 90] on link "View Live Page" at bounding box center [1378, 89] width 207 height 24
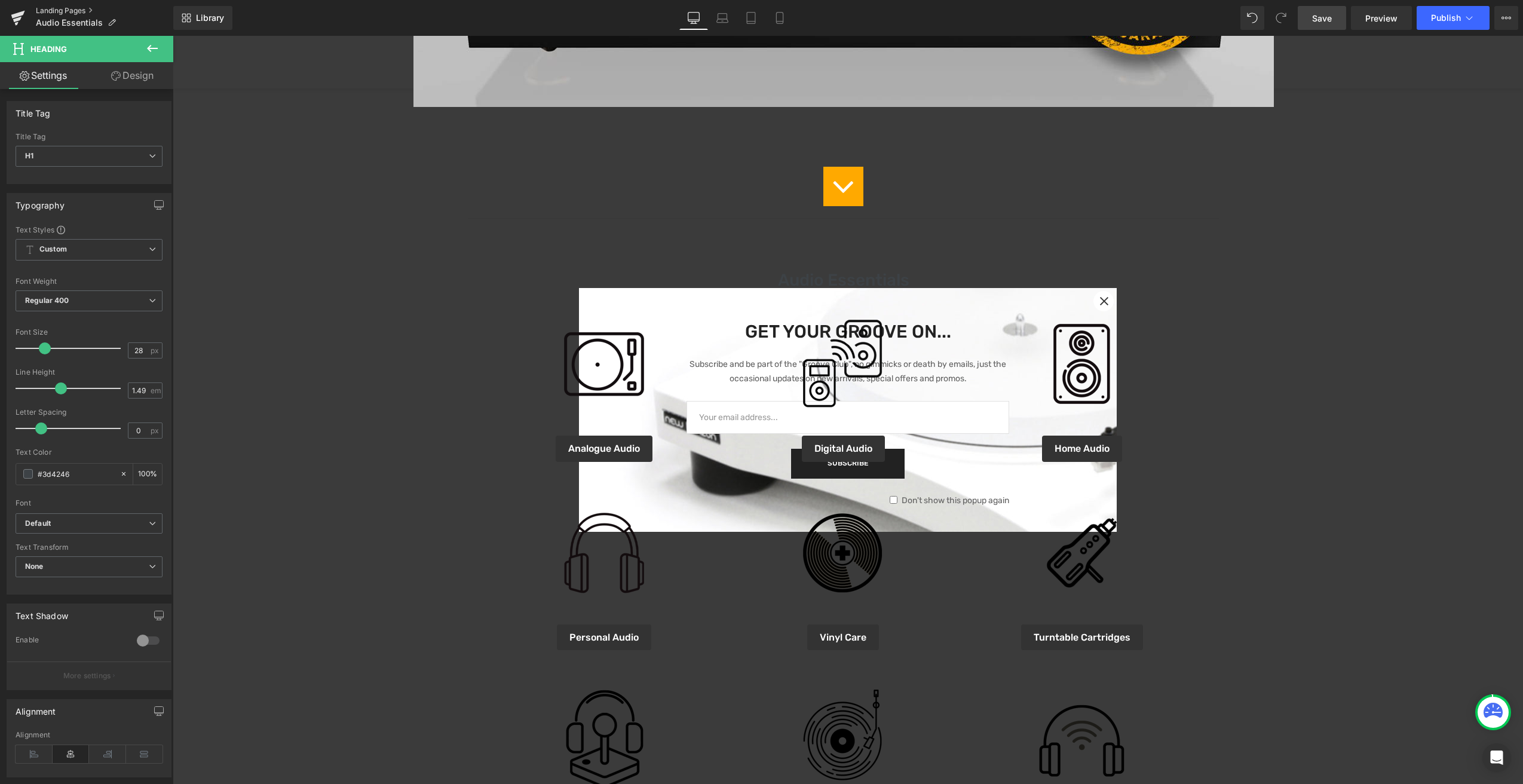
click at [45, 10] on link "Landing Pages" at bounding box center [105, 11] width 138 height 10
